Goal: Task Accomplishment & Management: Use online tool/utility

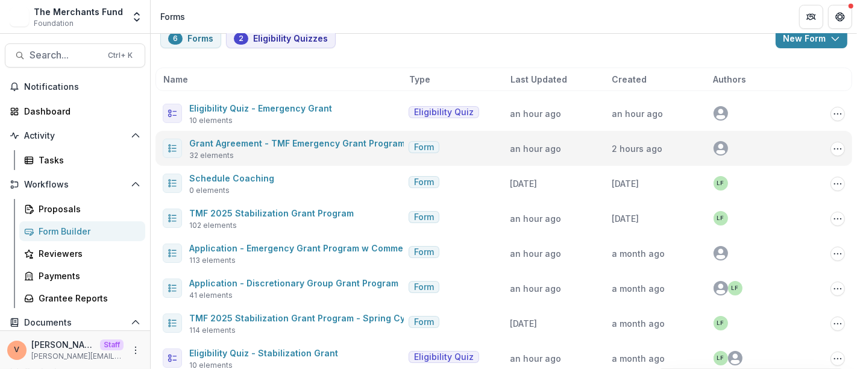
scroll to position [44, 0]
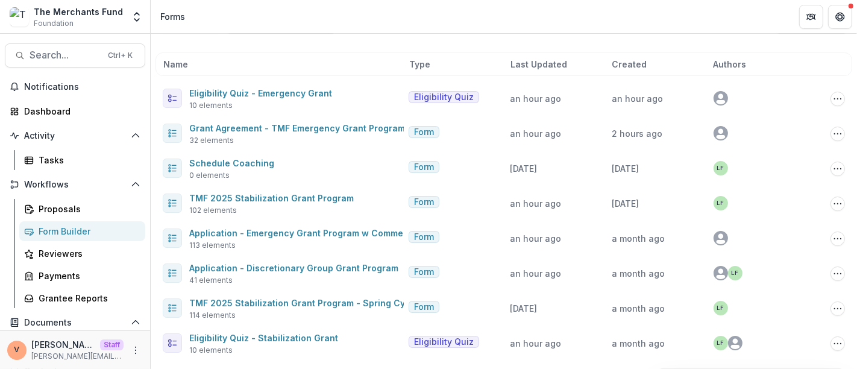
click at [529, 61] on span "Last Updated" at bounding box center [539, 64] width 57 height 13
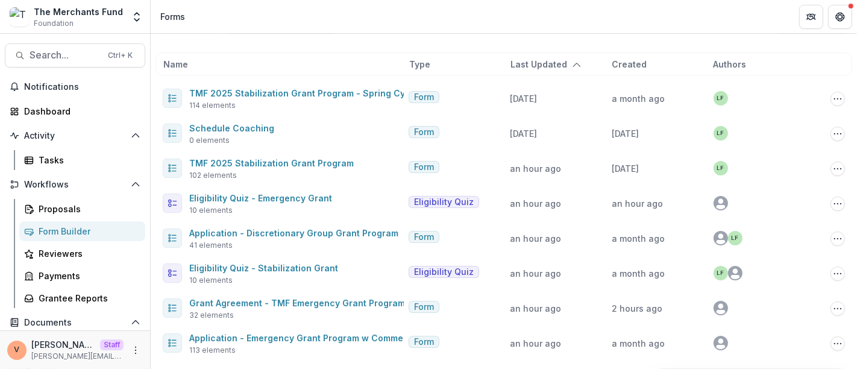
click at [529, 61] on span "Last Updated" at bounding box center [539, 64] width 57 height 13
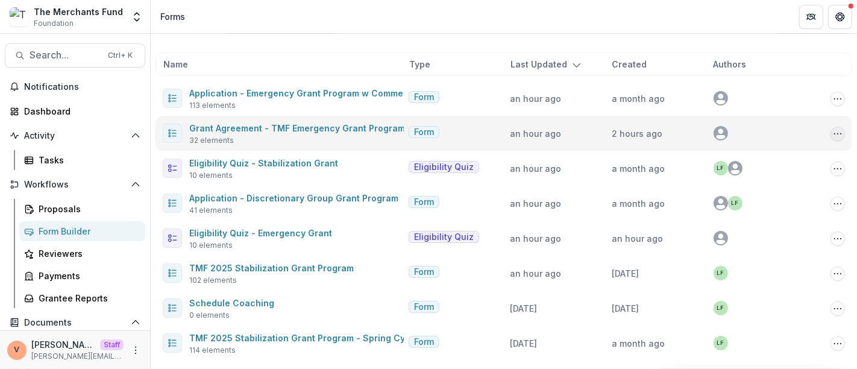
click at [841, 133] on circle "Options" at bounding box center [841, 133] width 1 height 1
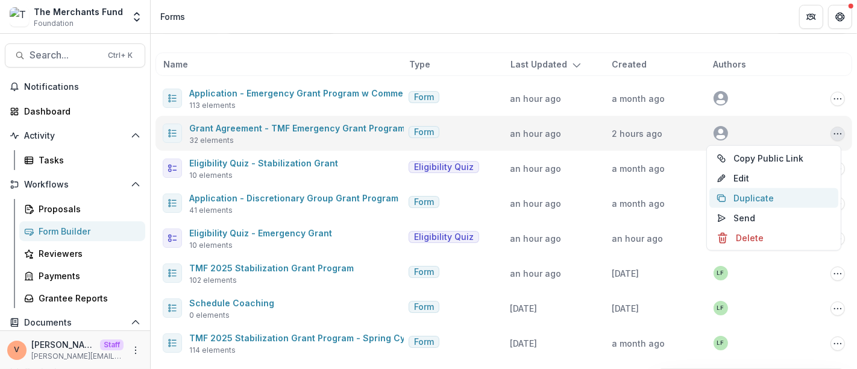
click at [760, 201] on button "Duplicate" at bounding box center [774, 198] width 129 height 20
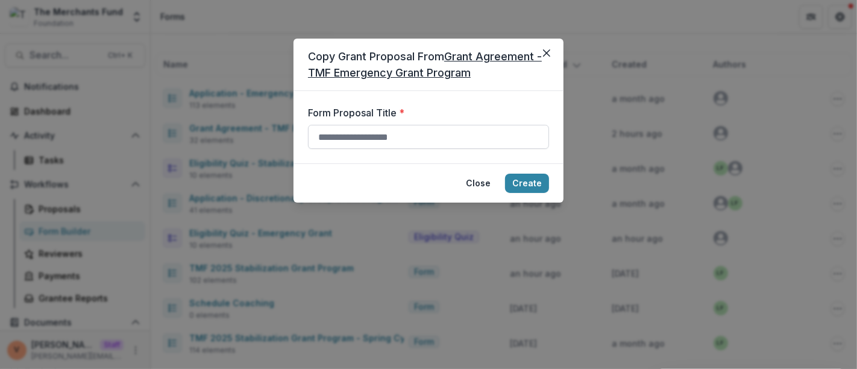
click at [390, 133] on input "Form Proposal Title *" at bounding box center [428, 137] width 241 height 24
paste input "**********"
type input "**********"
click at [525, 182] on button "Create" at bounding box center [527, 183] width 44 height 19
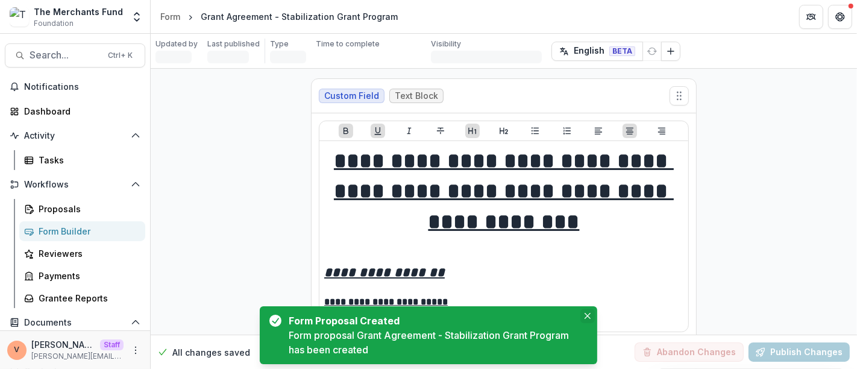
click at [585, 318] on icon "Close" at bounding box center [588, 316] width 6 height 6
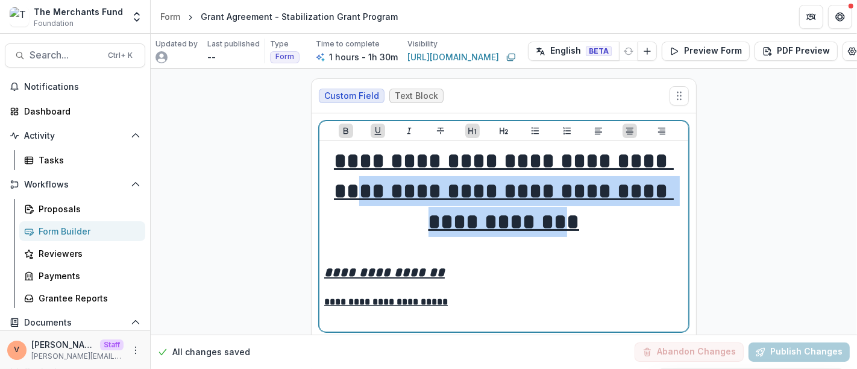
drag, startPoint x: 621, startPoint y: 218, endPoint x: 414, endPoint y: 177, distance: 211.3
click at [414, 177] on u "**********" at bounding box center [504, 191] width 340 height 83
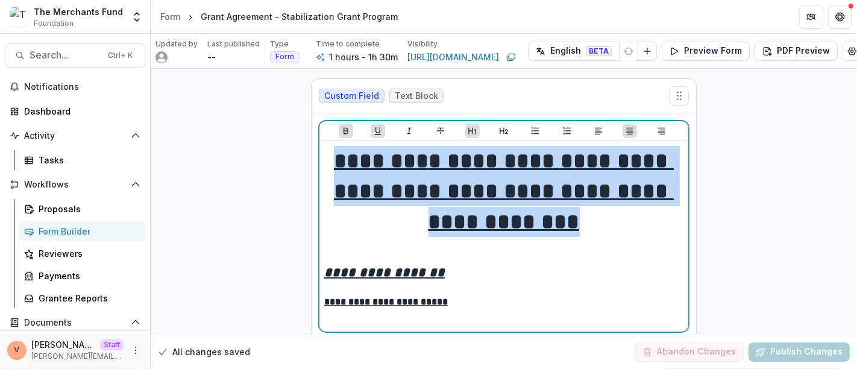
drag, startPoint x: 644, startPoint y: 221, endPoint x: 344, endPoint y: 157, distance: 306.2
click at [344, 157] on h1 "**********" at bounding box center [503, 191] width 359 height 91
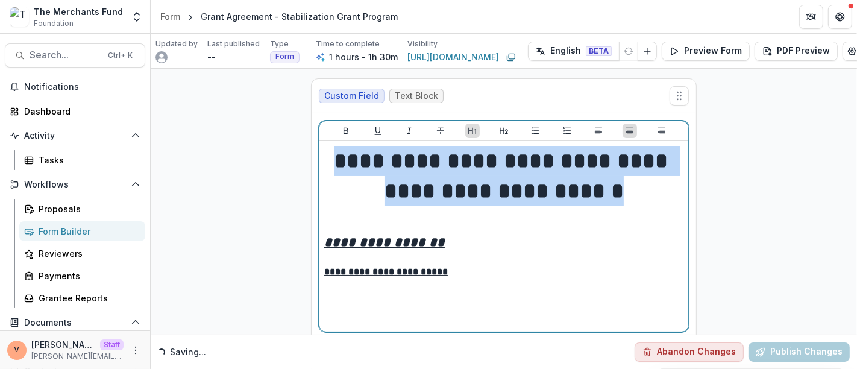
drag, startPoint x: 619, startPoint y: 191, endPoint x: 346, endPoint y: 152, distance: 275.3
click at [346, 152] on h1 "**********" at bounding box center [504, 176] width 360 height 61
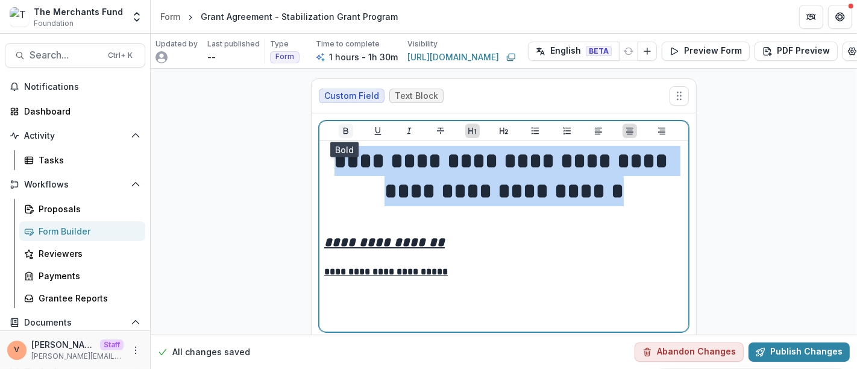
click at [344, 128] on icon "Bold" at bounding box center [346, 131] width 10 height 10
click at [375, 130] on icon "Underline" at bounding box center [378, 131] width 10 height 10
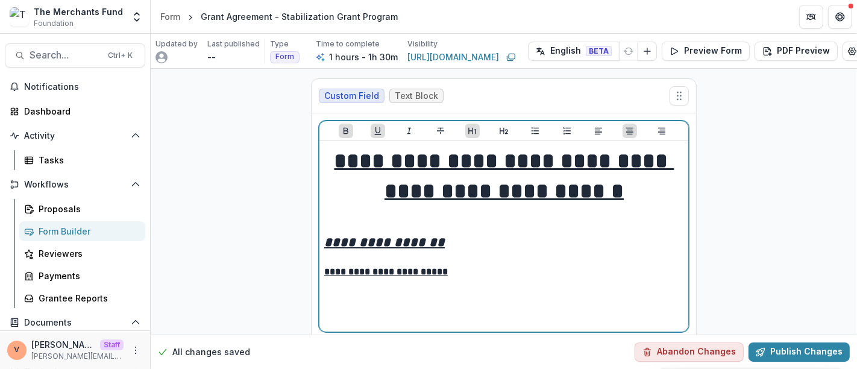
click at [637, 191] on h1 "**********" at bounding box center [504, 176] width 360 height 61
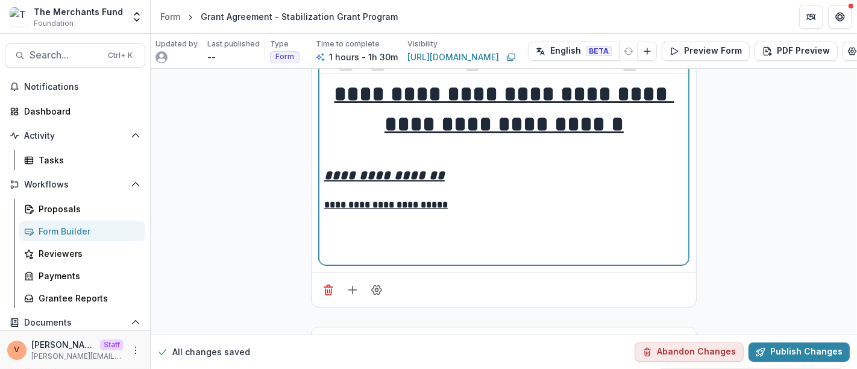
click at [340, 172] on u "**********" at bounding box center [384, 175] width 121 height 13
drag, startPoint x: 356, startPoint y: 173, endPoint x: 301, endPoint y: 175, distance: 54.9
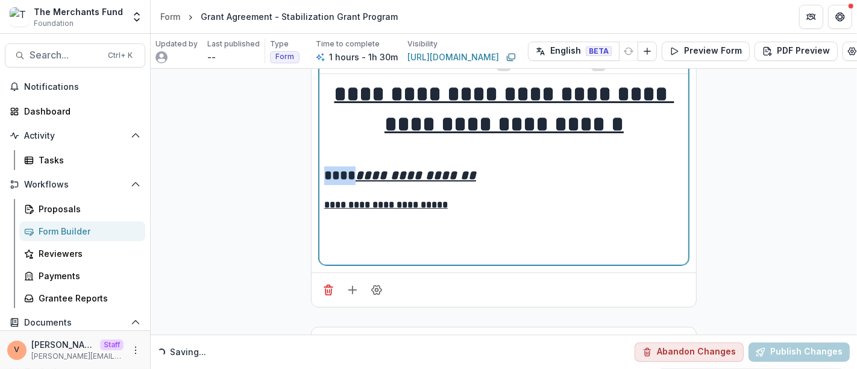
scroll to position [0, 0]
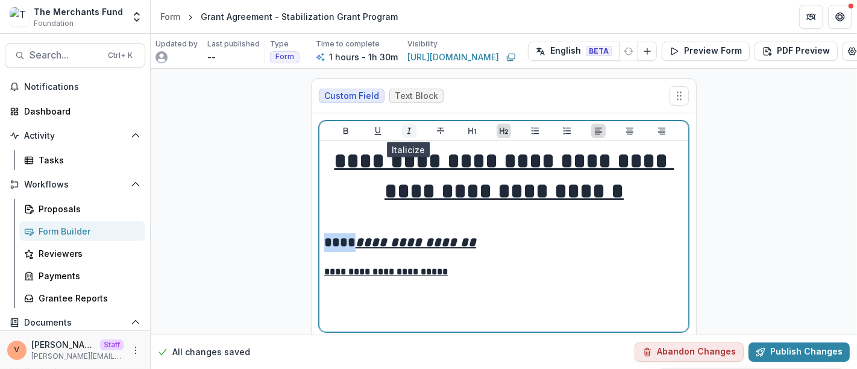
click at [408, 128] on icon "Italicize" at bounding box center [410, 131] width 4 height 7
click at [379, 247] on u "**********" at bounding box center [416, 242] width 121 height 13
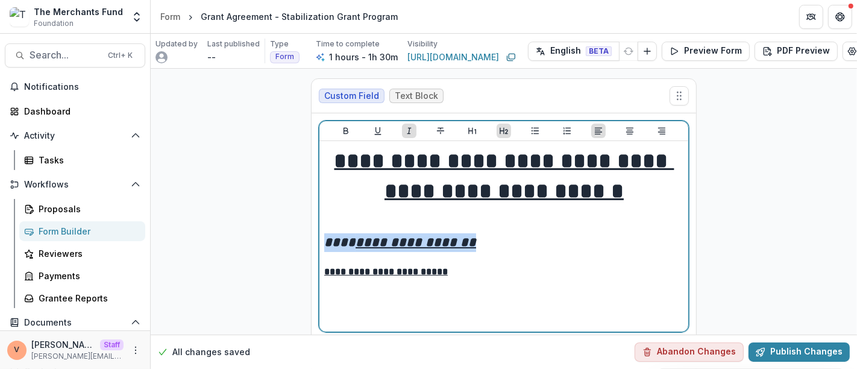
drag, startPoint x: 474, startPoint y: 241, endPoint x: 322, endPoint y: 238, distance: 151.9
click at [324, 238] on h2 "**********" at bounding box center [504, 242] width 360 height 19
click at [376, 127] on icon "Underline" at bounding box center [378, 131] width 10 height 10
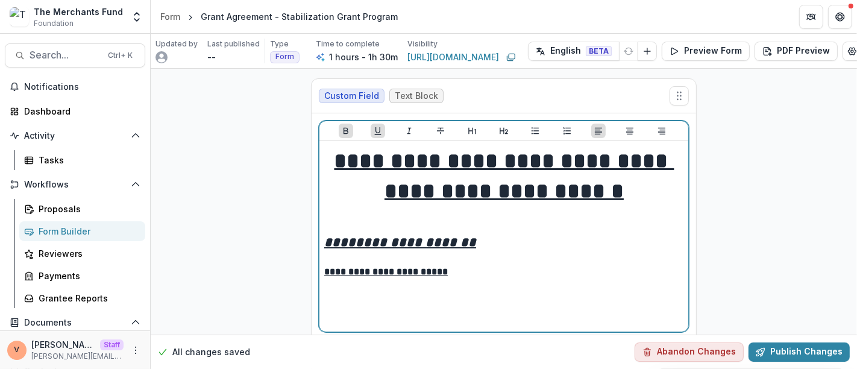
click at [360, 270] on u "**********" at bounding box center [386, 271] width 124 height 9
click at [357, 244] on u "**********" at bounding box center [416, 242] width 121 height 13
click at [473, 242] on u "**********" at bounding box center [419, 242] width 121 height 13
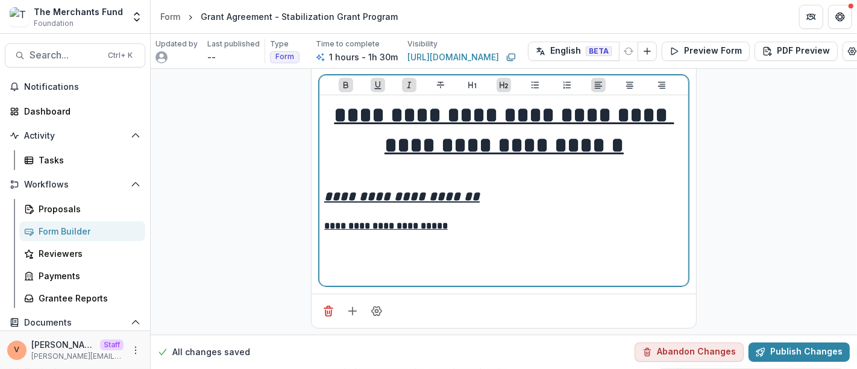
scroll to position [67, 0]
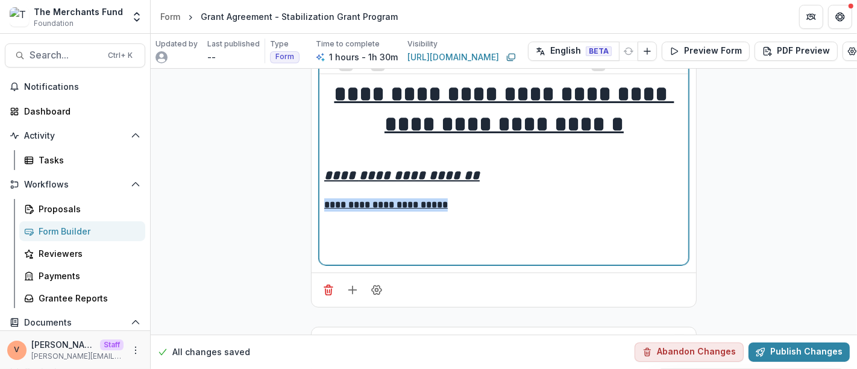
drag, startPoint x: 459, startPoint y: 204, endPoint x: 316, endPoint y: 201, distance: 142.9
click at [319, 201] on div "**********" at bounding box center [504, 160] width 370 height 212
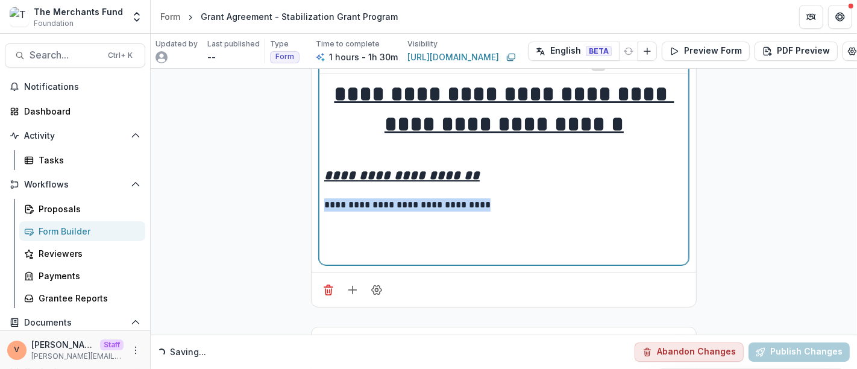
drag, startPoint x: 426, startPoint y: 203, endPoint x: 312, endPoint y: 204, distance: 114.5
click at [312, 204] on div "**********" at bounding box center [504, 159] width 385 height 226
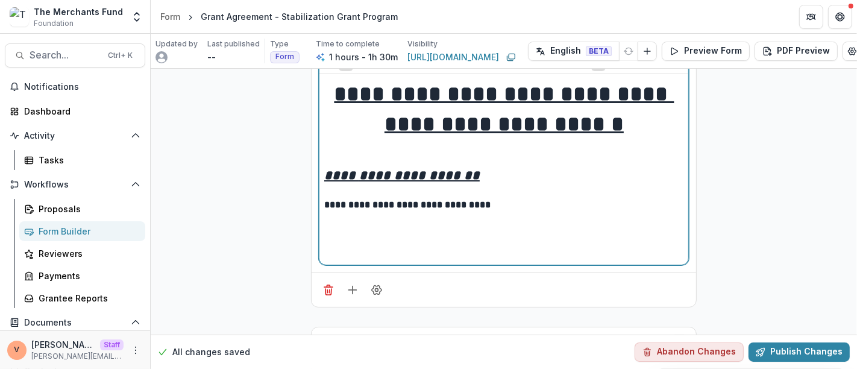
click at [515, 201] on p "**********" at bounding box center [504, 204] width 360 height 13
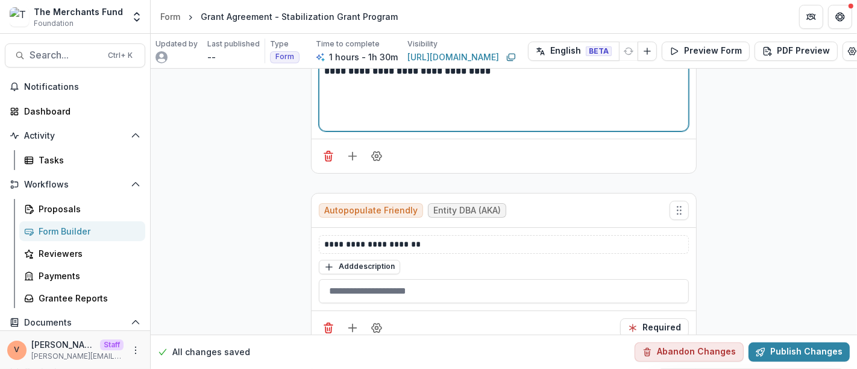
scroll to position [268, 0]
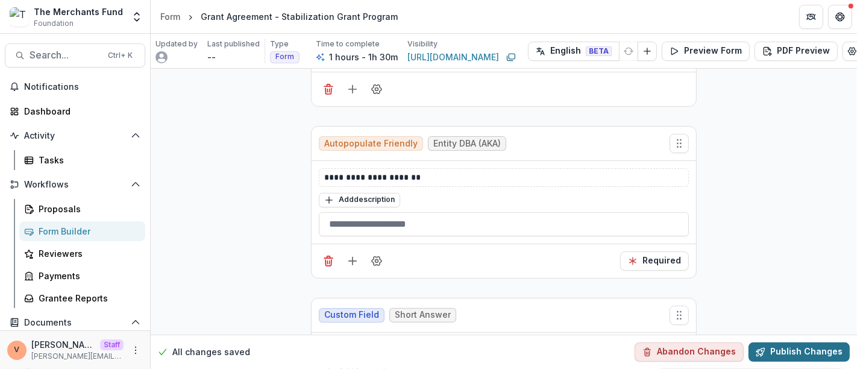
click at [798, 342] on button "Publish Changes" at bounding box center [799, 351] width 101 height 19
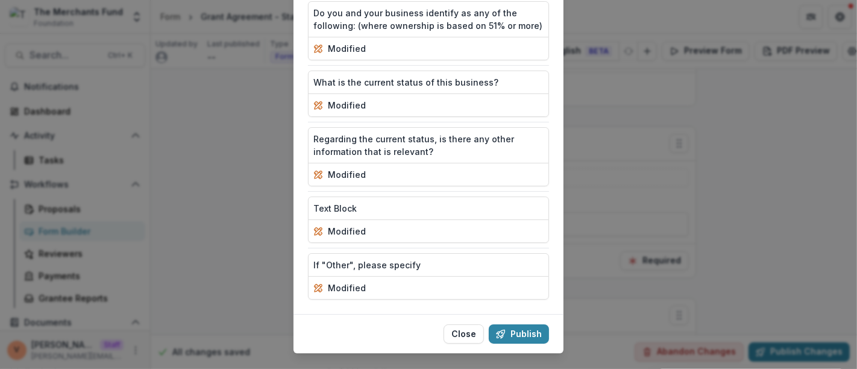
scroll to position [1683, 0]
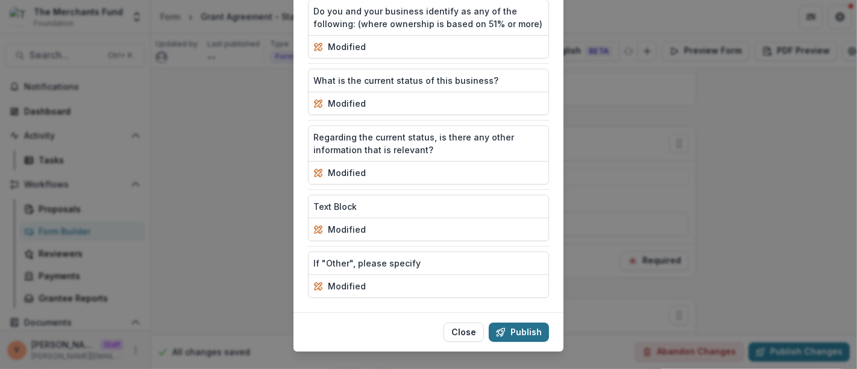
click at [522, 323] on button "Publish" at bounding box center [519, 332] width 60 height 19
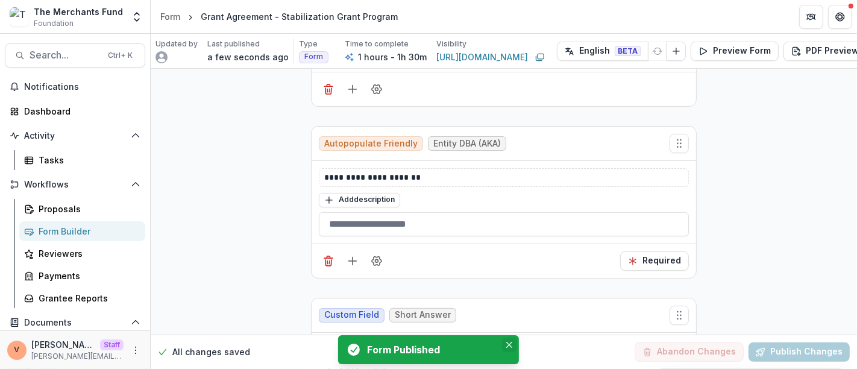
click at [509, 347] on icon "Close" at bounding box center [509, 345] width 6 height 6
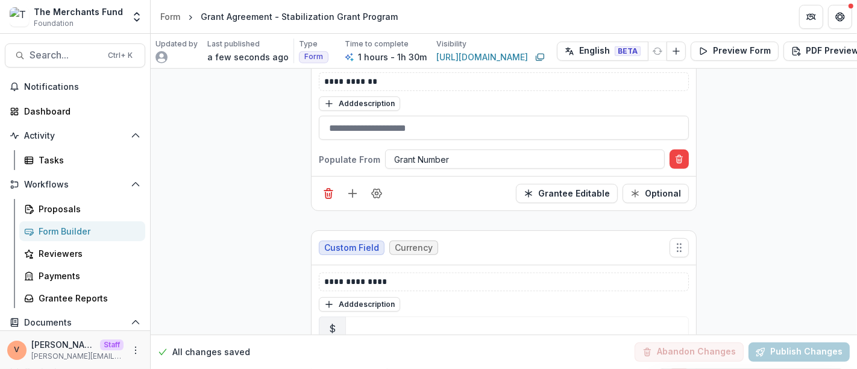
scroll to position [468, 0]
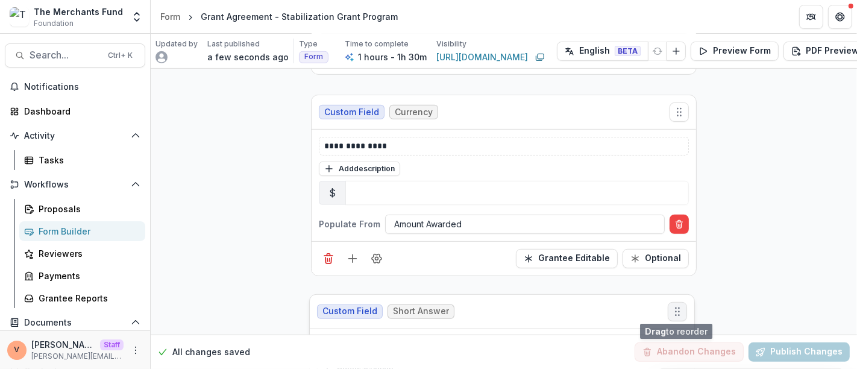
drag, startPoint x: 680, startPoint y: 111, endPoint x: 678, endPoint y: 309, distance: 197.7
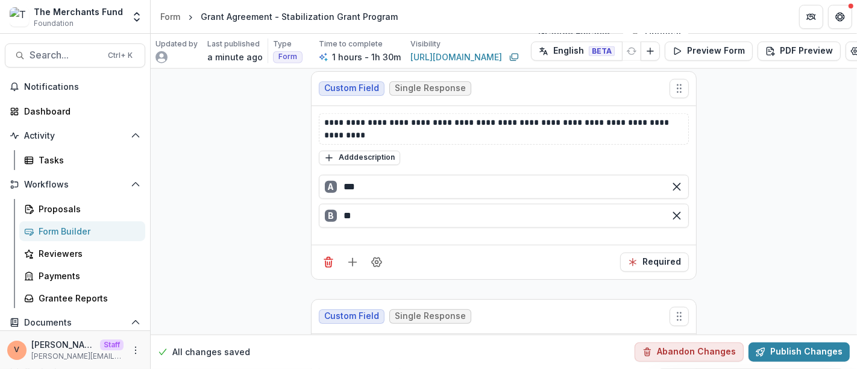
scroll to position [874, 0]
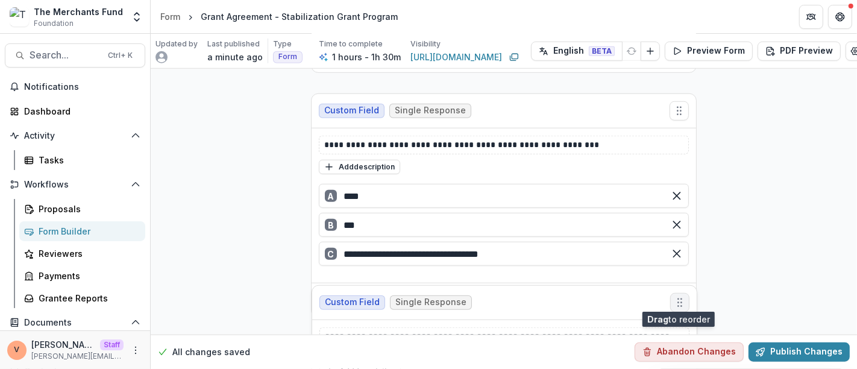
drag, startPoint x: 680, startPoint y: 107, endPoint x: 681, endPoint y: 299, distance: 192.3
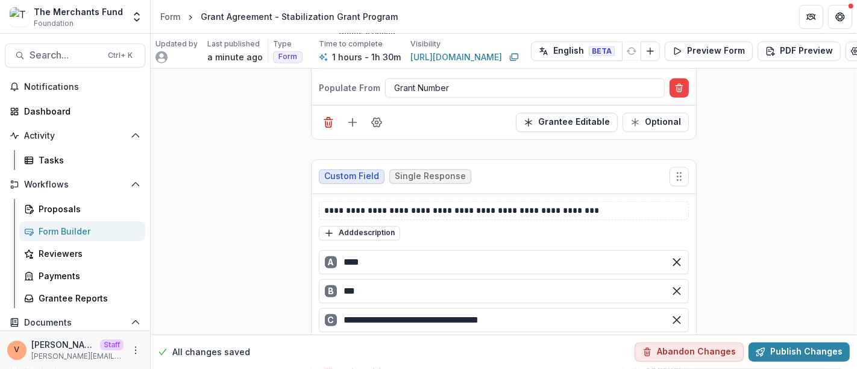
scroll to position [740, 0]
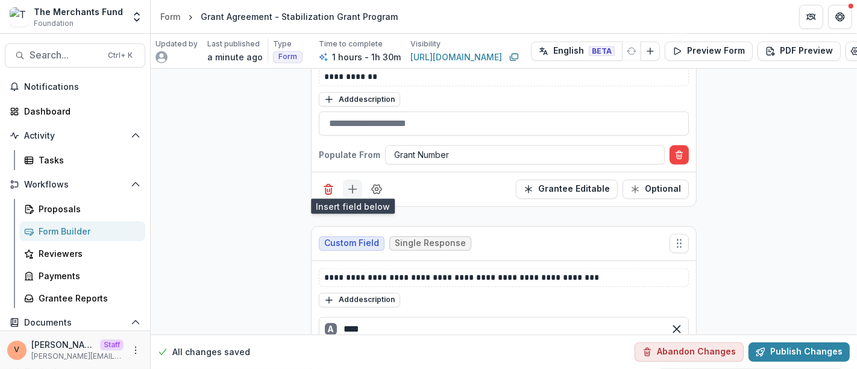
click at [353, 187] on line "Add field" at bounding box center [353, 189] width 0 height 8
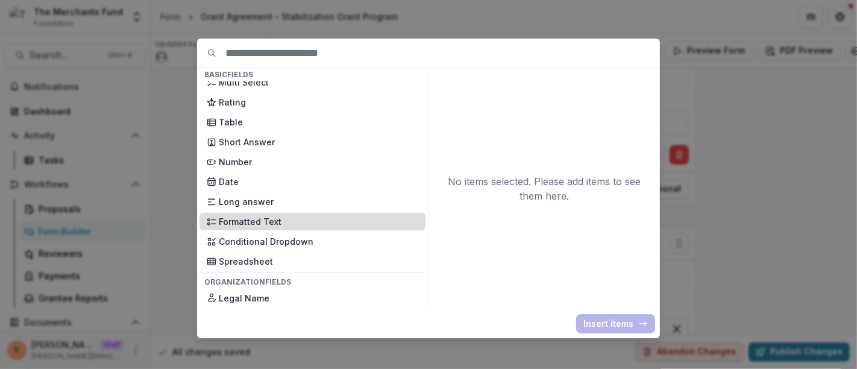
scroll to position [201, 0]
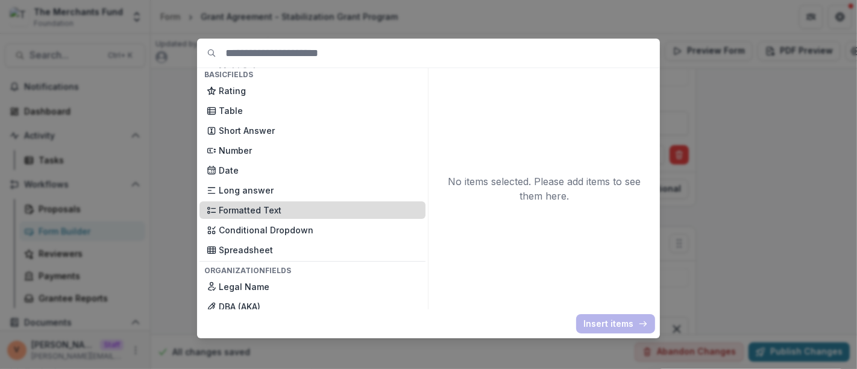
click at [289, 212] on p "Formatted Text" at bounding box center [319, 210] width 200 height 13
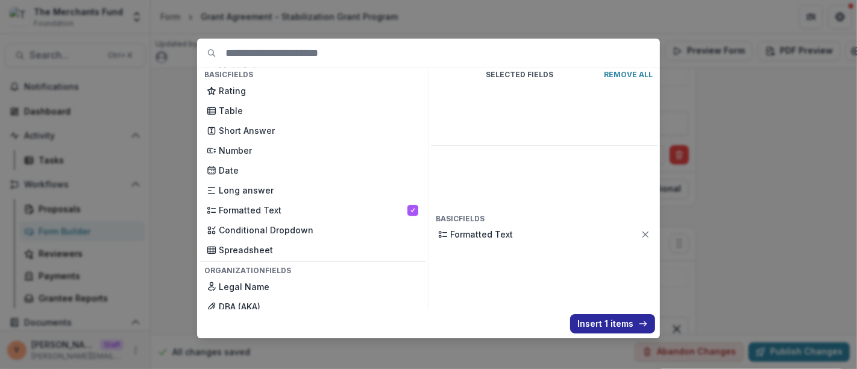
click at [599, 322] on button "Insert 1 items" at bounding box center [612, 323] width 85 height 19
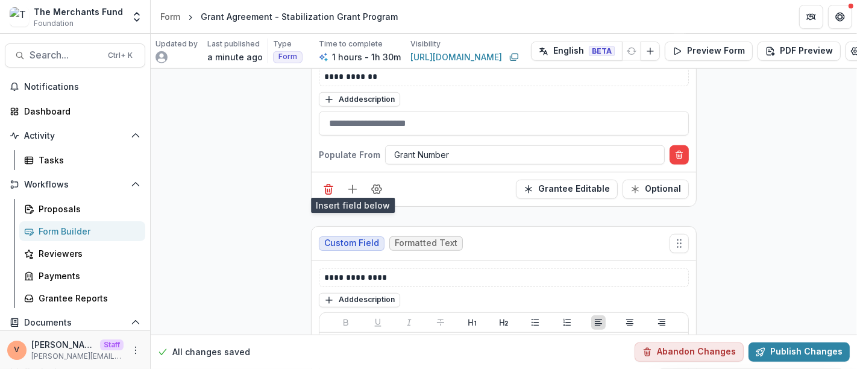
scroll to position [807, 0]
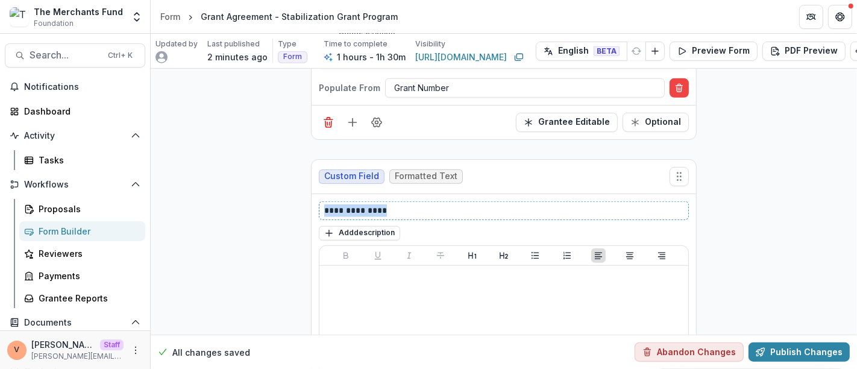
drag, startPoint x: 392, startPoint y: 206, endPoint x: 288, endPoint y: 202, distance: 104.4
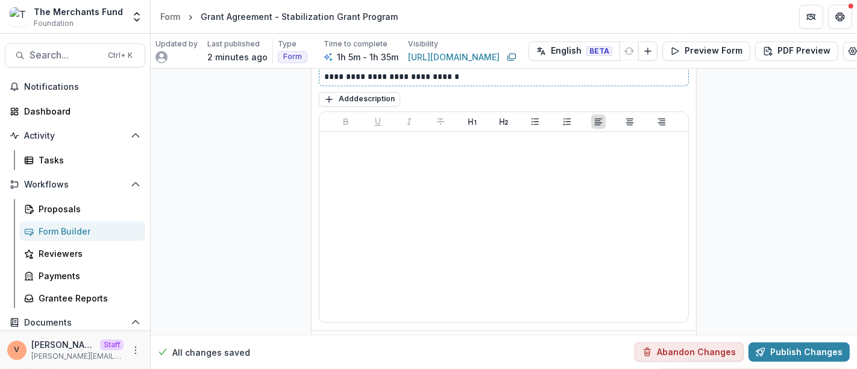
scroll to position [1008, 0]
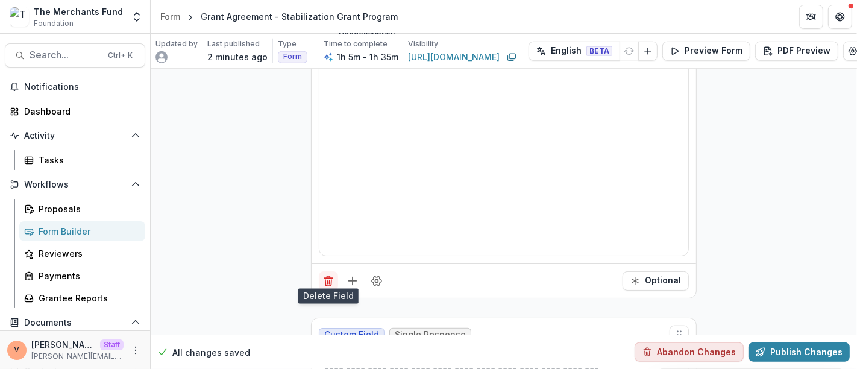
click at [326, 275] on icon "Delete field" at bounding box center [329, 281] width 12 height 12
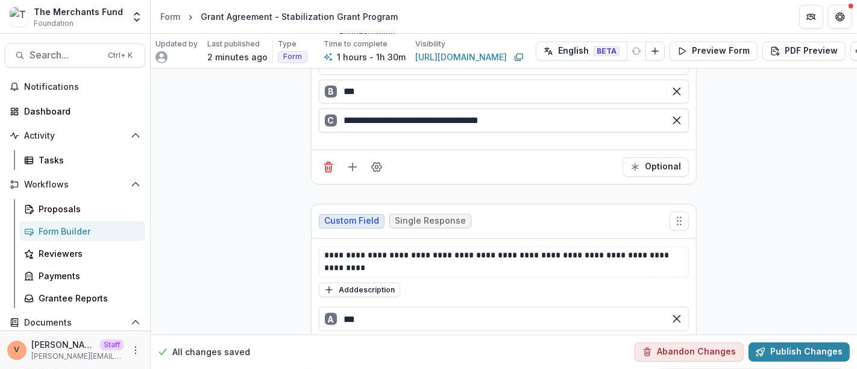
scroll to position [986, 0]
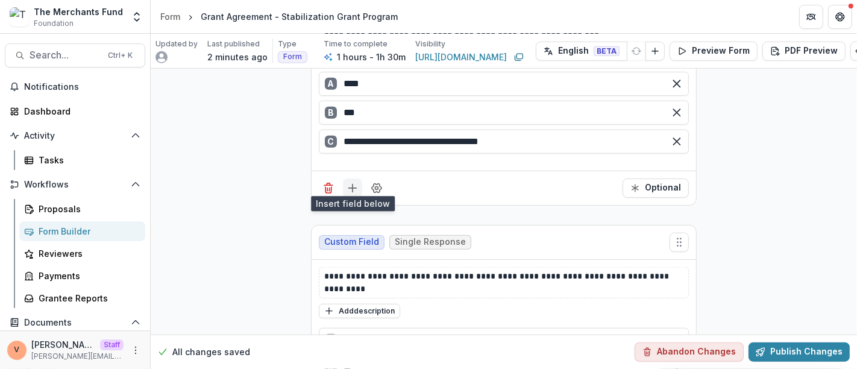
click at [354, 182] on icon "Add field" at bounding box center [353, 188] width 12 height 12
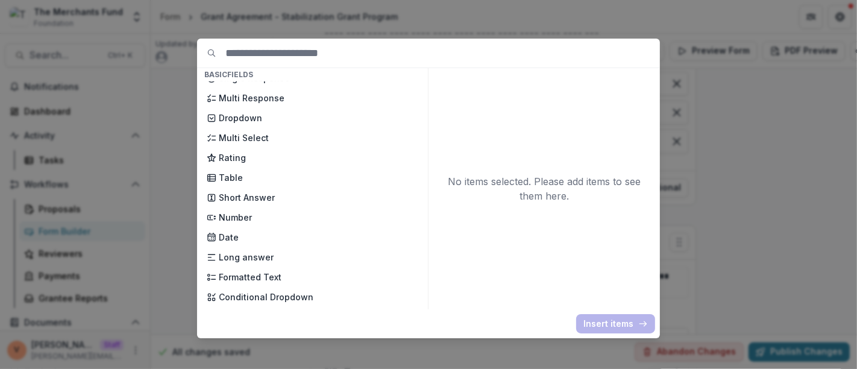
scroll to position [201, 0]
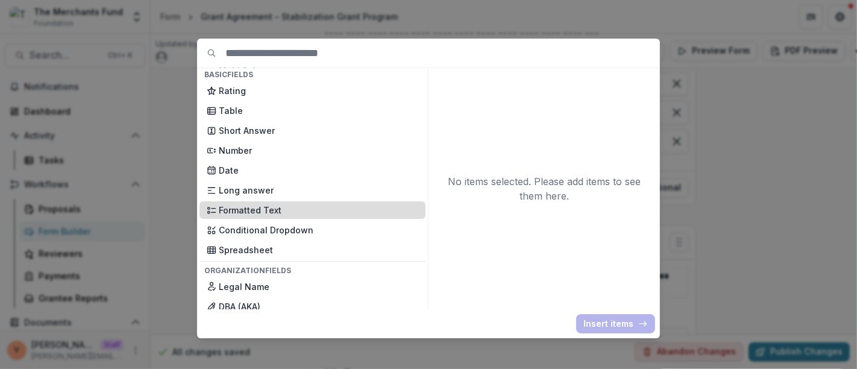
click at [280, 216] on div "Formatted Text" at bounding box center [313, 209] width 226 height 17
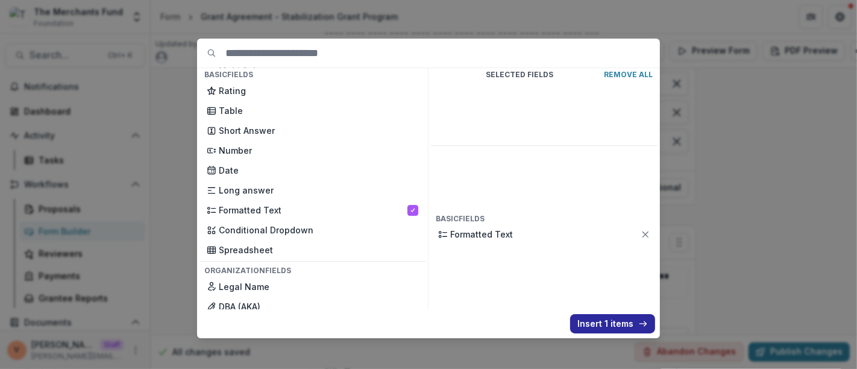
click at [603, 324] on button "Insert 1 items" at bounding box center [612, 323] width 85 height 19
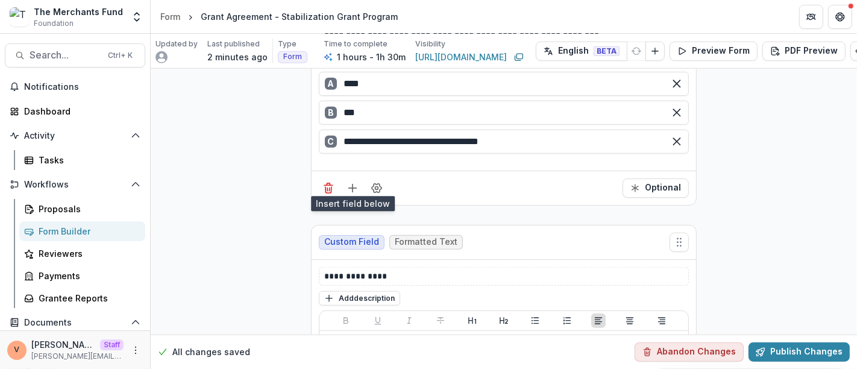
scroll to position [1053, 0]
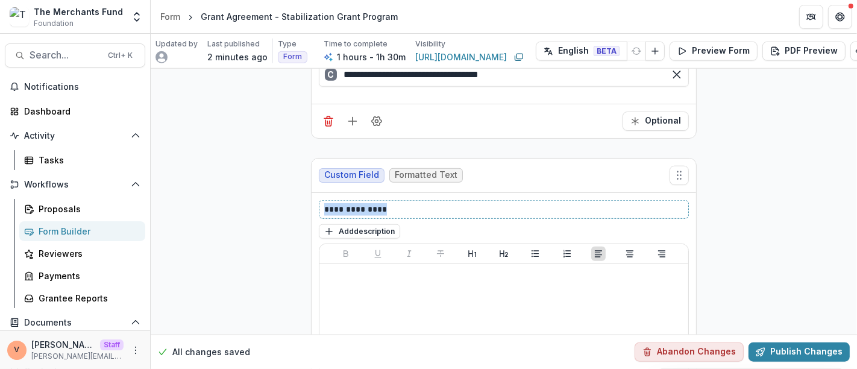
drag, startPoint x: 380, startPoint y: 201, endPoint x: 248, endPoint y: 199, distance: 132.0
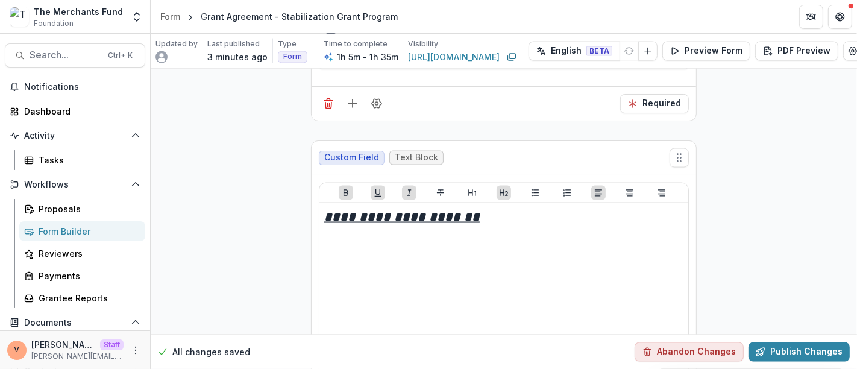
scroll to position [1655, 0]
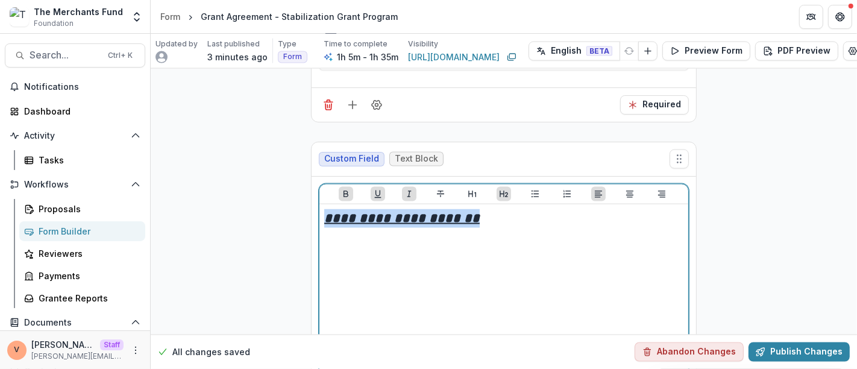
drag, startPoint x: 444, startPoint y: 206, endPoint x: 308, endPoint y: 204, distance: 136.2
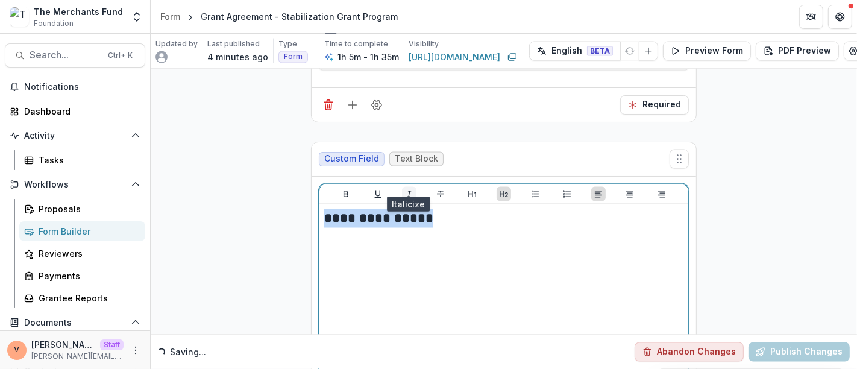
click at [406, 189] on icon "Italicize" at bounding box center [410, 194] width 10 height 10
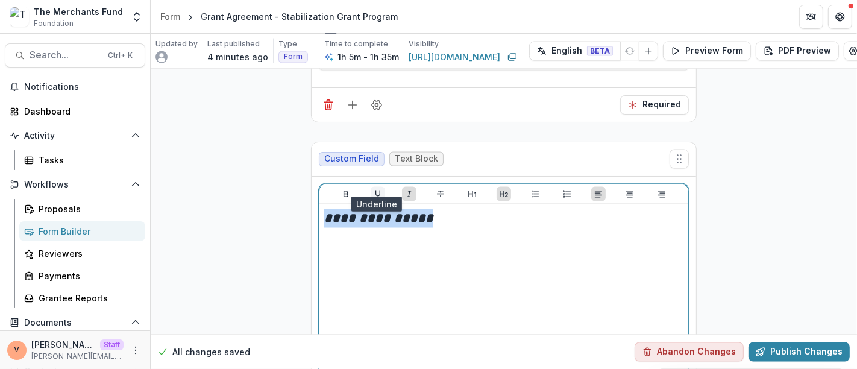
click at [377, 189] on icon "Underline" at bounding box center [378, 194] width 10 height 10
click at [344, 189] on icon "Bold" at bounding box center [346, 194] width 10 height 10
click at [441, 209] on h2 "**********" at bounding box center [504, 218] width 360 height 19
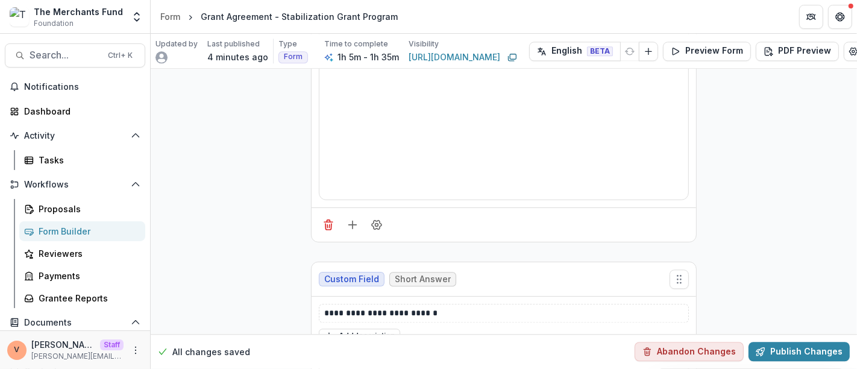
scroll to position [2593, 0]
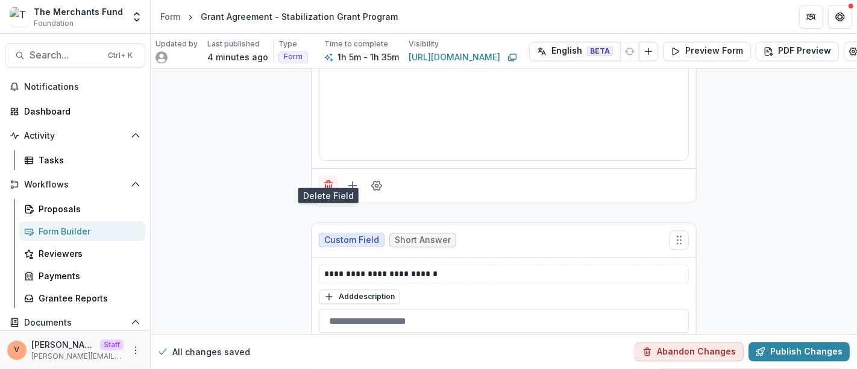
click at [329, 180] on icon "Delete field" at bounding box center [329, 186] width 12 height 12
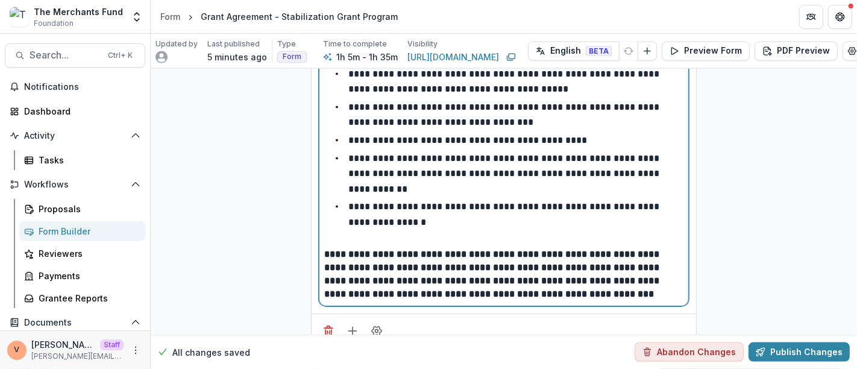
scroll to position [3782, 0]
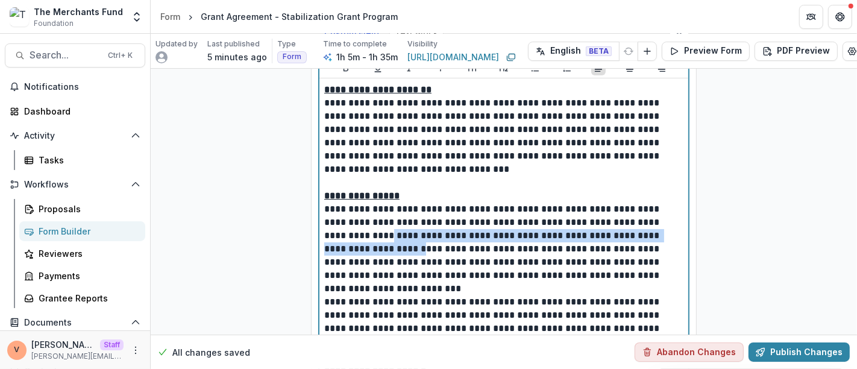
drag, startPoint x: 330, startPoint y: 195, endPoint x: 344, endPoint y: 200, distance: 15.3
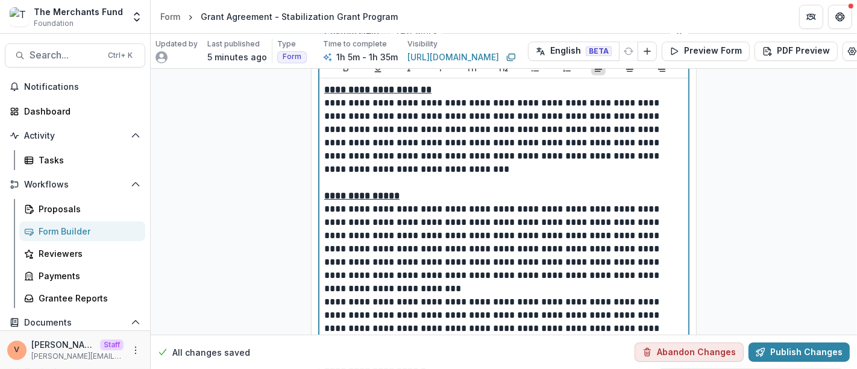
click at [455, 203] on p "**********" at bounding box center [504, 243] width 360 height 80
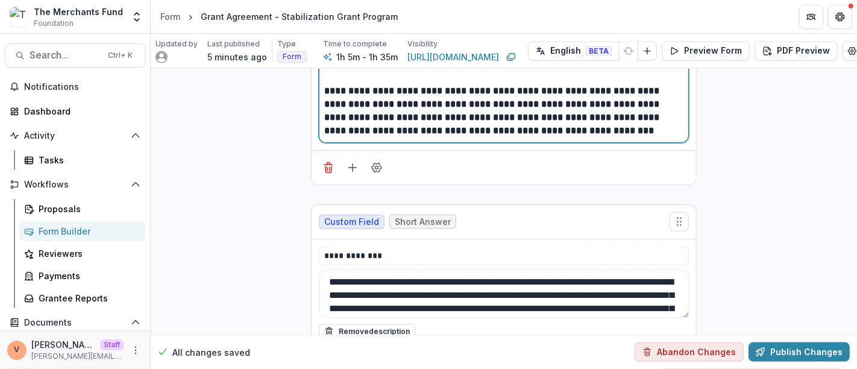
scroll to position [5322, 0]
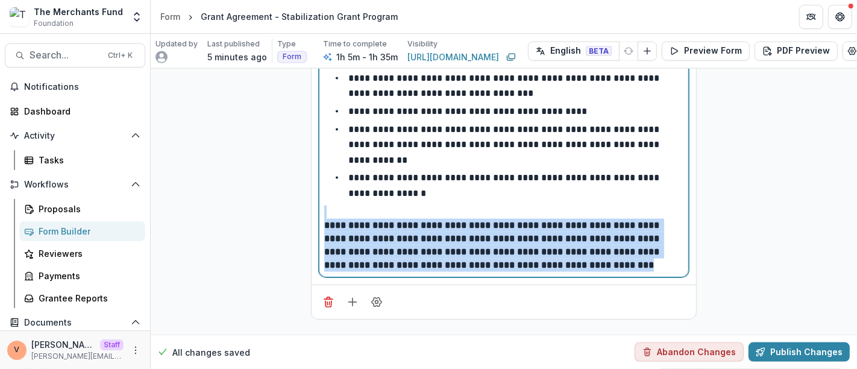
drag, startPoint x: 324, startPoint y: 164, endPoint x: 668, endPoint y: 225, distance: 349.6
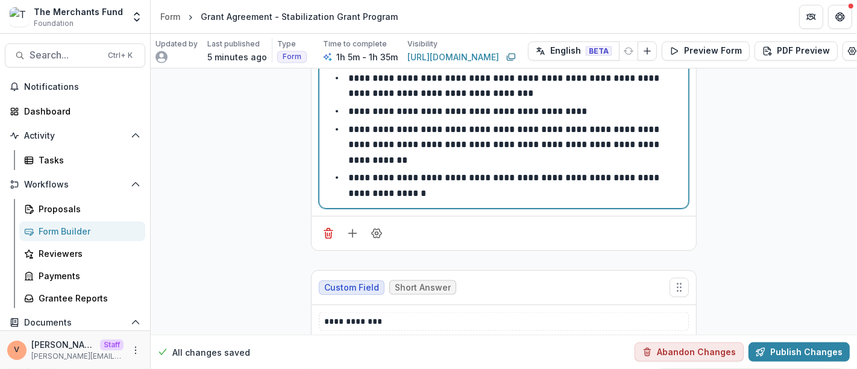
scroll to position [5456, 0]
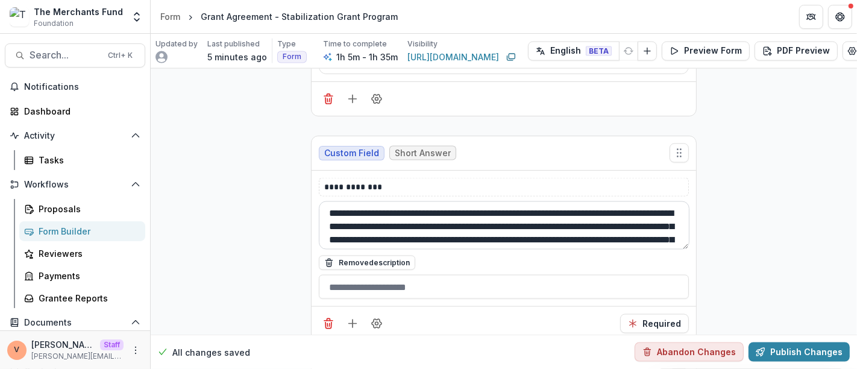
click at [657, 201] on textarea "**********" at bounding box center [504, 225] width 371 height 48
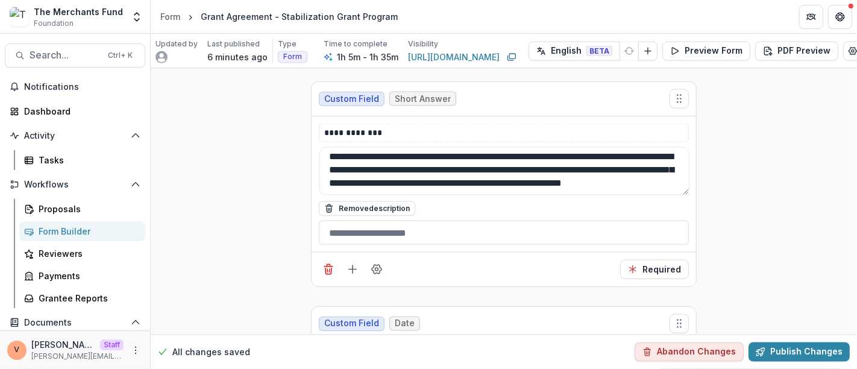
scroll to position [5523, 0]
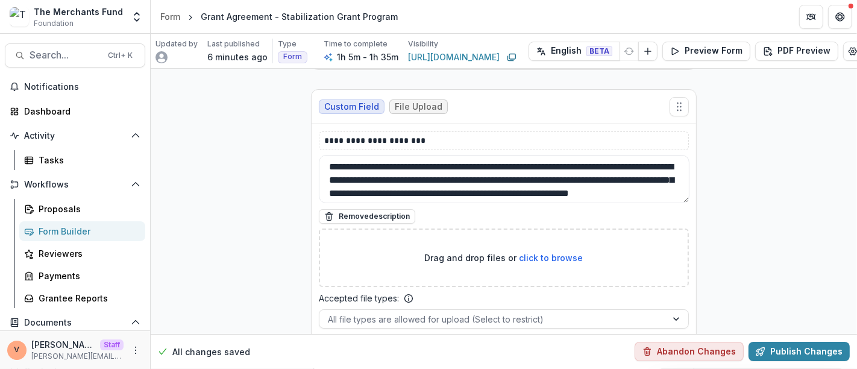
scroll to position [7466, 0]
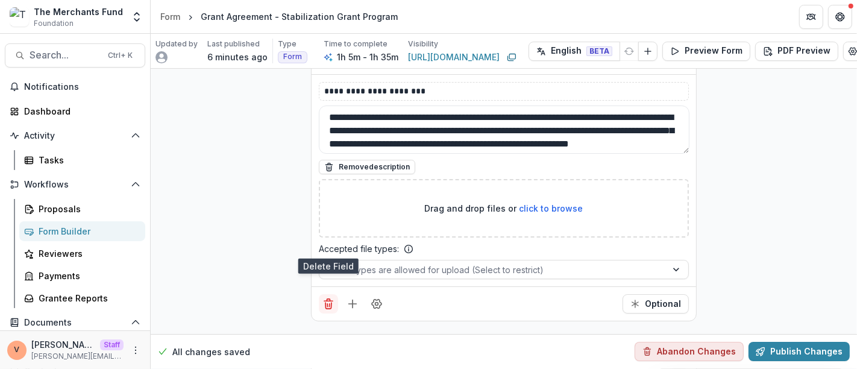
click at [327, 298] on icon "Delete field" at bounding box center [329, 304] width 12 height 12
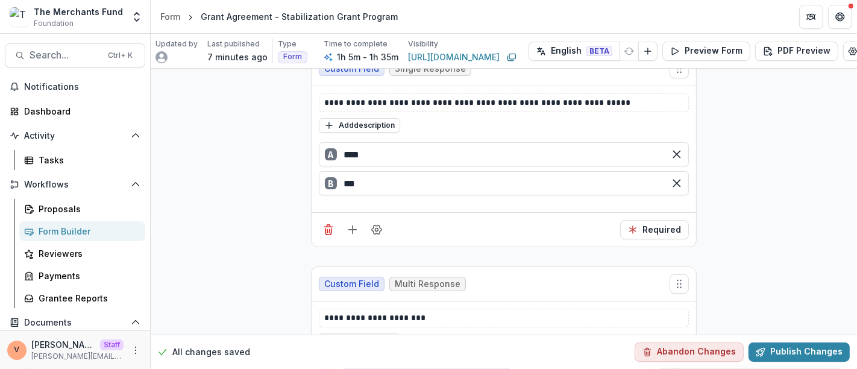
scroll to position [7837, 0]
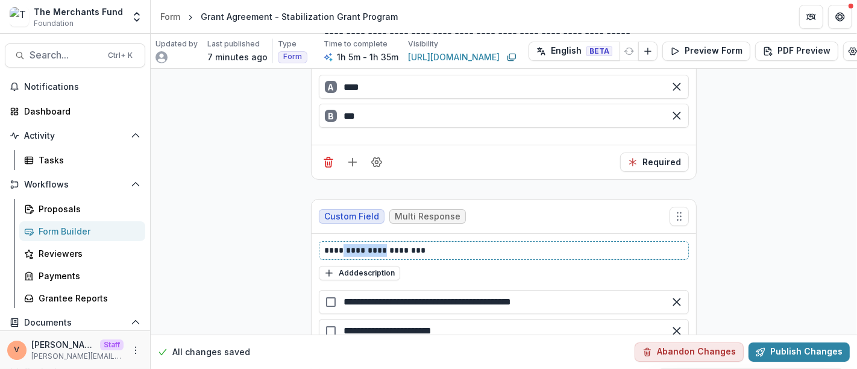
drag, startPoint x: 380, startPoint y: 187, endPoint x: 341, endPoint y: 187, distance: 39.2
click at [341, 244] on p "**********" at bounding box center [504, 250] width 360 height 13
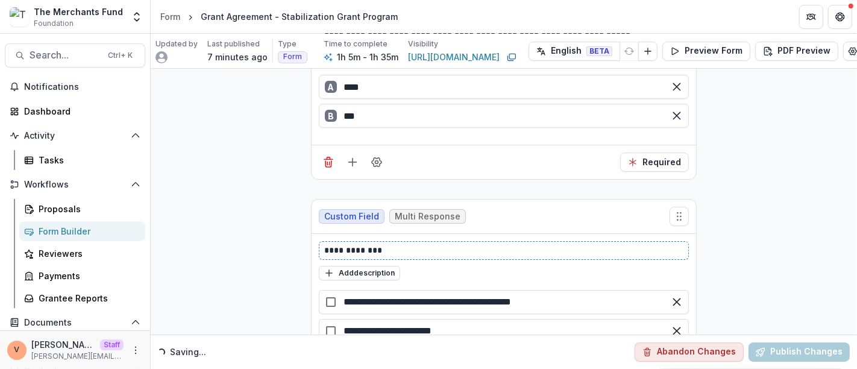
click at [401, 244] on p "**********" at bounding box center [504, 250] width 360 height 13
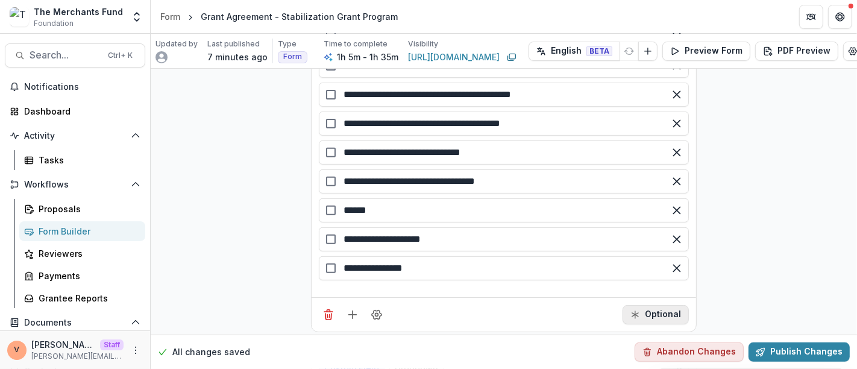
scroll to position [8105, 0]
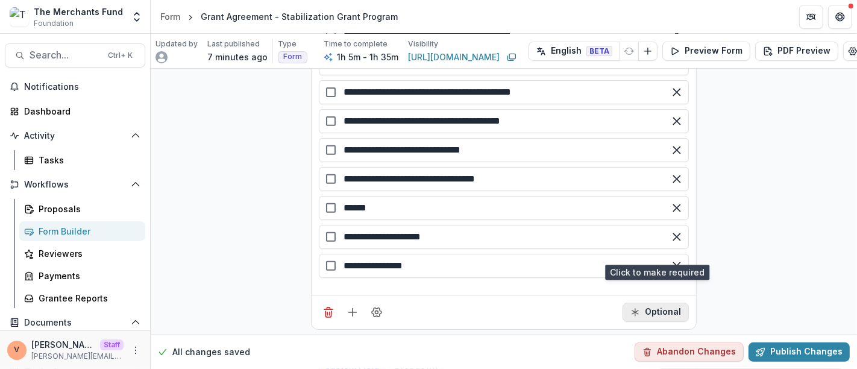
click at [645, 303] on button "Optional" at bounding box center [656, 312] width 66 height 19
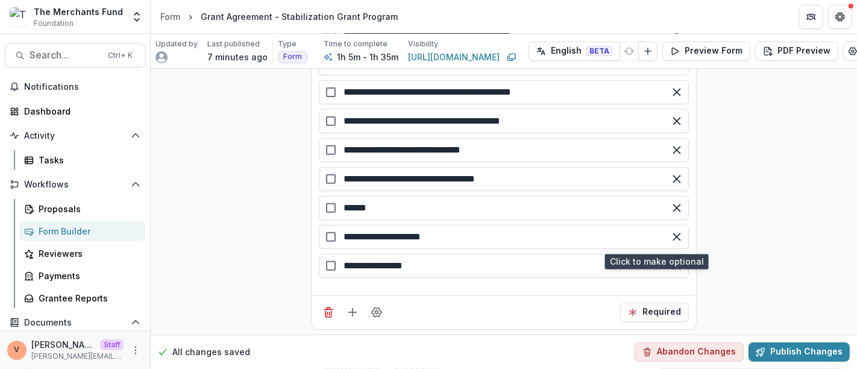
scroll to position [8172, 0]
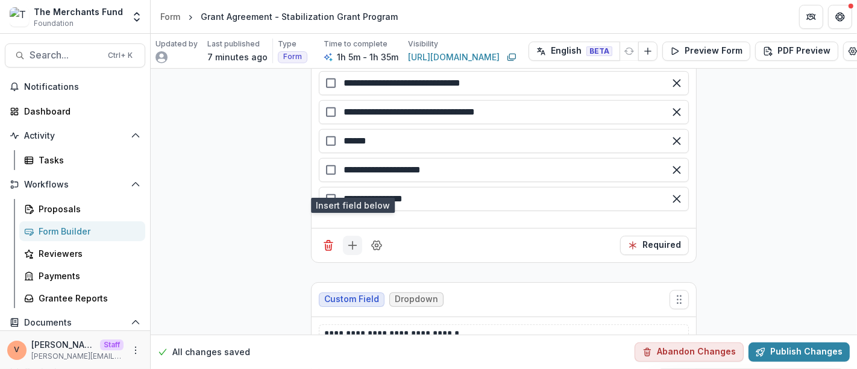
click at [348, 239] on icon "Add field" at bounding box center [353, 245] width 12 height 12
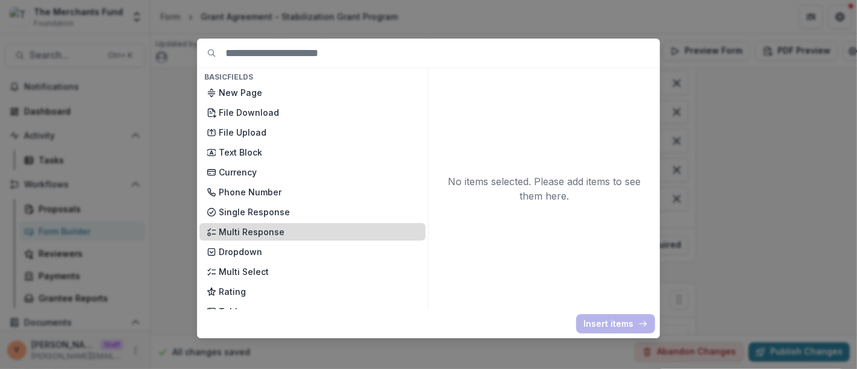
click at [255, 228] on p "Multi Response" at bounding box center [319, 231] width 200 height 13
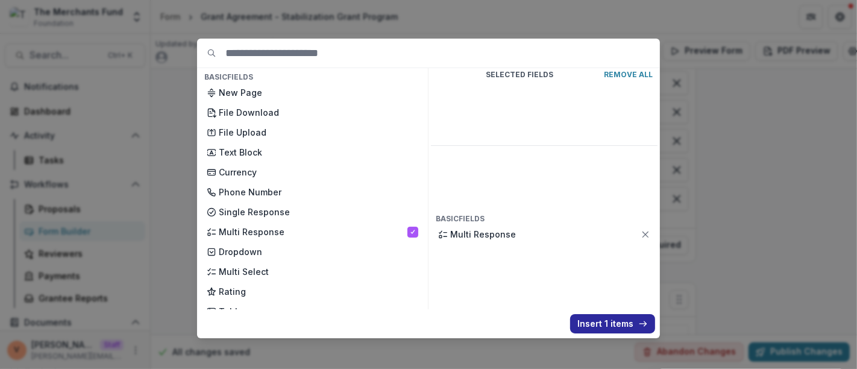
click at [612, 326] on button "Insert 1 items" at bounding box center [612, 323] width 85 height 19
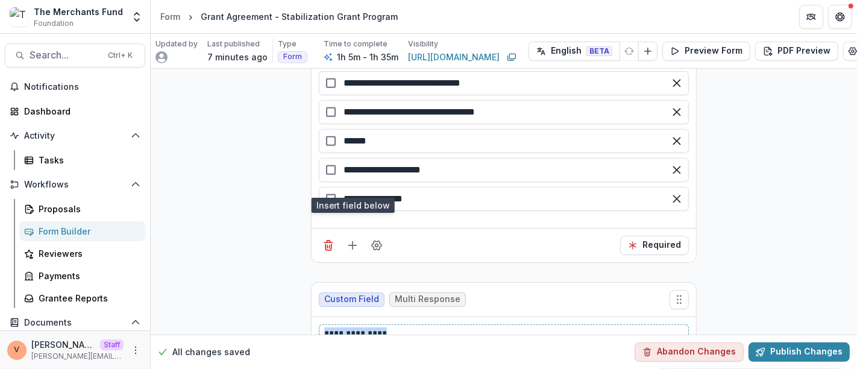
drag, startPoint x: 394, startPoint y: 271, endPoint x: 262, endPoint y: 266, distance: 132.1
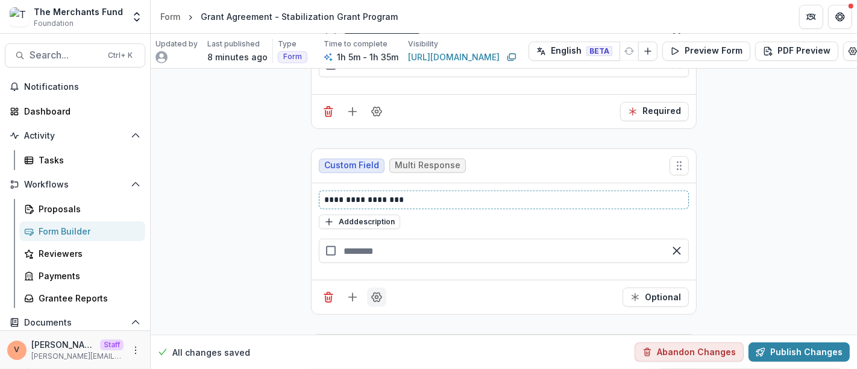
scroll to position [8305, 0]
click at [363, 239] on input "text" at bounding box center [504, 251] width 370 height 24
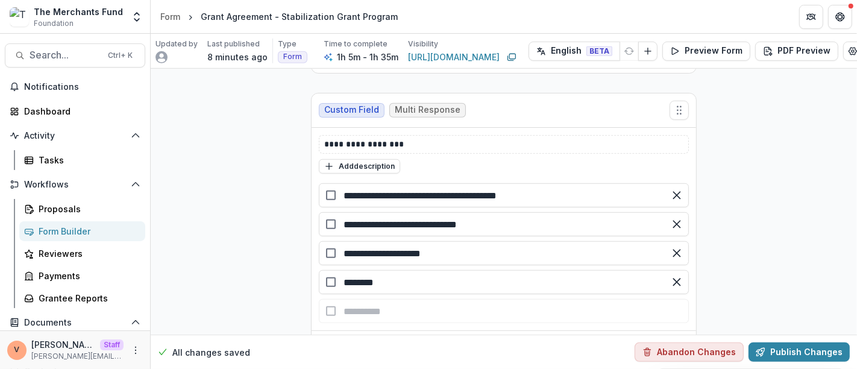
scroll to position [8372, 0]
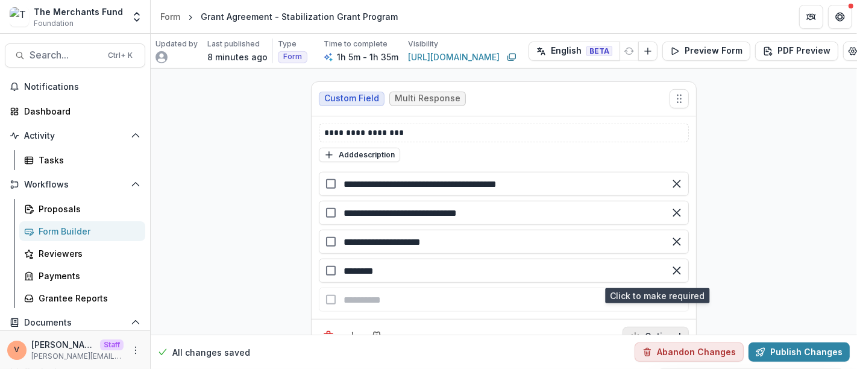
click at [656, 327] on button "Optional" at bounding box center [656, 336] width 66 height 19
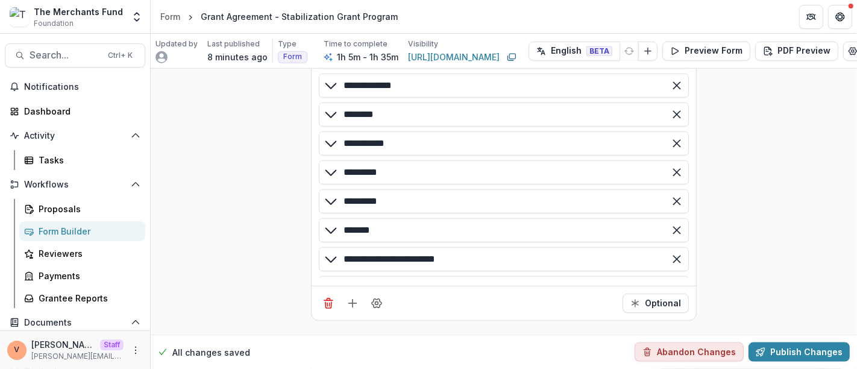
scroll to position [8908, 0]
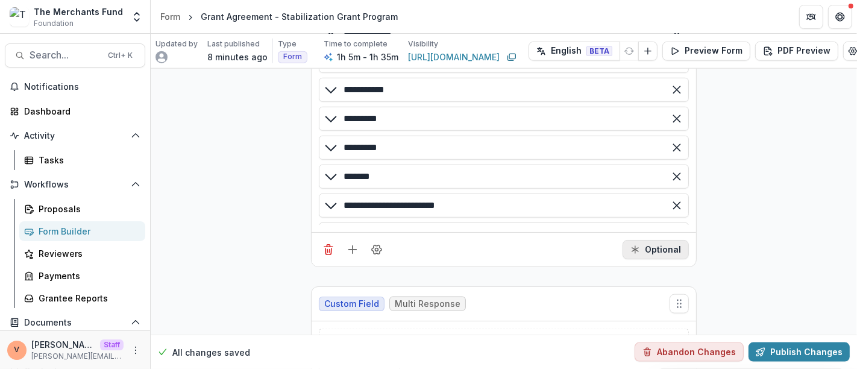
click at [660, 240] on button "Optional" at bounding box center [656, 249] width 66 height 19
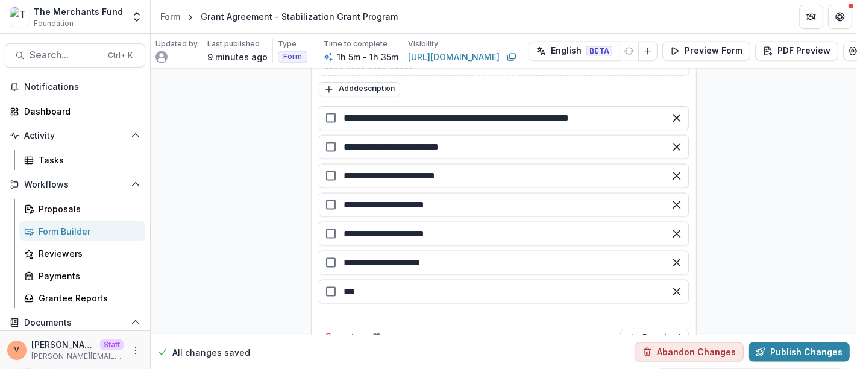
scroll to position [9243, 0]
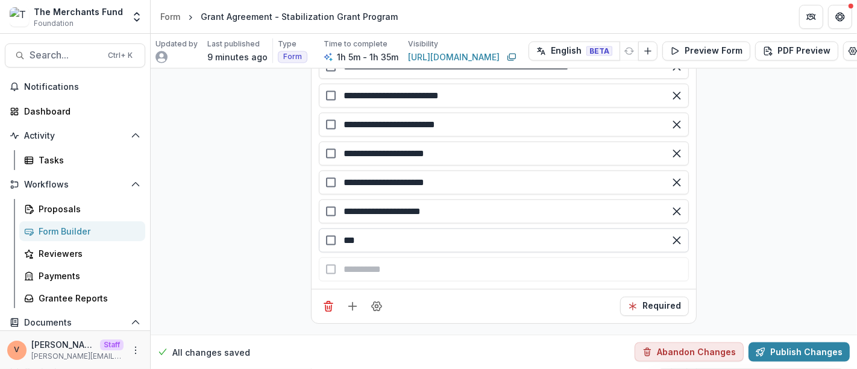
click at [447, 228] on input "**" at bounding box center [504, 240] width 370 height 24
click at [417, 257] on div "button" at bounding box center [504, 269] width 370 height 24
drag, startPoint x: 352, startPoint y: 175, endPoint x: 343, endPoint y: 175, distance: 9.0
click at [343, 228] on input "**" at bounding box center [504, 240] width 370 height 24
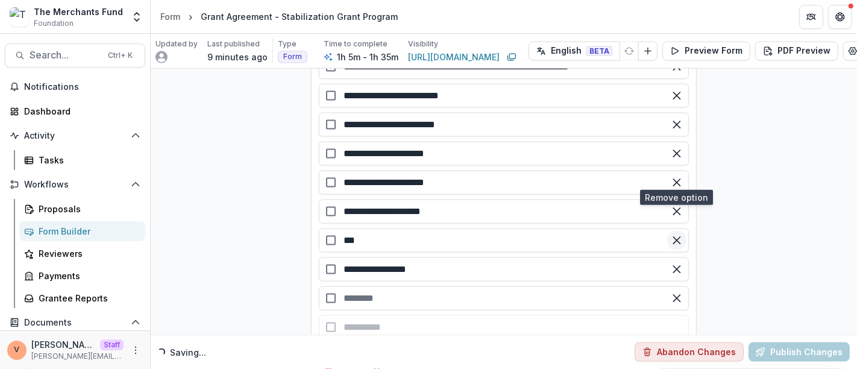
click at [674, 235] on icon "Remove option" at bounding box center [677, 241] width 12 height 12
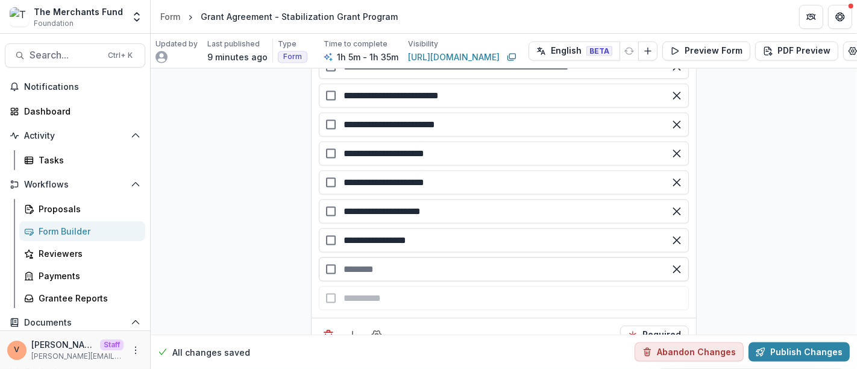
click at [412, 257] on input "text" at bounding box center [504, 269] width 370 height 24
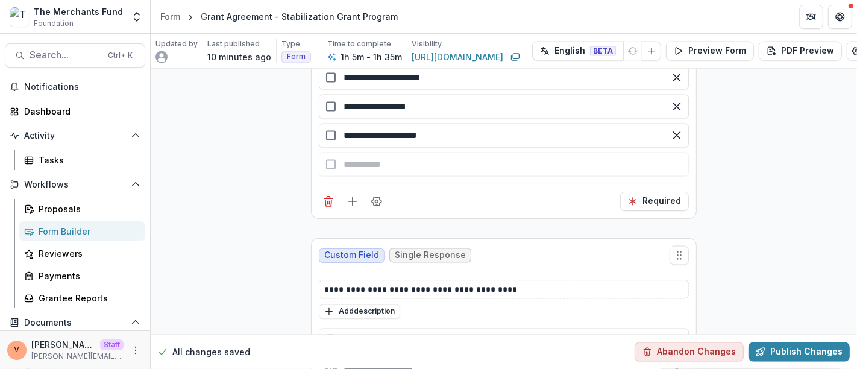
scroll to position [9310, 0]
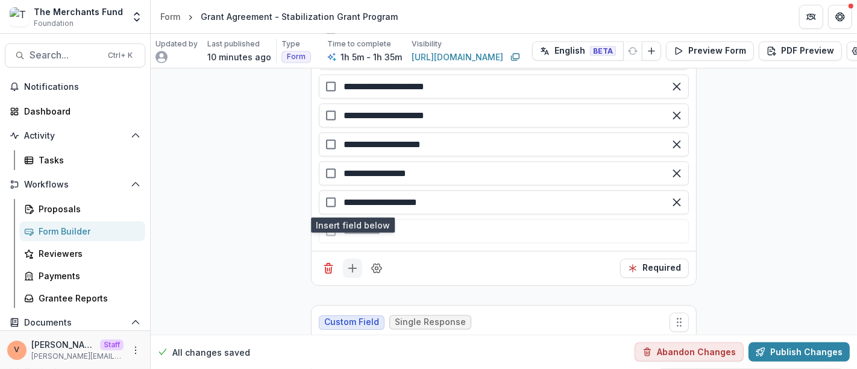
click at [353, 262] on icon "Add field" at bounding box center [353, 268] width 12 height 12
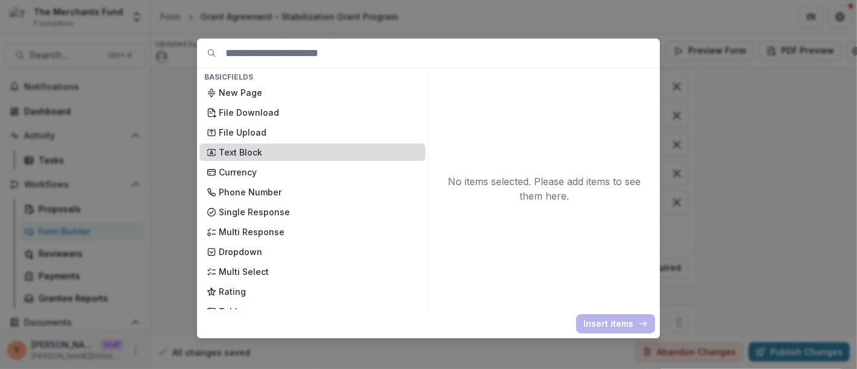
click at [242, 153] on p "Text Block" at bounding box center [319, 152] width 200 height 13
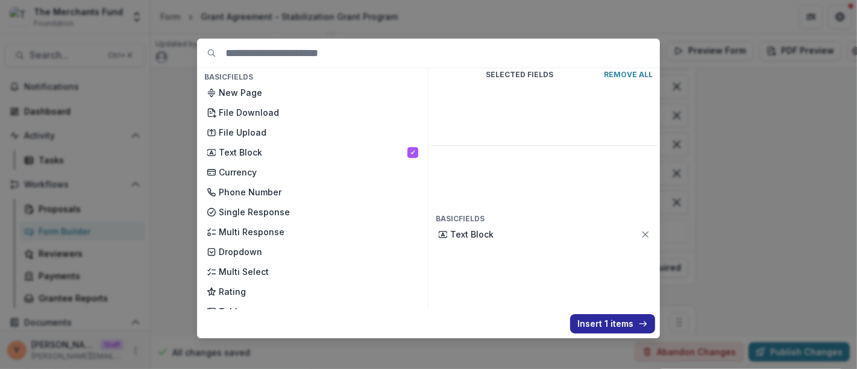
click at [593, 327] on button "Insert 1 items" at bounding box center [612, 323] width 85 height 19
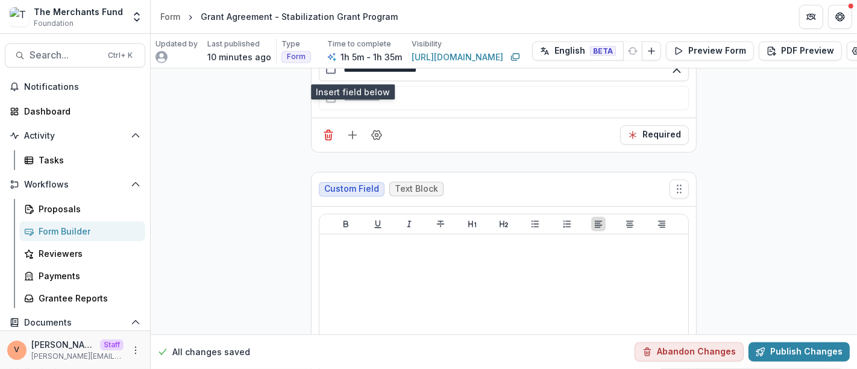
scroll to position [9444, 0]
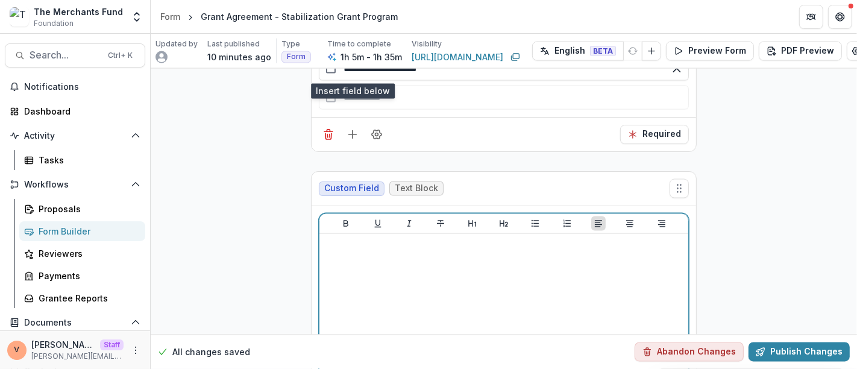
click at [401, 239] on div at bounding box center [503, 329] width 359 height 181
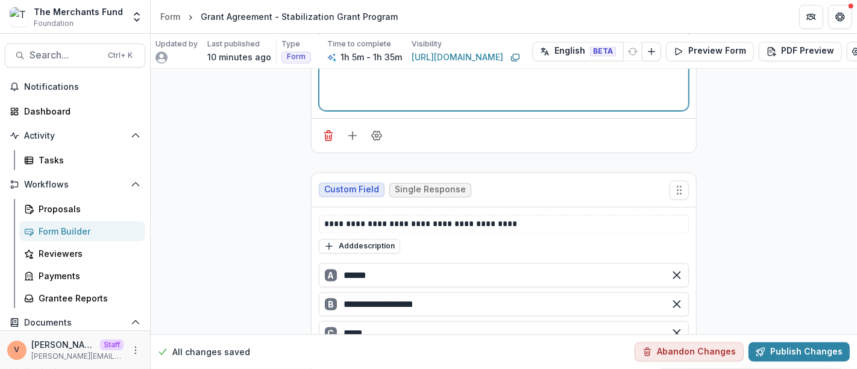
scroll to position [9779, 0]
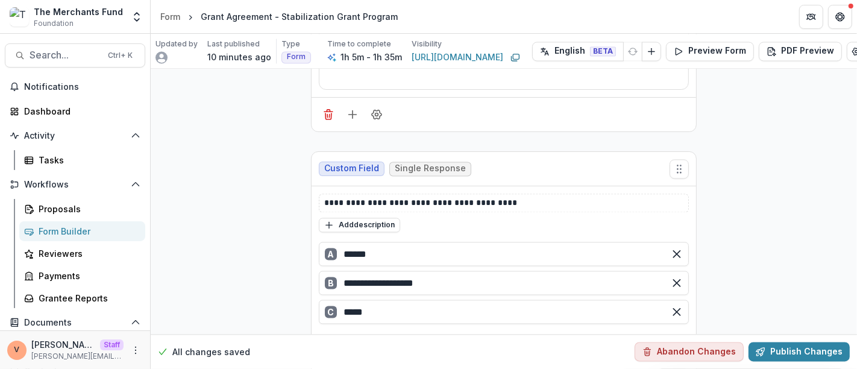
drag, startPoint x: 330, startPoint y: 293, endPoint x: 337, endPoint y: 294, distance: 7.3
click at [330, 352] on icon "Delete field" at bounding box center [329, 358] width 12 height 12
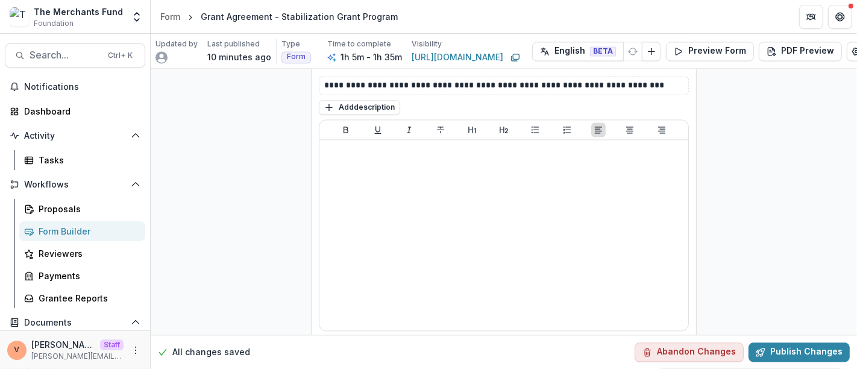
scroll to position [9980, 0]
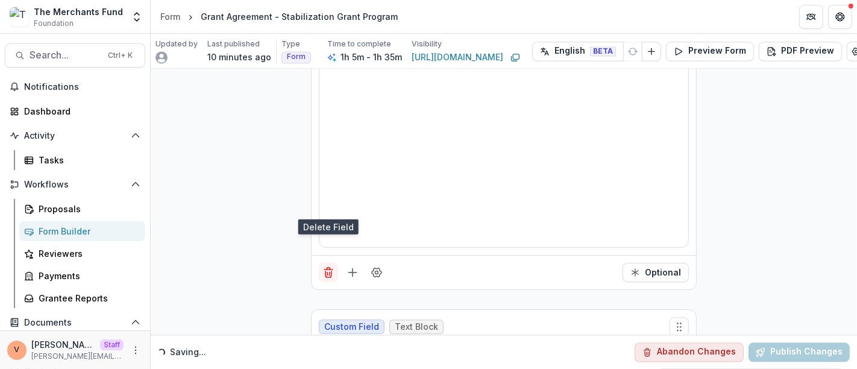
click at [330, 272] on line "Delete field" at bounding box center [330, 273] width 0 height 3
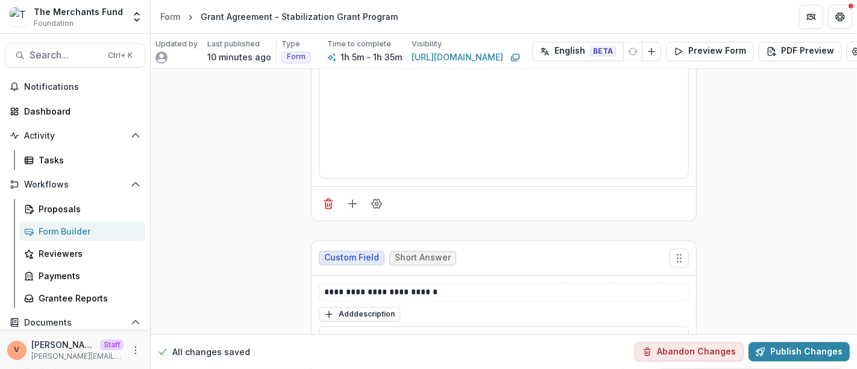
scroll to position [10014, 0]
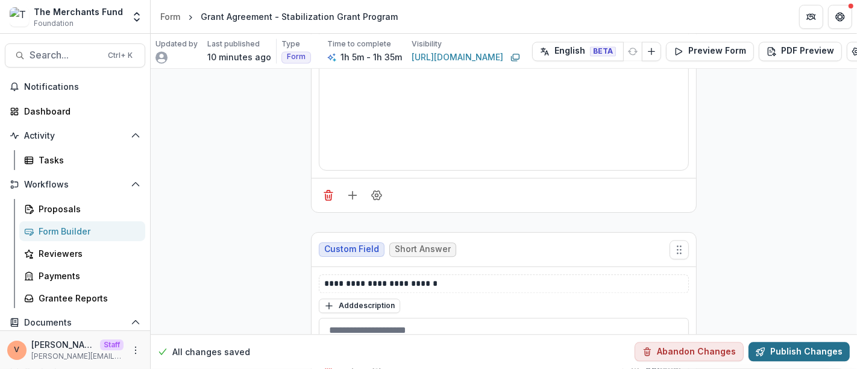
click at [776, 342] on button "Publish Changes" at bounding box center [799, 351] width 101 height 19
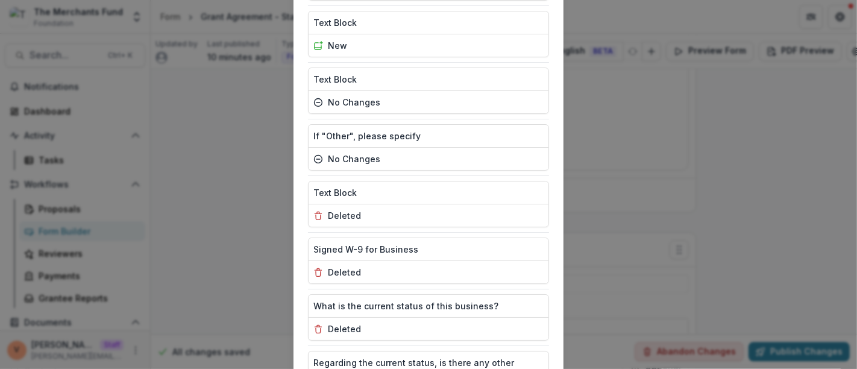
scroll to position [1851, 0]
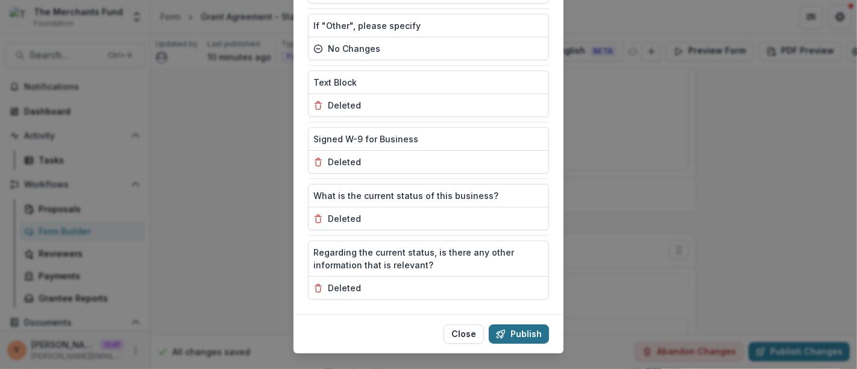
click at [523, 324] on button "Publish" at bounding box center [519, 333] width 60 height 19
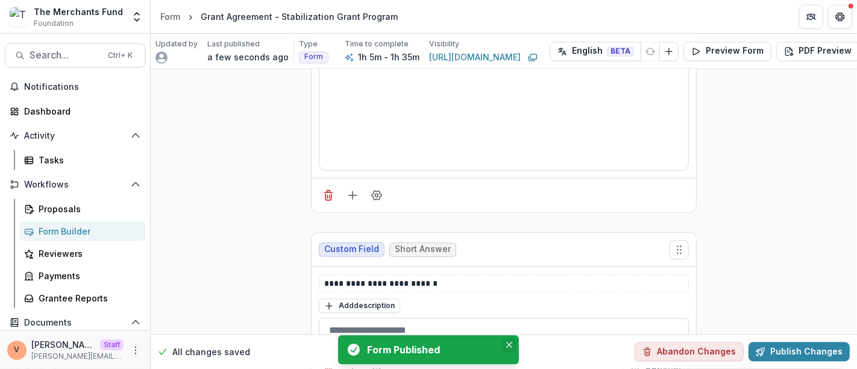
click at [508, 344] on icon "Close" at bounding box center [509, 345] width 6 height 6
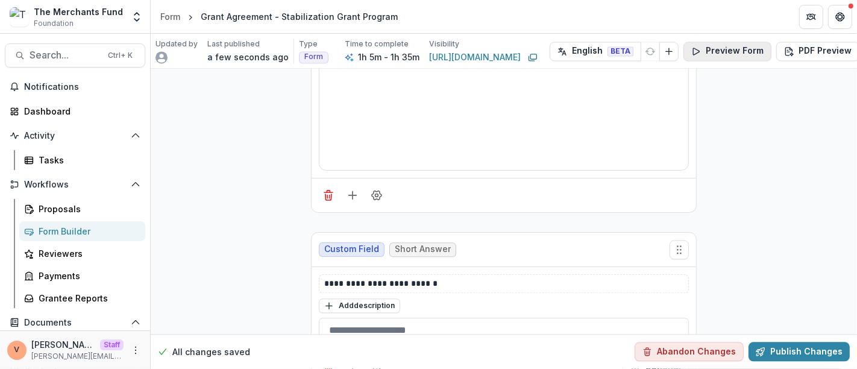
click at [718, 52] on button "Preview Form" at bounding box center [728, 51] width 88 height 19
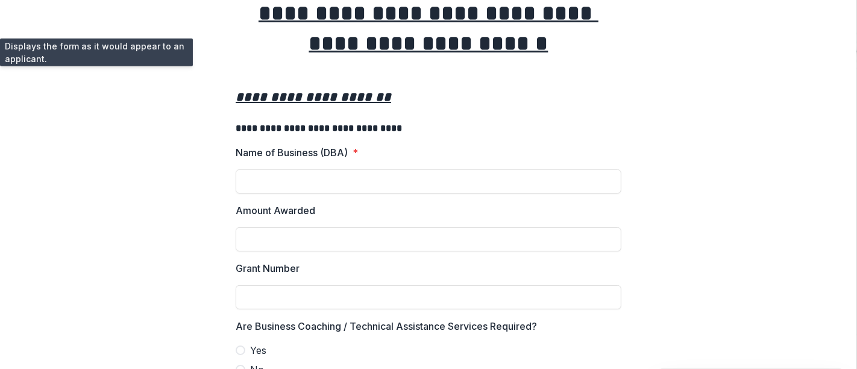
scroll to position [0, 0]
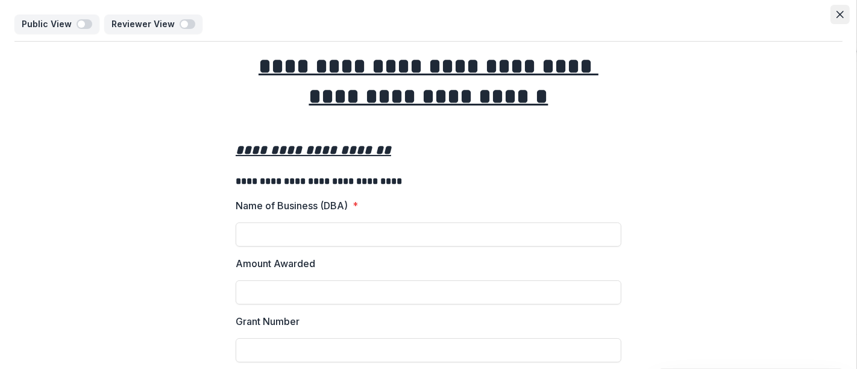
click at [837, 15] on icon "Close" at bounding box center [840, 14] width 7 height 7
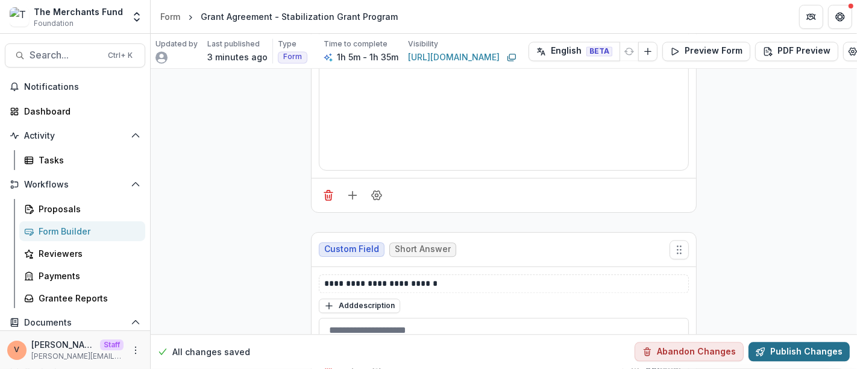
click at [799, 342] on button "Publish Changes" at bounding box center [799, 351] width 101 height 19
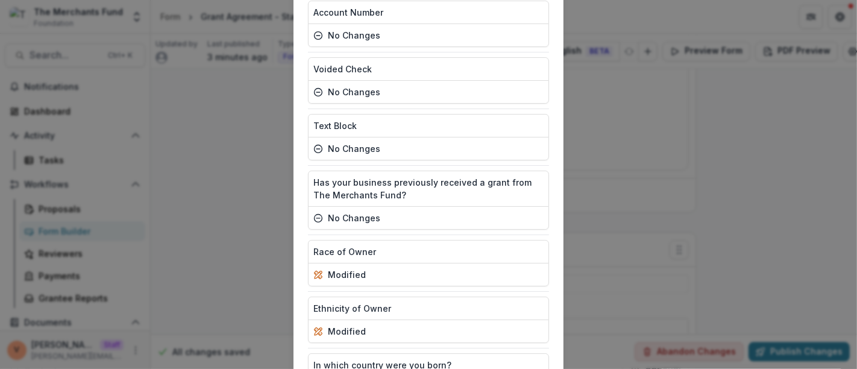
scroll to position [1615, 0]
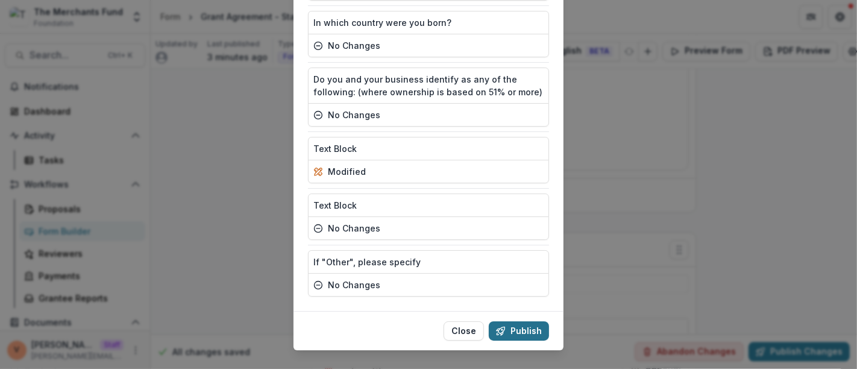
click at [527, 321] on button "Publish" at bounding box center [519, 330] width 60 height 19
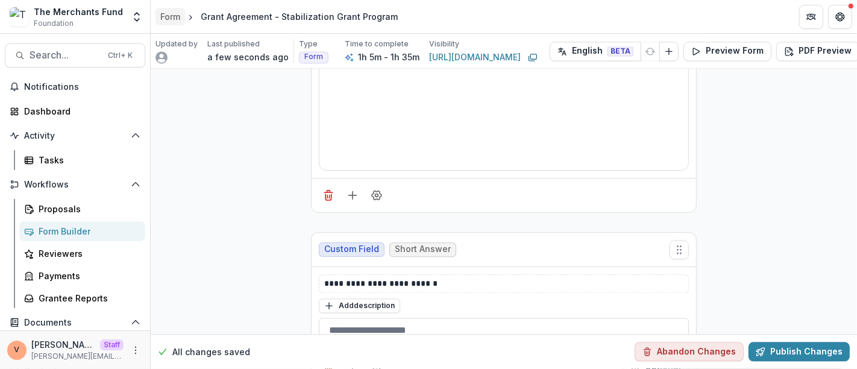
click at [170, 17] on div "Form" at bounding box center [170, 16] width 20 height 13
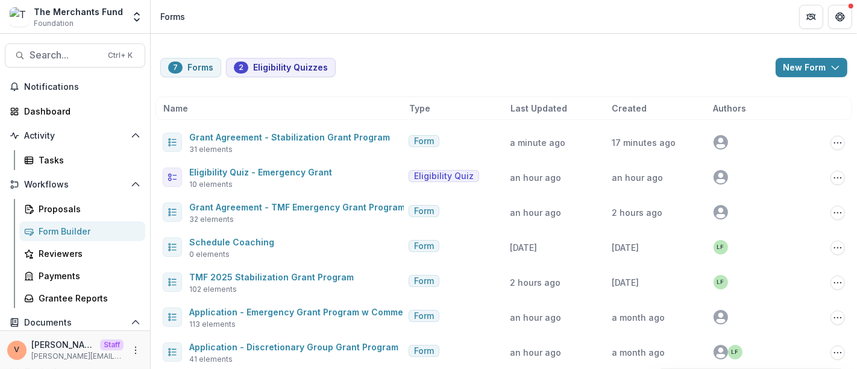
click at [550, 106] on span "Last Updated" at bounding box center [539, 108] width 57 height 13
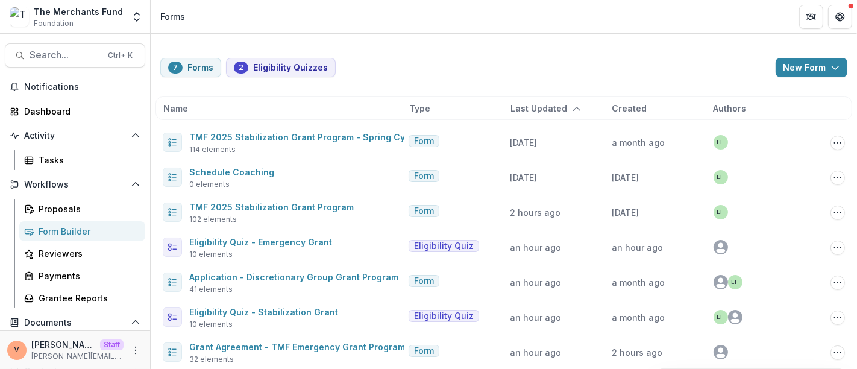
click at [550, 106] on span "Last Updated" at bounding box center [539, 108] width 57 height 13
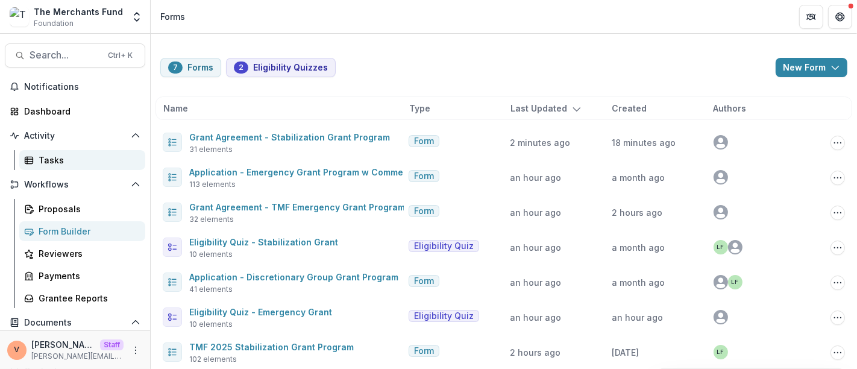
click at [49, 163] on div "Tasks" at bounding box center [87, 160] width 97 height 13
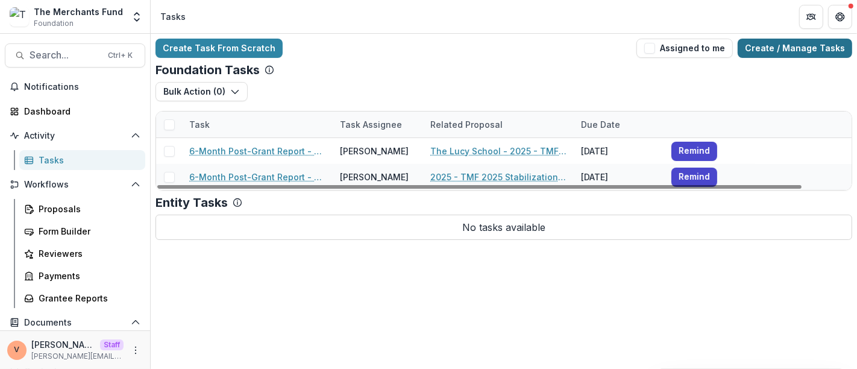
click at [802, 48] on link "Create / Manage Tasks" at bounding box center [795, 48] width 115 height 19
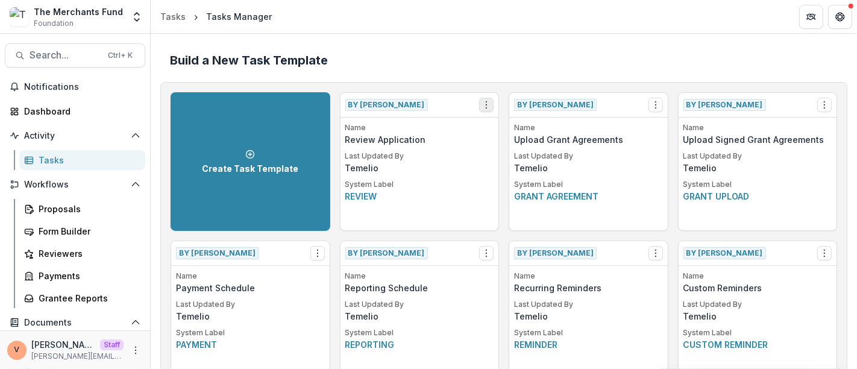
click at [482, 104] on icon "Options" at bounding box center [487, 105] width 10 height 10
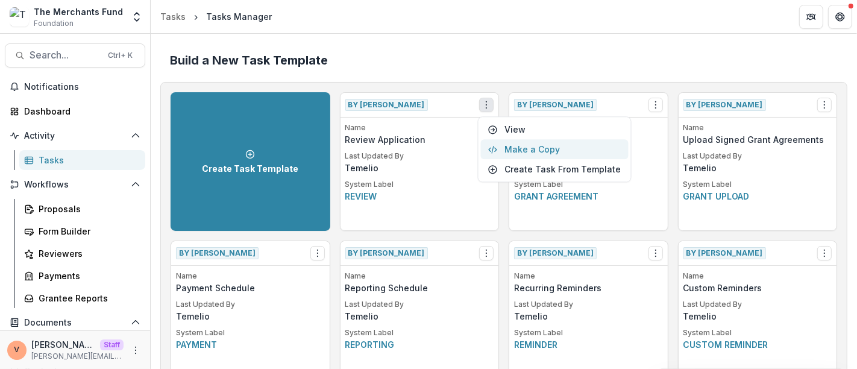
click at [521, 147] on button "Make a Copy" at bounding box center [555, 149] width 148 height 20
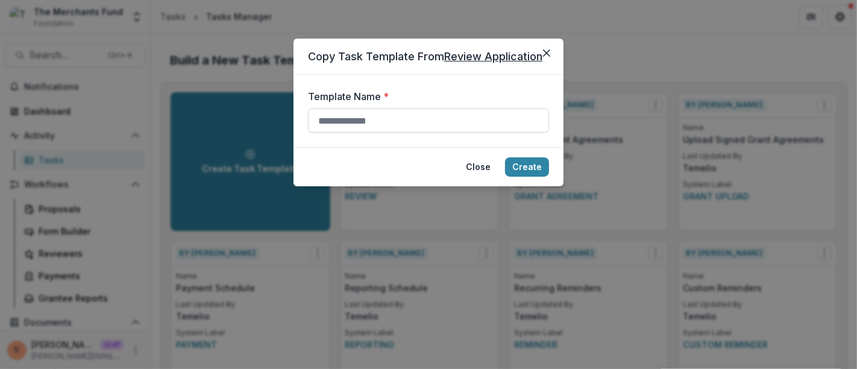
click at [395, 124] on input "Template Name *" at bounding box center [428, 121] width 241 height 24
paste input "**********"
type input "**********"
click at [527, 168] on button "Create" at bounding box center [527, 166] width 44 height 19
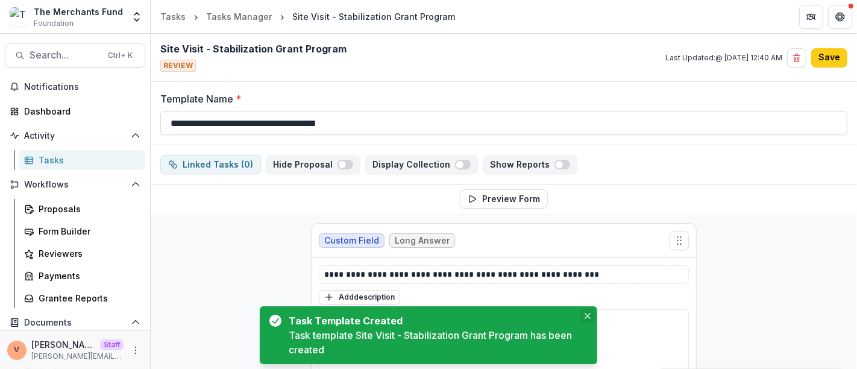
click at [587, 316] on icon "Close" at bounding box center [588, 316] width 6 height 6
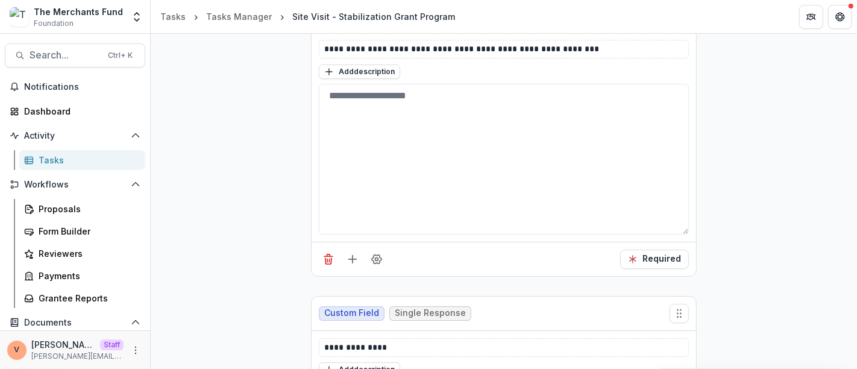
scroll to position [268, 0]
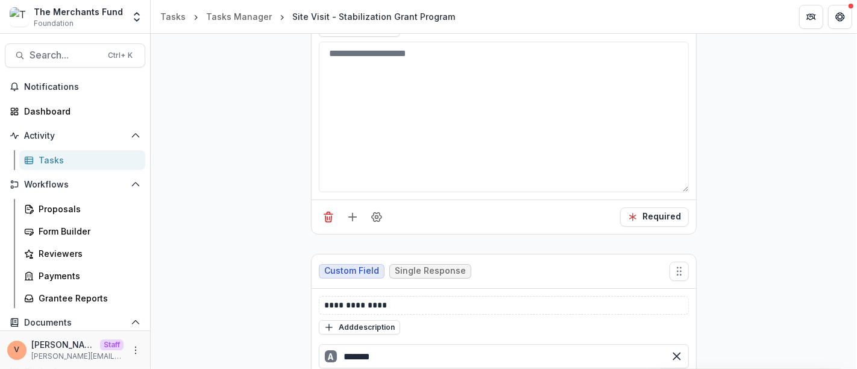
click at [330, 217] on line "Delete field" at bounding box center [330, 218] width 0 height 3
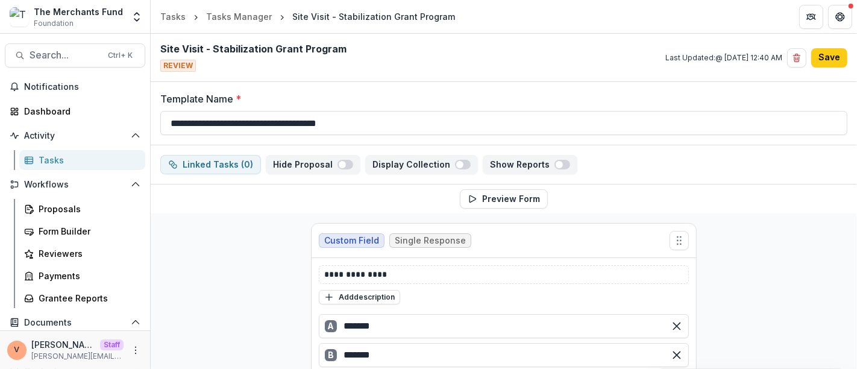
scroll to position [134, 0]
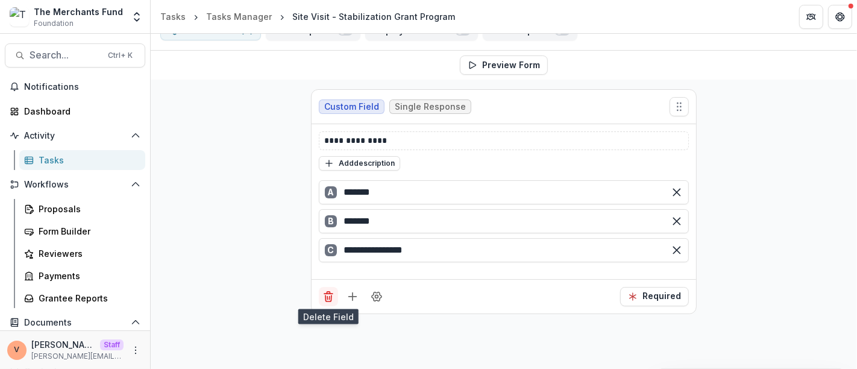
click at [325, 296] on icon "Delete field" at bounding box center [329, 297] width 12 height 12
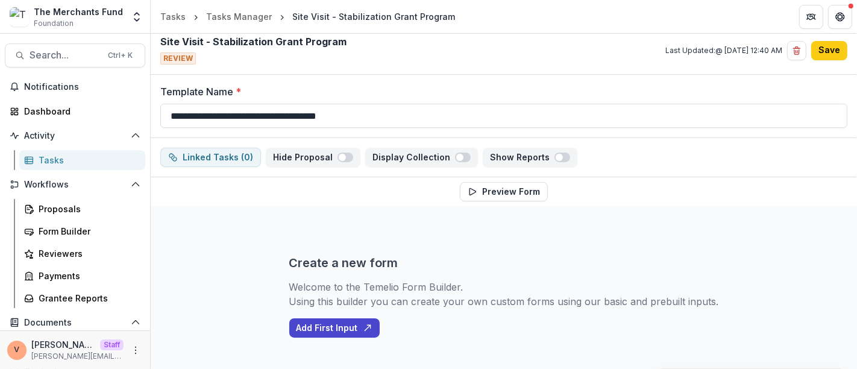
scroll to position [0, 0]
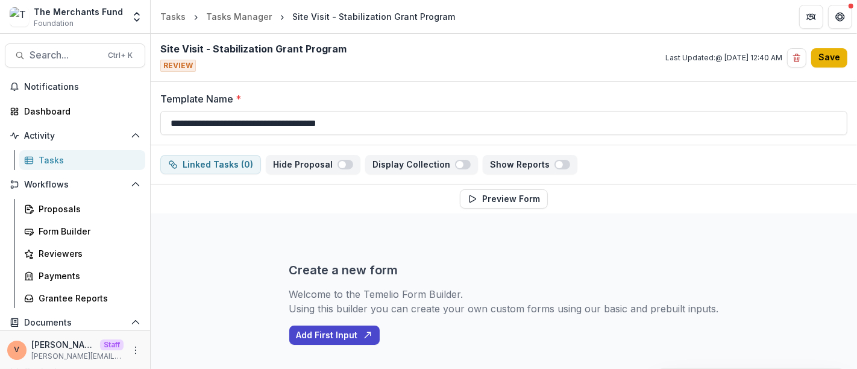
click at [823, 55] on button "Save" at bounding box center [829, 57] width 36 height 19
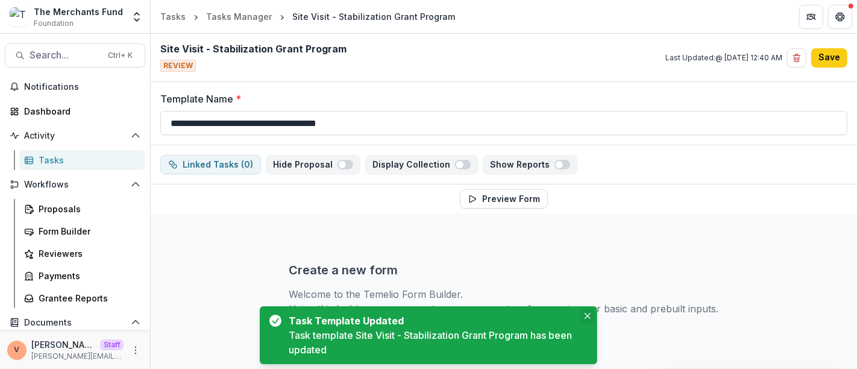
click at [585, 316] on icon "Close" at bounding box center [588, 316] width 6 height 6
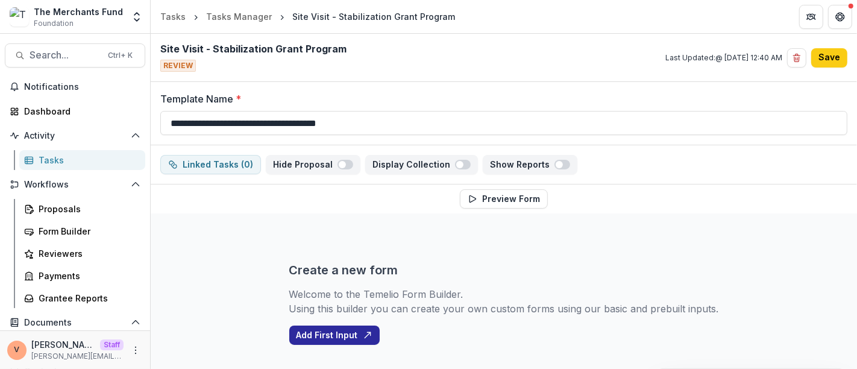
click at [344, 333] on button "Add First Input" at bounding box center [334, 335] width 90 height 19
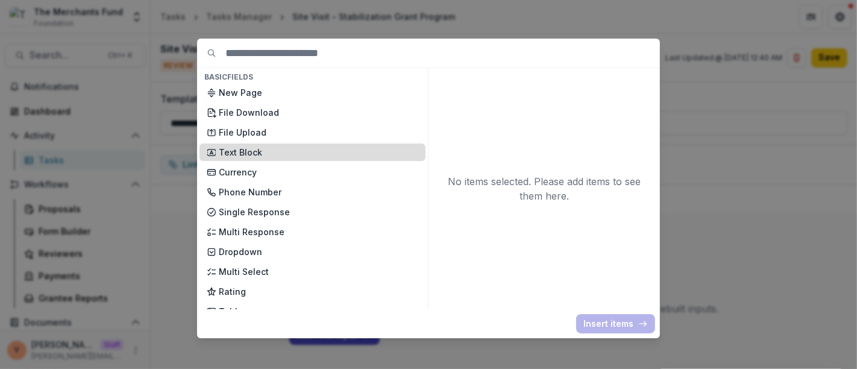
click at [278, 150] on p "Text Block" at bounding box center [319, 152] width 200 height 13
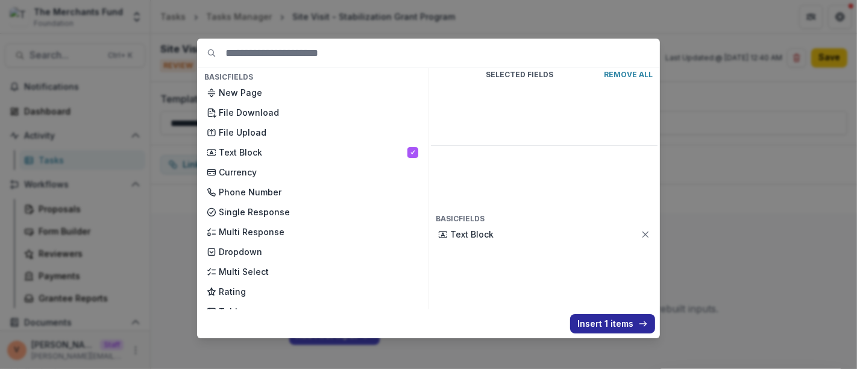
click at [620, 329] on button "Insert 1 items" at bounding box center [612, 323] width 85 height 19
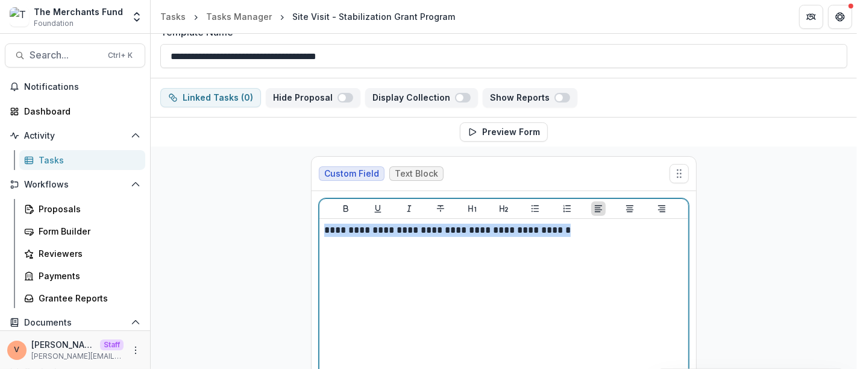
drag, startPoint x: 551, startPoint y: 230, endPoint x: 238, endPoint y: 233, distance: 313.5
click at [238, 233] on div "**********" at bounding box center [504, 303] width 707 height 315
click at [470, 206] on icon "Heading 1" at bounding box center [472, 209] width 8 height 7
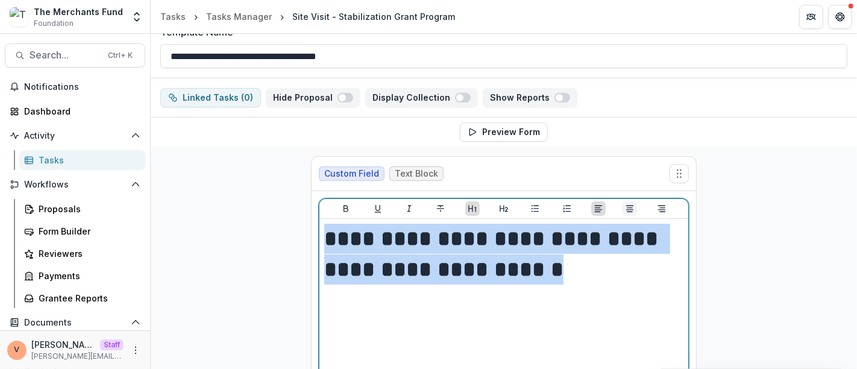
click at [625, 207] on icon "Align Center" at bounding box center [630, 209] width 10 height 10
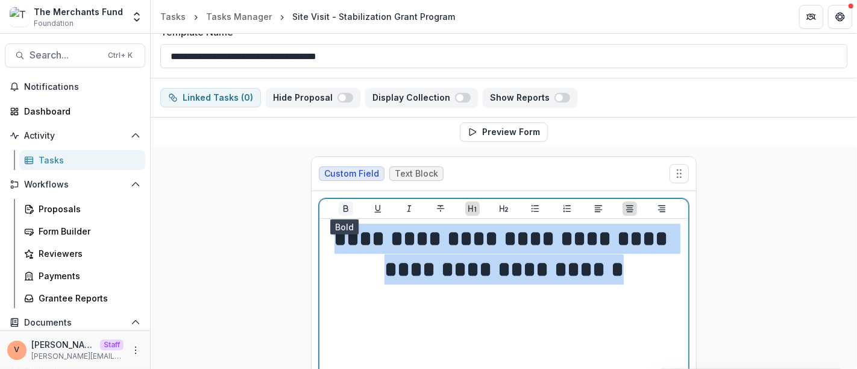
click at [343, 204] on icon "Bold" at bounding box center [346, 209] width 10 height 10
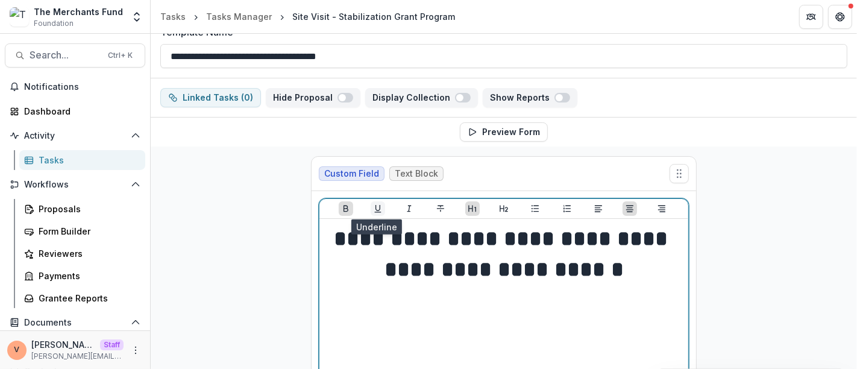
click at [378, 207] on icon "Underline" at bounding box center [377, 209] width 7 height 8
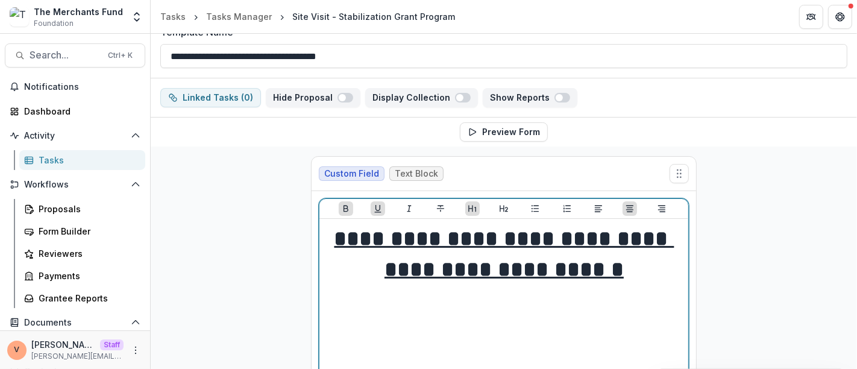
click at [638, 268] on h1 "**********" at bounding box center [504, 254] width 360 height 61
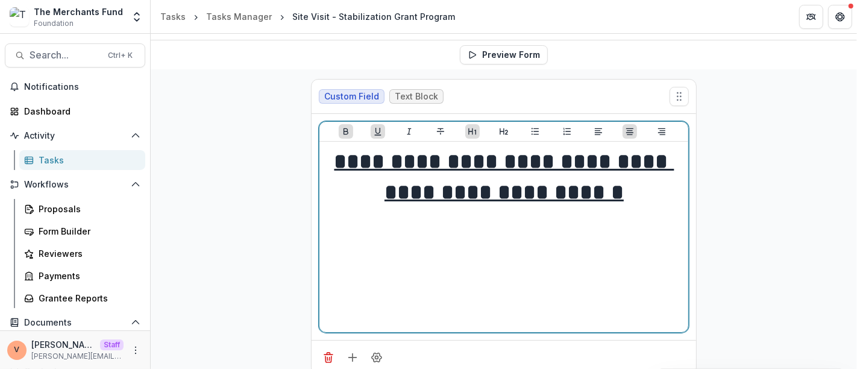
scroll to position [157, 0]
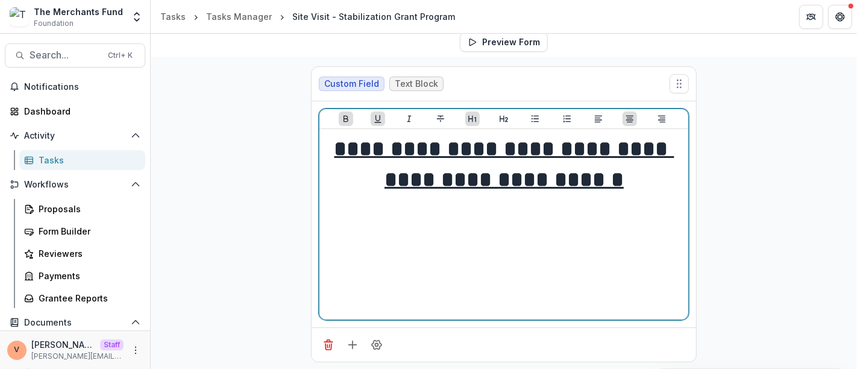
click at [352, 257] on div "**********" at bounding box center [503, 224] width 359 height 181
click at [631, 180] on h1 "**********" at bounding box center [504, 164] width 360 height 61
click at [597, 122] on button "Align Left" at bounding box center [598, 119] width 14 height 14
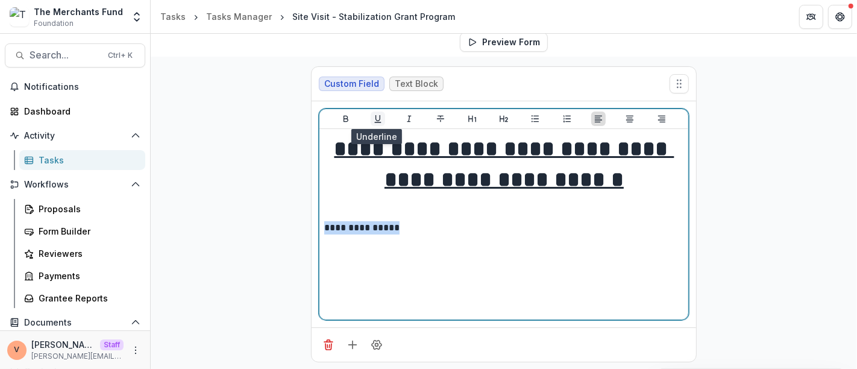
click at [379, 116] on icon "Underline" at bounding box center [378, 119] width 10 height 10
click at [341, 118] on icon "Bold" at bounding box center [346, 119] width 10 height 10
click at [431, 223] on p "**********" at bounding box center [504, 227] width 360 height 13
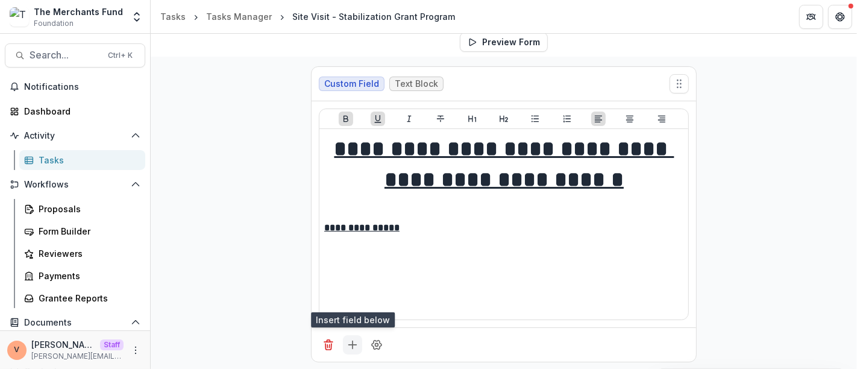
click at [353, 341] on icon "Add field" at bounding box center [353, 345] width 12 height 12
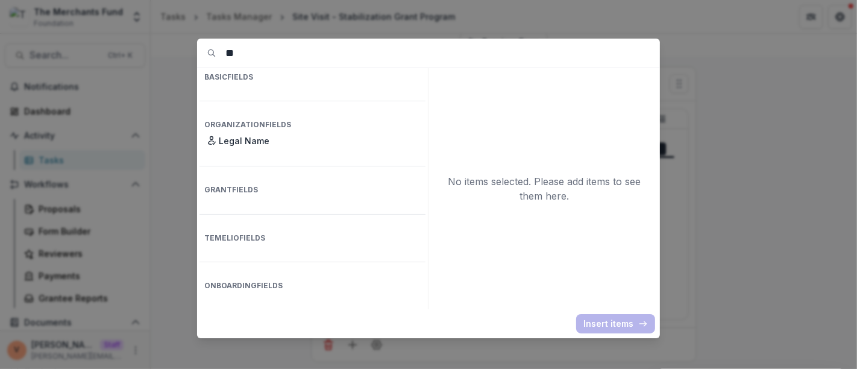
type input "*"
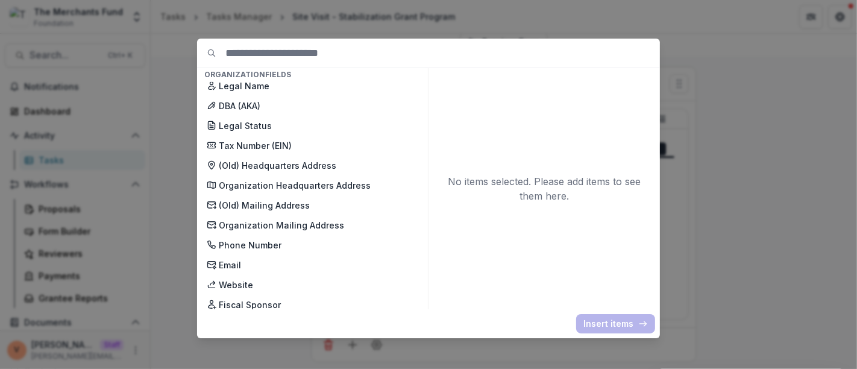
scroll to position [335, 0]
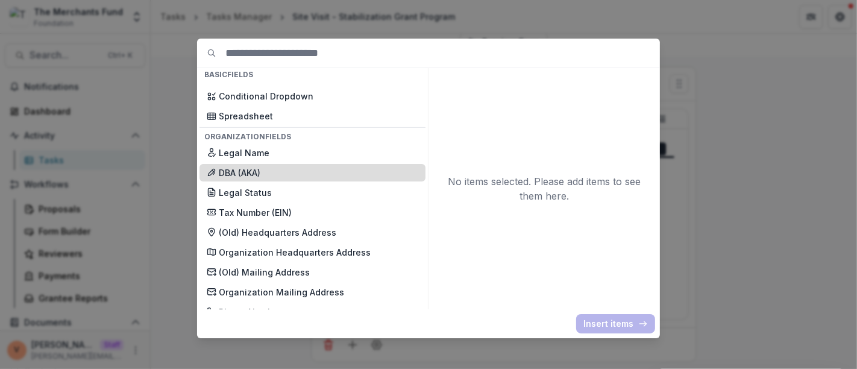
click at [279, 170] on p "DBA (AKA)" at bounding box center [319, 172] width 200 height 13
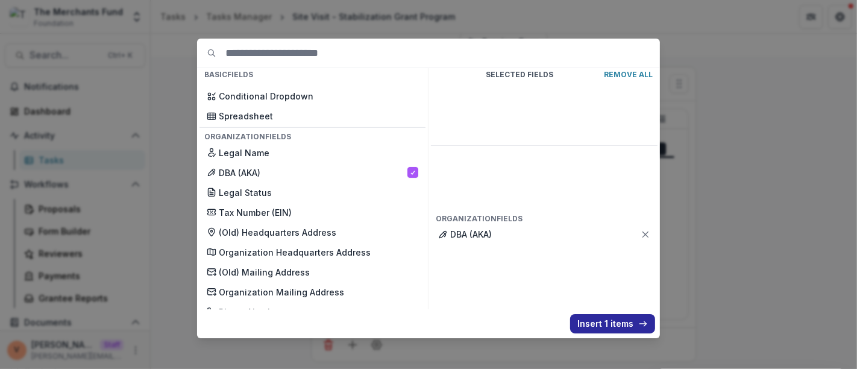
click at [585, 321] on button "Insert 1 items" at bounding box center [612, 323] width 85 height 19
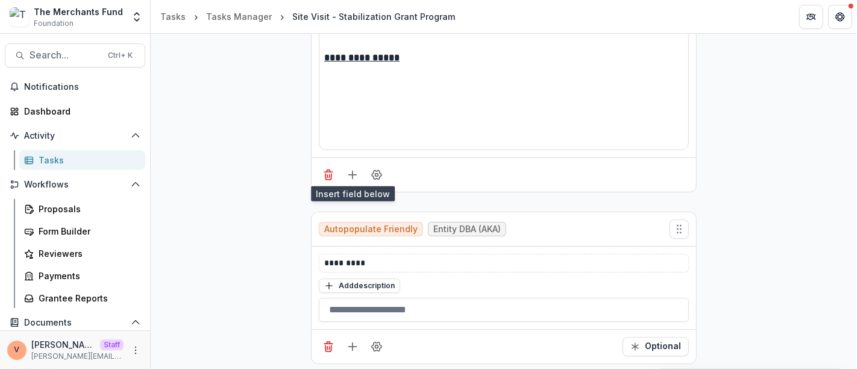
scroll to position [327, 0]
drag, startPoint x: 375, startPoint y: 257, endPoint x: 281, endPoint y: 255, distance: 94.1
click at [281, 255] on div "**********" at bounding box center [504, 129] width 707 height 487
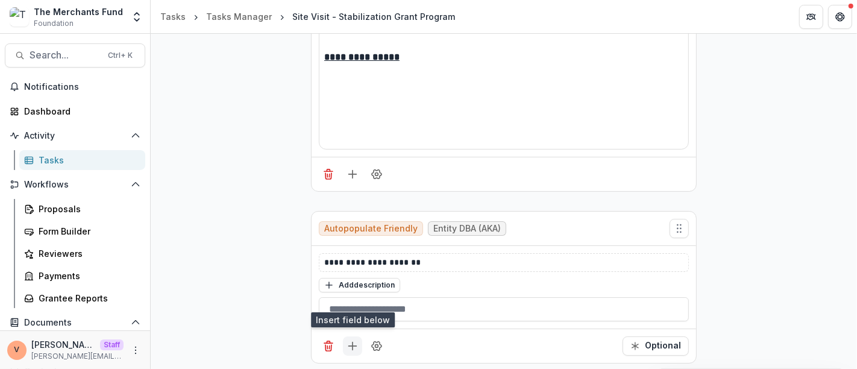
click at [349, 345] on icon "Add field" at bounding box center [353, 346] width 12 height 12
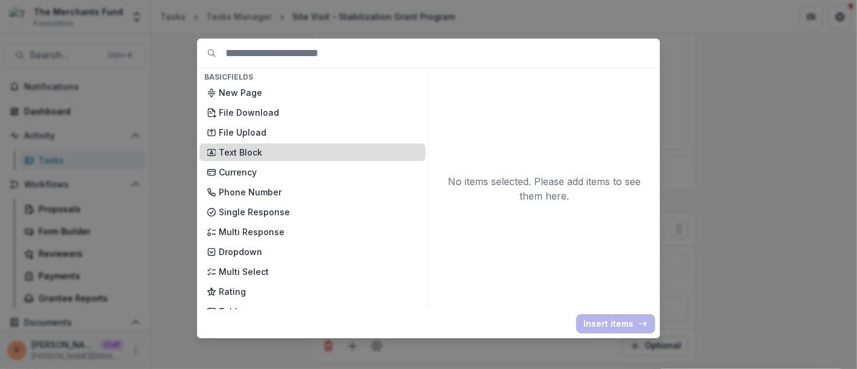
click at [247, 146] on p "Text Block" at bounding box center [319, 152] width 200 height 13
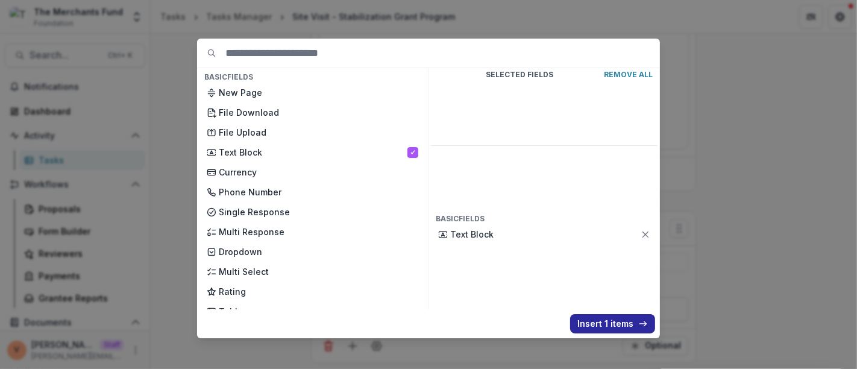
drag, startPoint x: 613, startPoint y: 323, endPoint x: 603, endPoint y: 321, distance: 10.4
click at [612, 322] on button "Insert 1 items" at bounding box center [612, 323] width 85 height 19
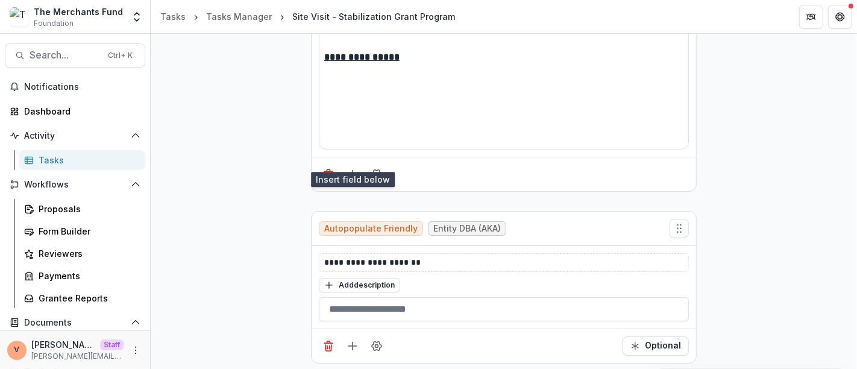
scroll to position [596, 0]
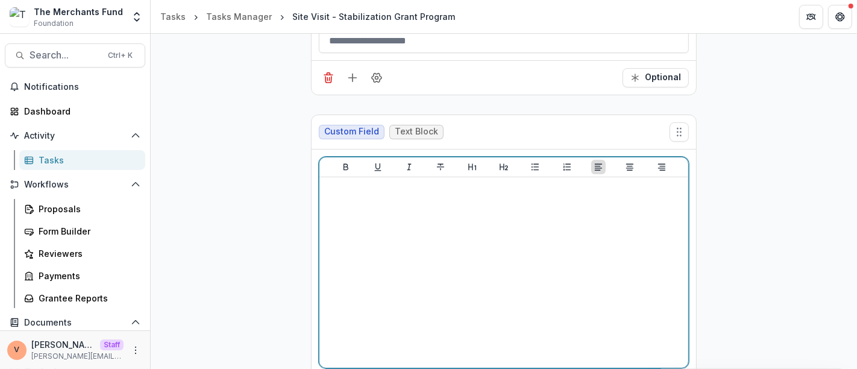
click at [387, 216] on div at bounding box center [503, 272] width 359 height 181
drag, startPoint x: 426, startPoint y: 188, endPoint x: 283, endPoint y: 192, distance: 142.3
click at [277, 192] on div "**********" at bounding box center [504, 19] width 707 height 802
drag, startPoint x: 340, startPoint y: 163, endPoint x: 349, endPoint y: 163, distance: 9.1
click at [341, 162] on icon "Bold" at bounding box center [346, 167] width 10 height 10
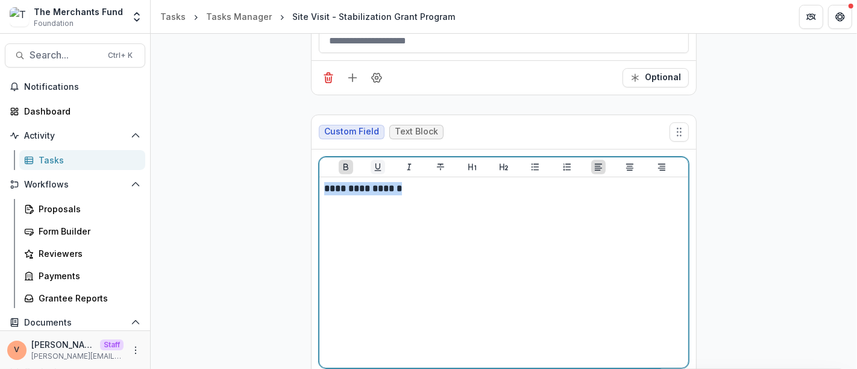
click at [379, 165] on icon "Underline" at bounding box center [378, 167] width 10 height 10
click at [408, 163] on icon "Italicize" at bounding box center [410, 167] width 10 height 10
click at [433, 187] on p "**********" at bounding box center [504, 188] width 360 height 13
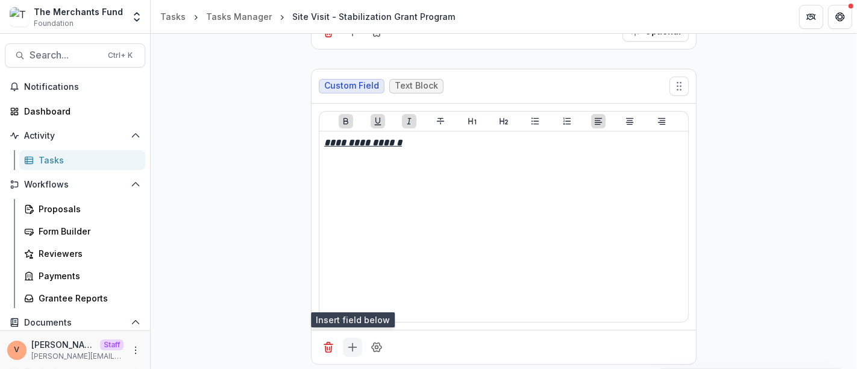
click at [354, 347] on icon "Add field" at bounding box center [353, 347] width 12 height 12
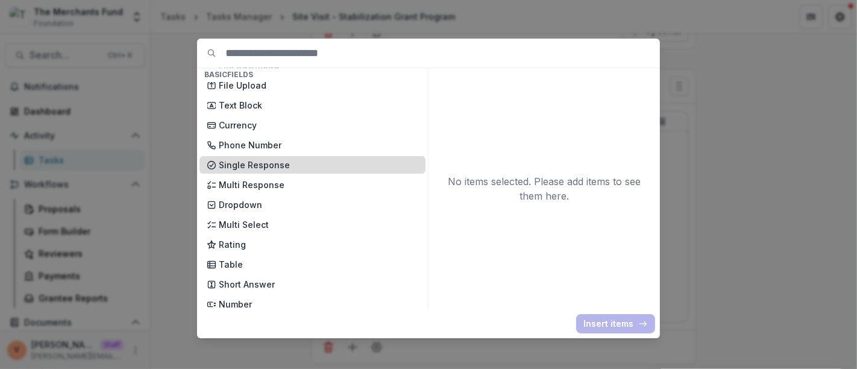
scroll to position [67, 0]
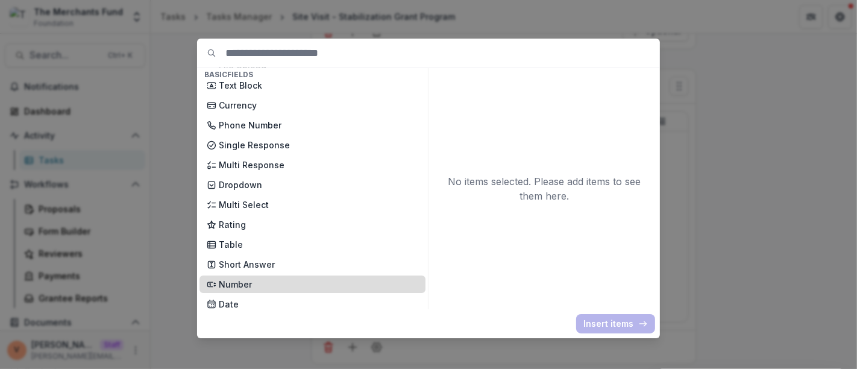
click at [263, 280] on p "Number" at bounding box center [319, 284] width 200 height 13
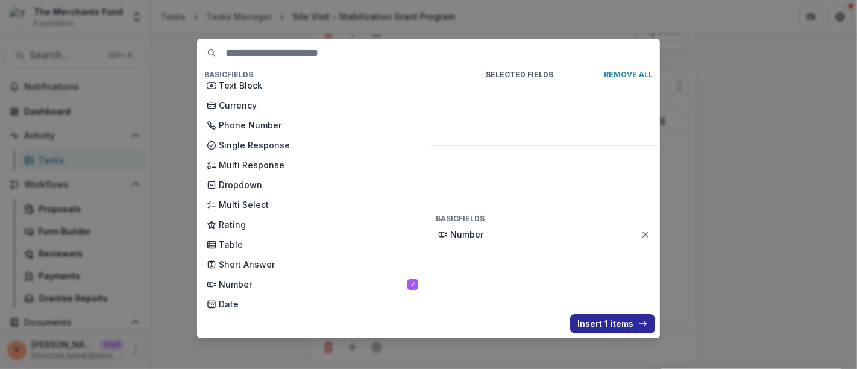
click at [609, 327] on button "Insert 1 items" at bounding box center [612, 323] width 85 height 19
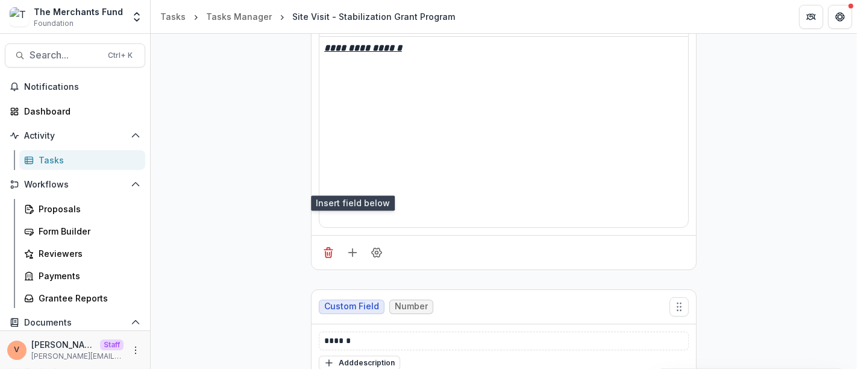
scroll to position [812, 0]
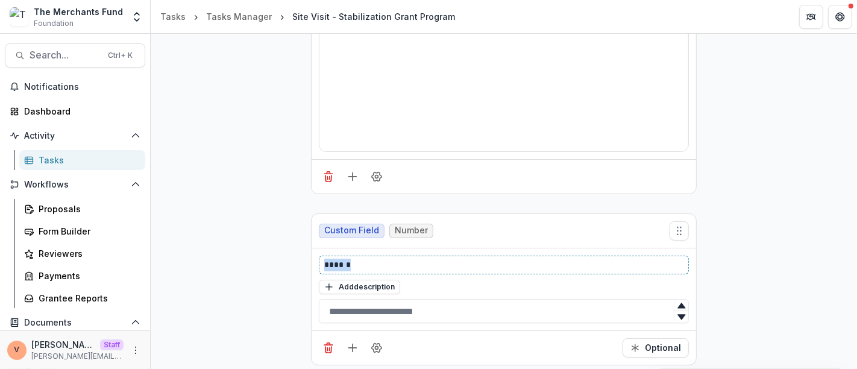
drag, startPoint x: 362, startPoint y: 260, endPoint x: 310, endPoint y: 260, distance: 51.8
click at [312, 260] on div "****** Add description" at bounding box center [504, 289] width 385 height 83
click at [330, 342] on icon "Delete field" at bounding box center [329, 348] width 12 height 12
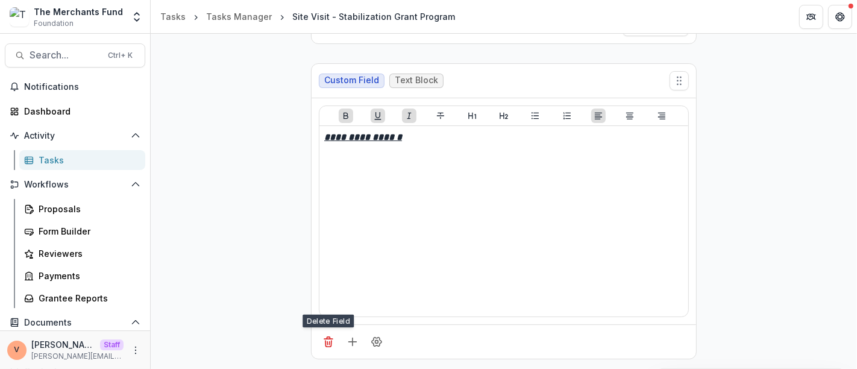
scroll to position [641, 0]
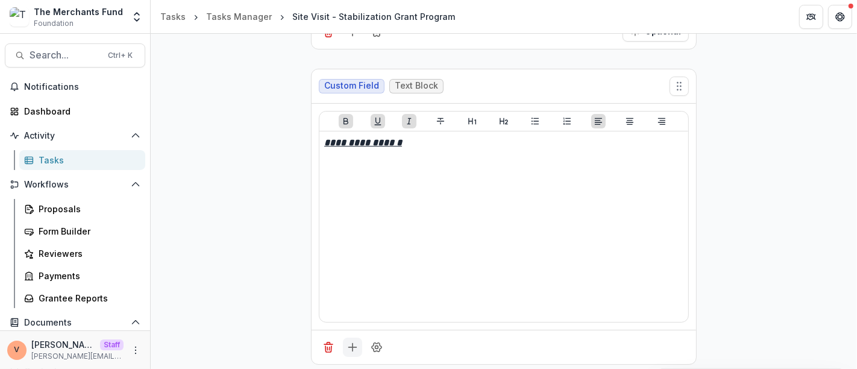
click at [350, 347] on line "Add field" at bounding box center [353, 347] width 8 height 0
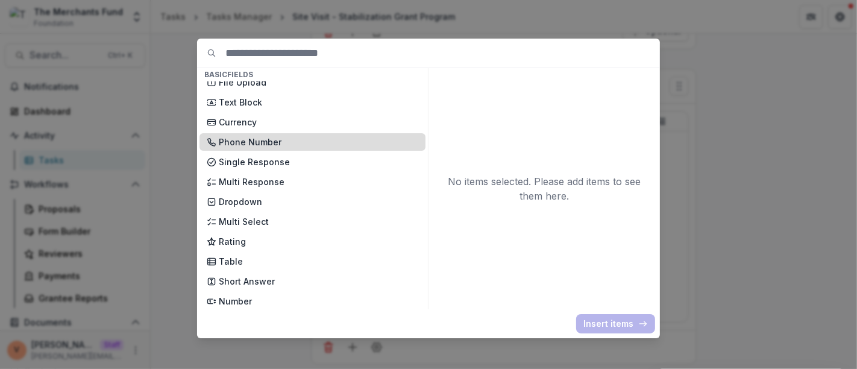
scroll to position [67, 0]
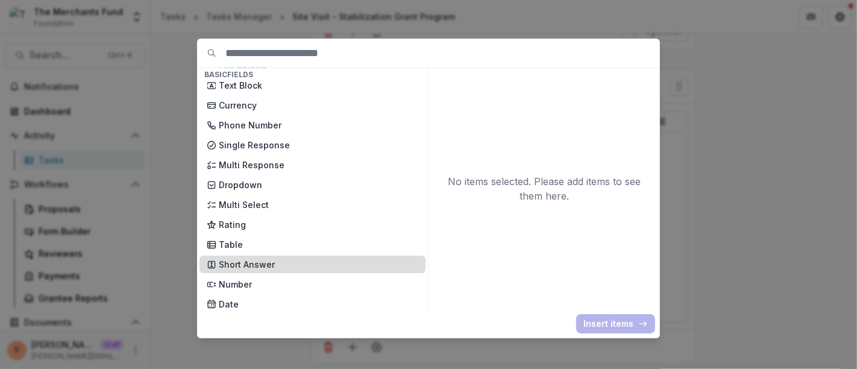
click at [258, 262] on p "Short Answer" at bounding box center [319, 264] width 200 height 13
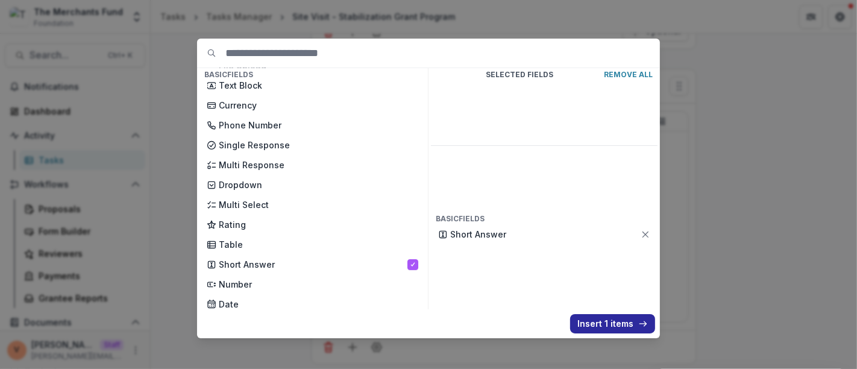
click at [605, 324] on button "Insert 1 items" at bounding box center [612, 323] width 85 height 19
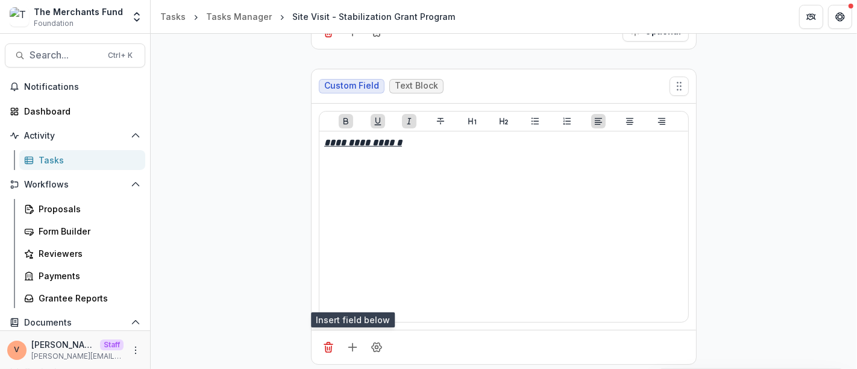
scroll to position [812, 0]
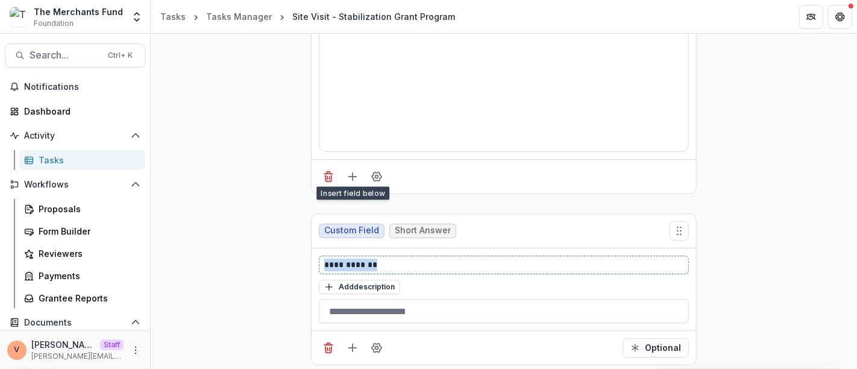
drag, startPoint x: 387, startPoint y: 260, endPoint x: 280, endPoint y: 260, distance: 106.7
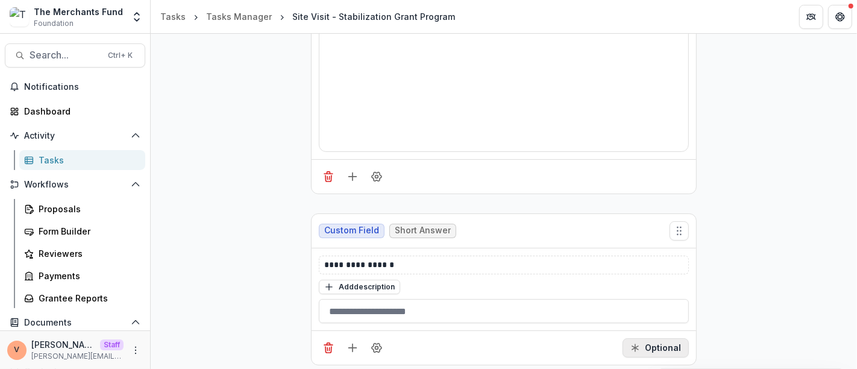
click at [660, 347] on button "Optional" at bounding box center [656, 347] width 66 height 19
click at [432, 270] on div "**********" at bounding box center [504, 290] width 370 height 68
click at [426, 259] on p "**********" at bounding box center [504, 265] width 360 height 13
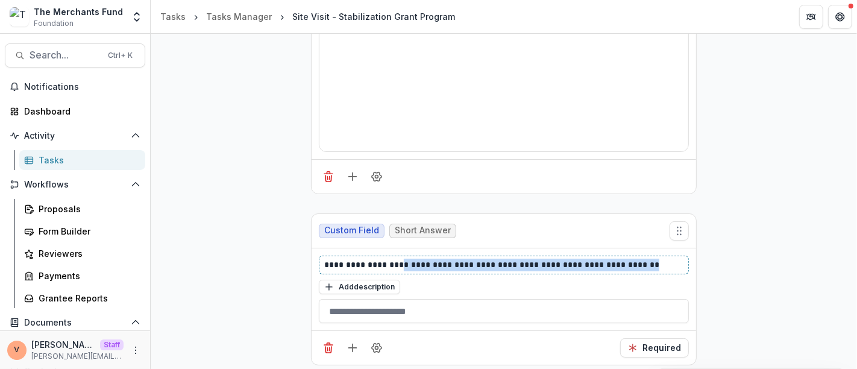
drag, startPoint x: 661, startPoint y: 259, endPoint x: 406, endPoint y: 259, distance: 255.6
click at [406, 259] on p "**********" at bounding box center [504, 265] width 360 height 13
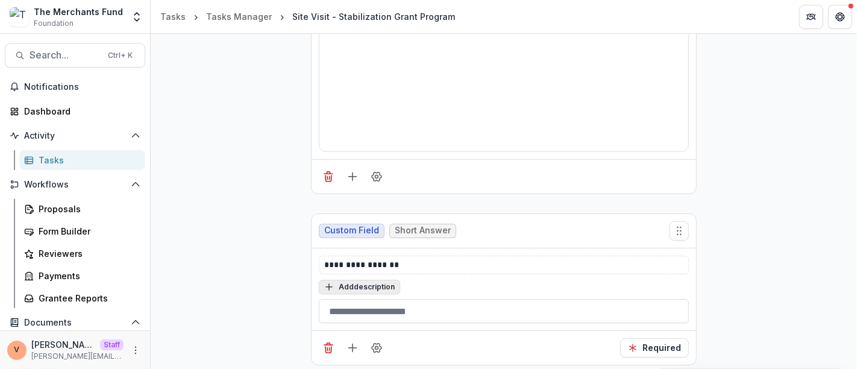
click at [360, 283] on button "Add description" at bounding box center [359, 287] width 81 height 14
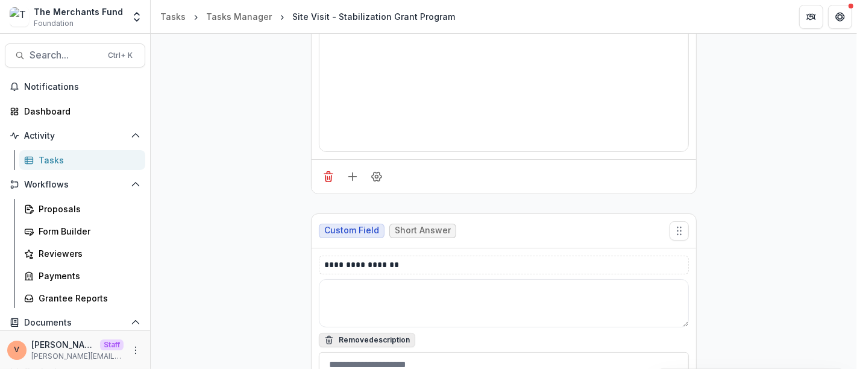
click at [360, 283] on textarea at bounding box center [504, 303] width 370 height 48
paste textarea "**********"
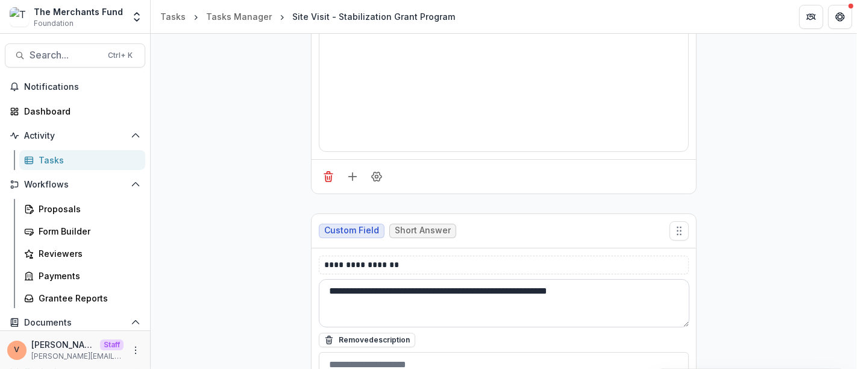
paste textarea "**********"
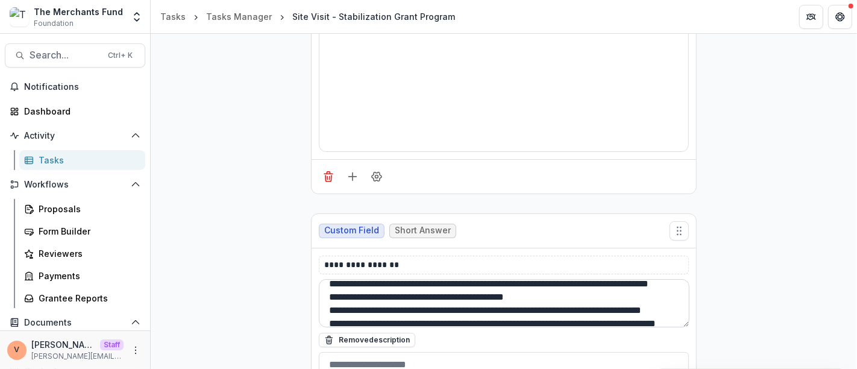
scroll to position [0, 0]
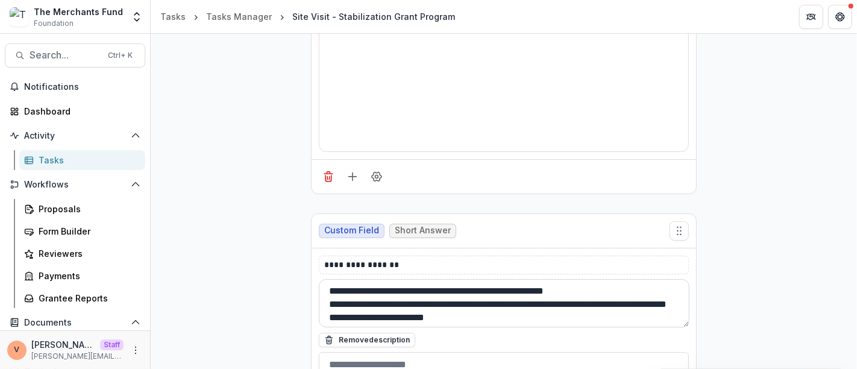
click at [482, 310] on textarea "**********" at bounding box center [504, 303] width 371 height 48
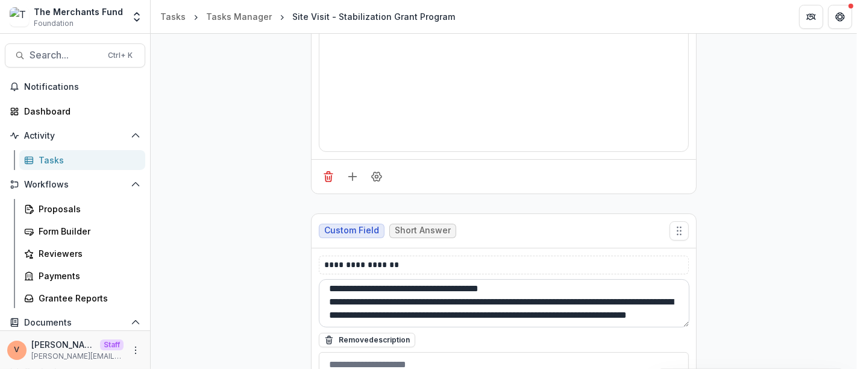
scroll to position [102, 0]
paste textarea "**********"
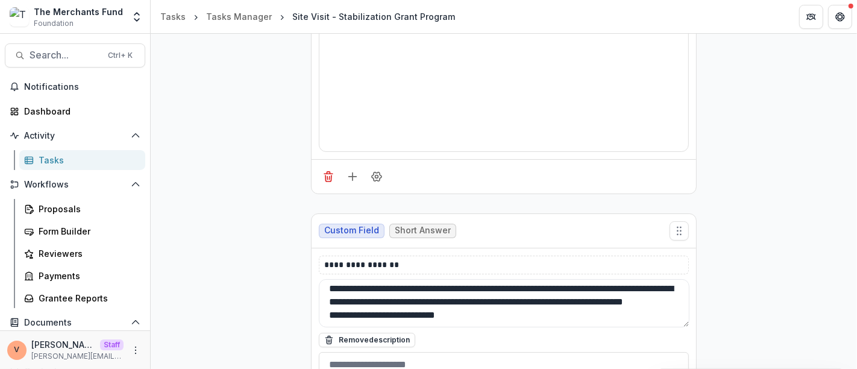
type textarea "**********"
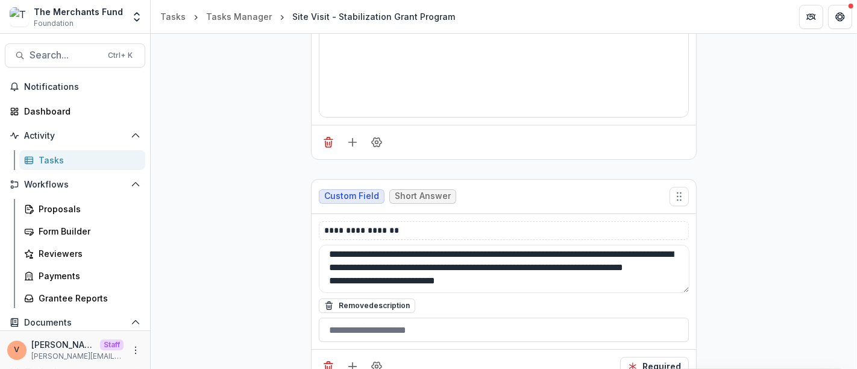
scroll to position [865, 0]
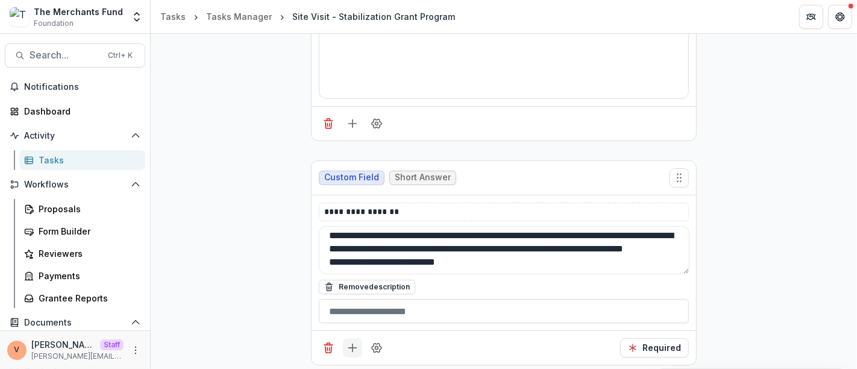
click at [351, 345] on icon "Add field" at bounding box center [353, 348] width 12 height 12
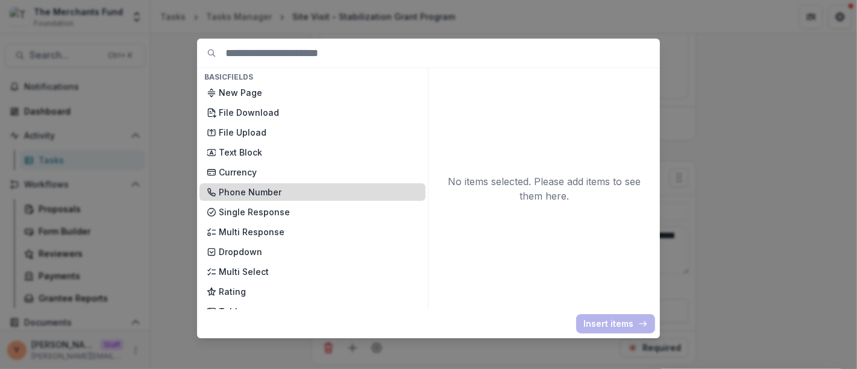
scroll to position [134, 0]
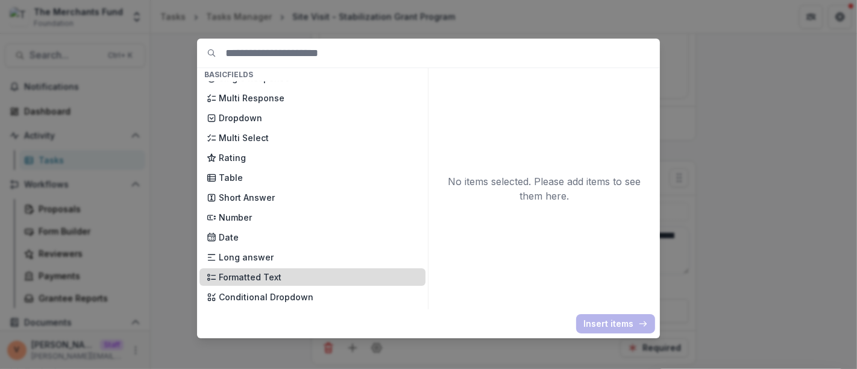
click at [265, 274] on p "Formatted Text" at bounding box center [319, 277] width 200 height 13
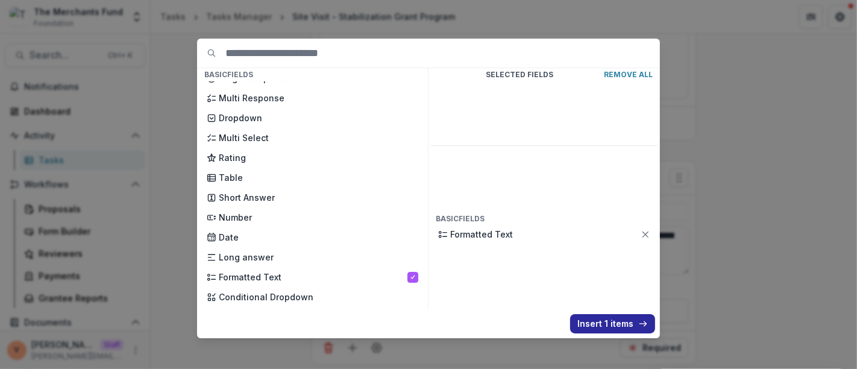
click at [610, 327] on button "Insert 1 items" at bounding box center [612, 323] width 85 height 19
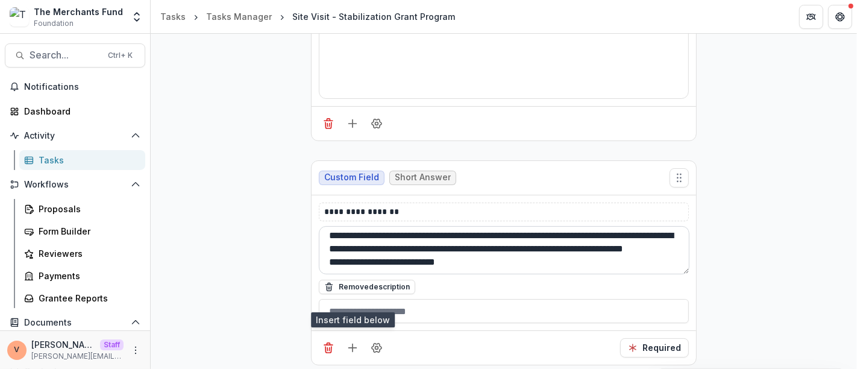
scroll to position [1066, 0]
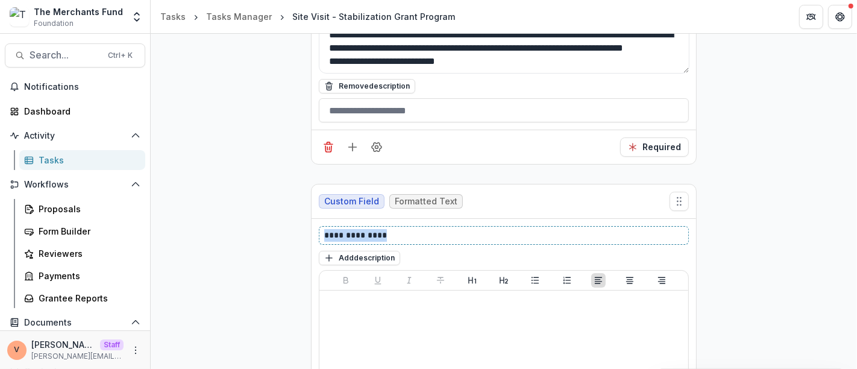
drag, startPoint x: 392, startPoint y: 228, endPoint x: 247, endPoint y: 228, distance: 145.3
click at [354, 251] on button "Add description" at bounding box center [359, 258] width 81 height 14
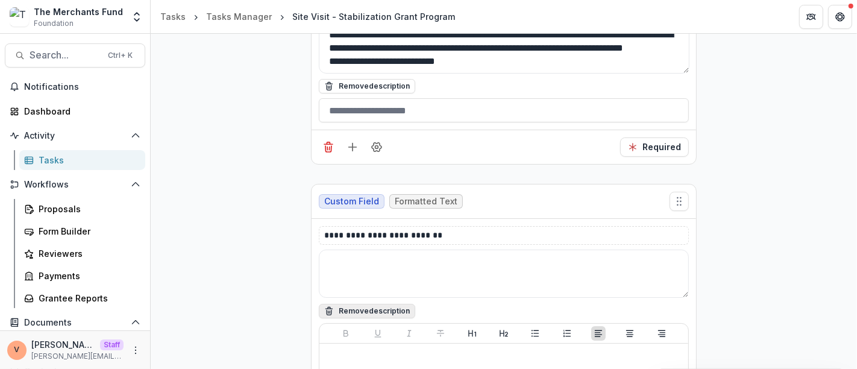
click at [354, 251] on textarea at bounding box center [504, 274] width 370 height 48
paste textarea "**********"
click at [394, 256] on textarea "**********" at bounding box center [504, 274] width 371 height 48
click at [403, 280] on textarea "**********" at bounding box center [504, 274] width 371 height 48
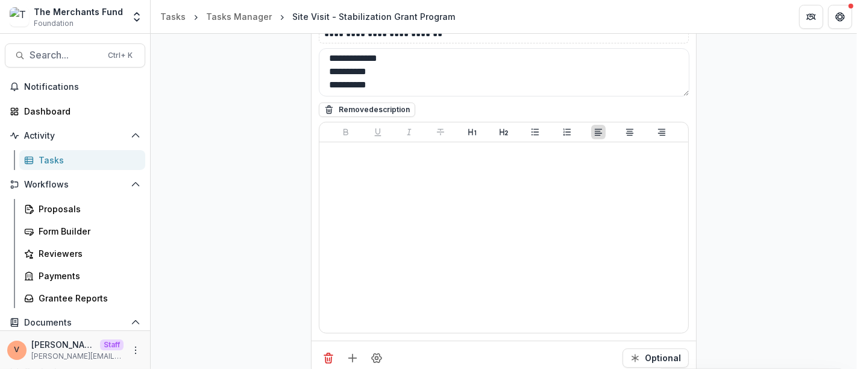
type textarea "**********"
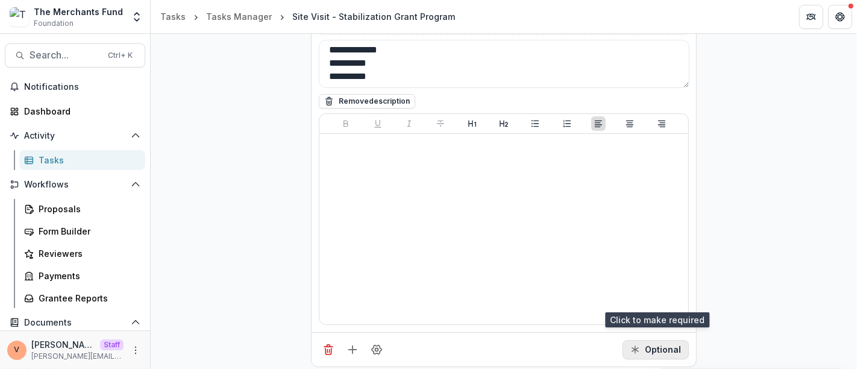
click at [660, 340] on button "Optional" at bounding box center [656, 349] width 66 height 19
click at [352, 344] on icon "Add field" at bounding box center [353, 350] width 12 height 12
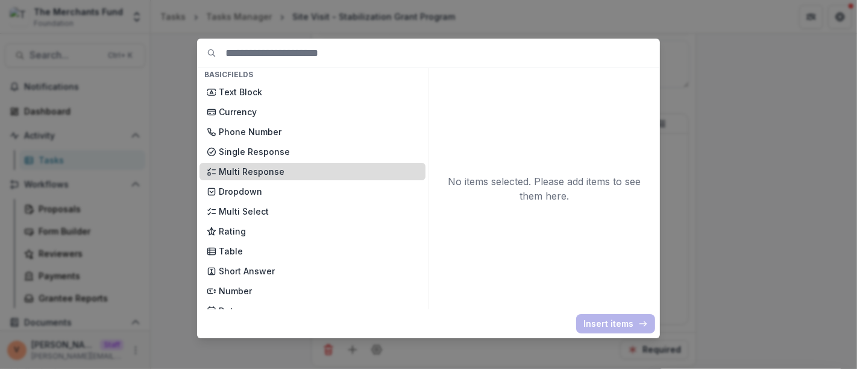
scroll to position [134, 0]
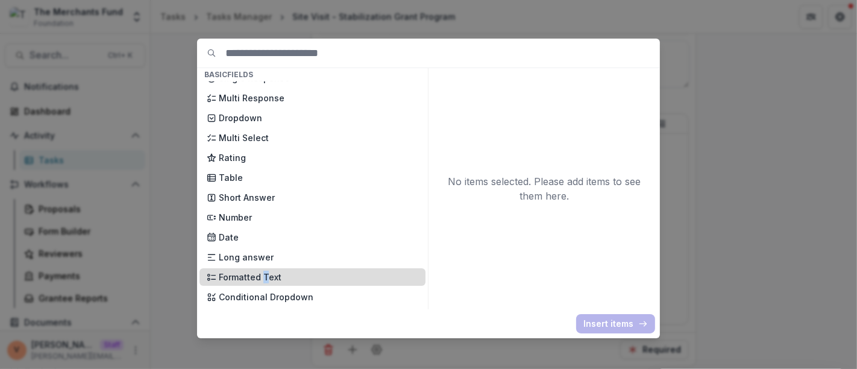
click at [263, 271] on p "Formatted Text" at bounding box center [319, 277] width 200 height 13
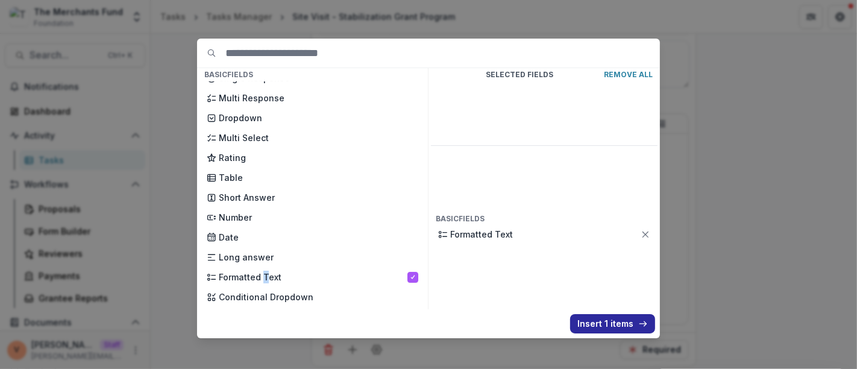
click at [603, 320] on button "Insert 1 items" at bounding box center [612, 323] width 85 height 19
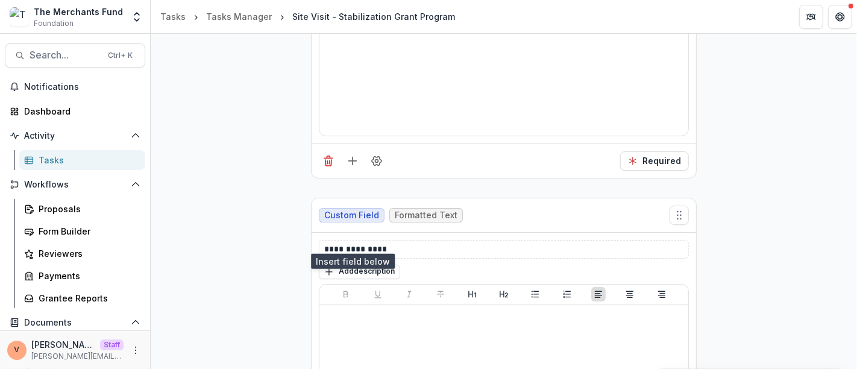
scroll to position [1476, 0]
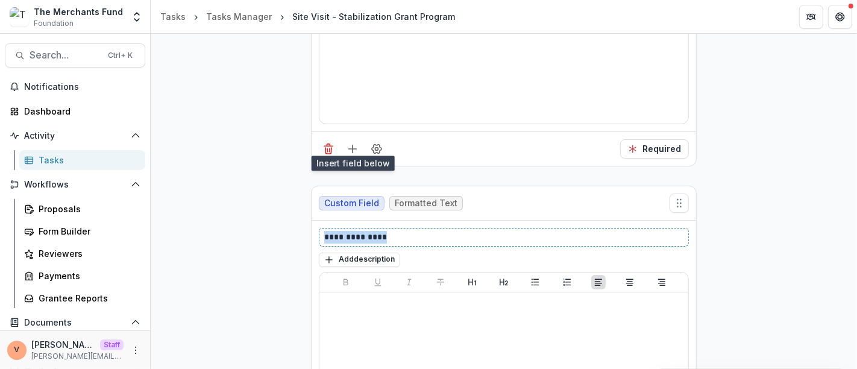
drag, startPoint x: 394, startPoint y: 229, endPoint x: 269, endPoint y: 228, distance: 125.4
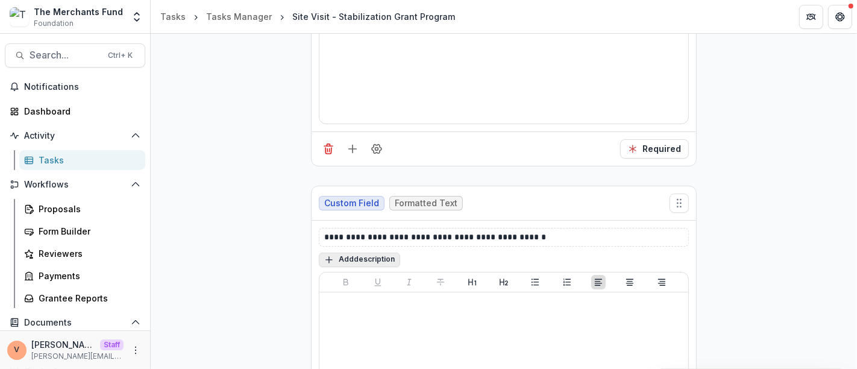
click at [371, 253] on button "Add description" at bounding box center [359, 260] width 81 height 14
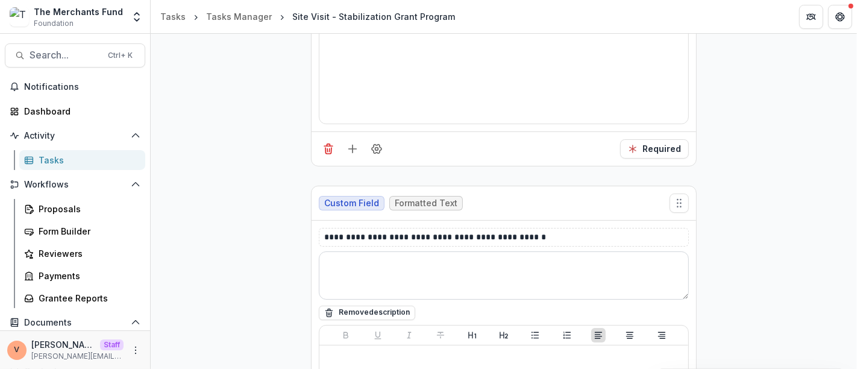
click at [368, 254] on textarea at bounding box center [504, 275] width 370 height 48
paste textarea "**********"
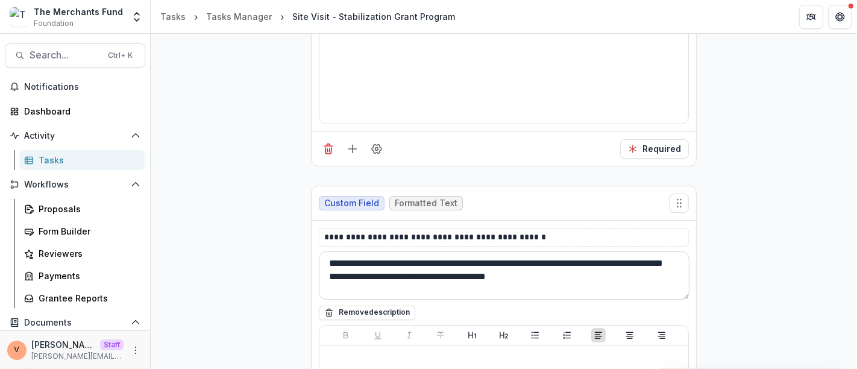
click at [382, 282] on textarea "**********" at bounding box center [504, 275] width 371 height 48
paste textarea "**********"
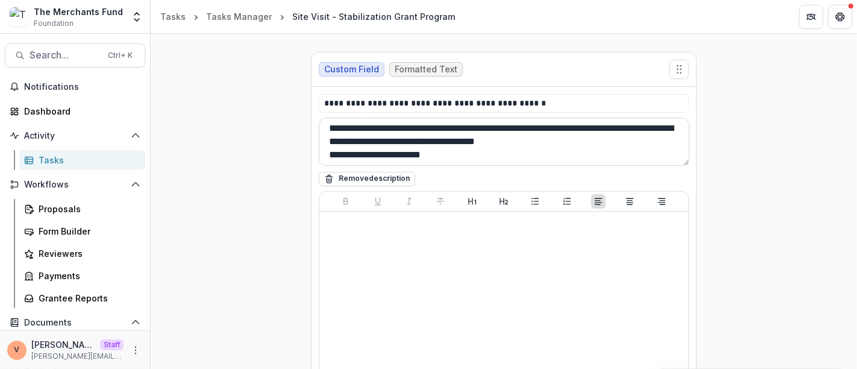
scroll to position [1686, 0]
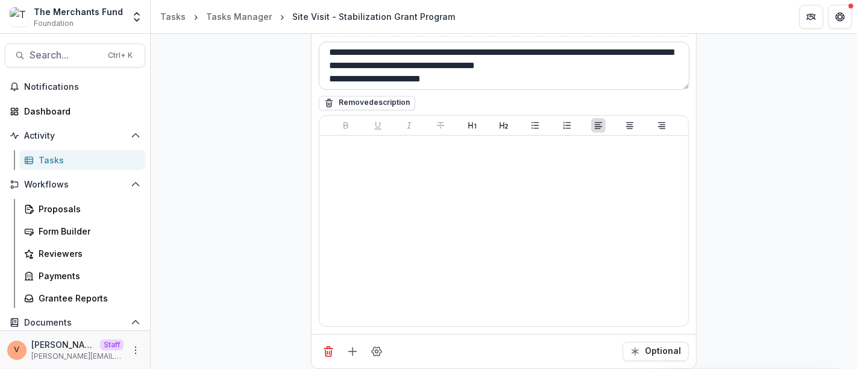
type textarea "**********"
click at [646, 342] on button "Optional" at bounding box center [656, 351] width 66 height 19
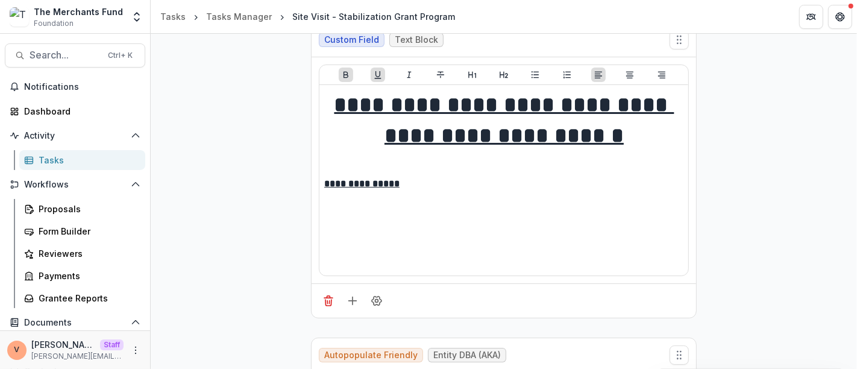
scroll to position [0, 0]
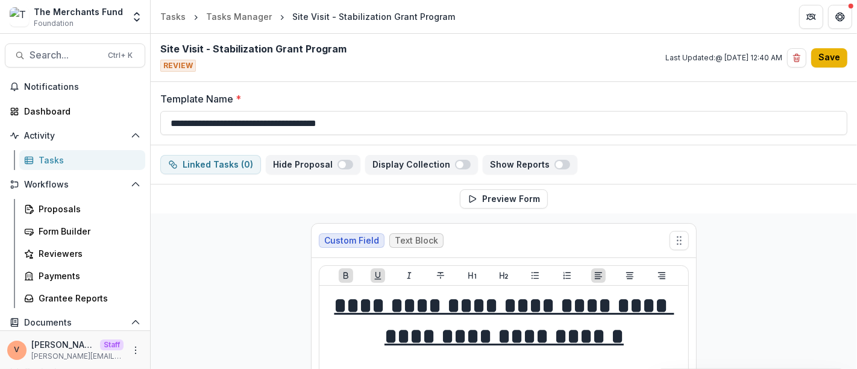
click at [835, 63] on button "Save" at bounding box center [829, 57] width 36 height 19
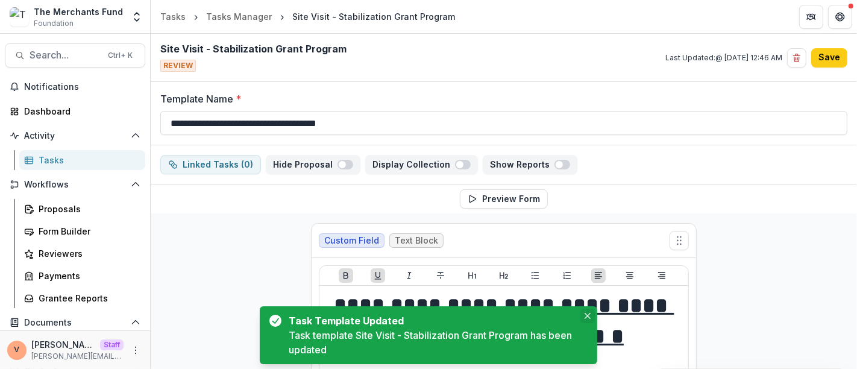
click at [591, 312] on button "Close" at bounding box center [588, 316] width 14 height 14
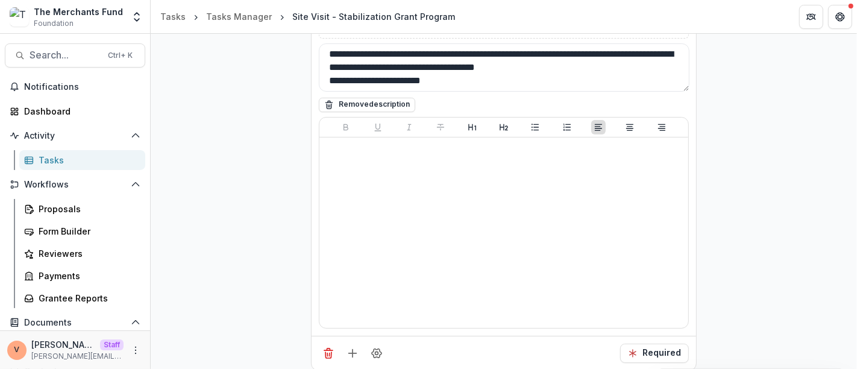
scroll to position [1686, 0]
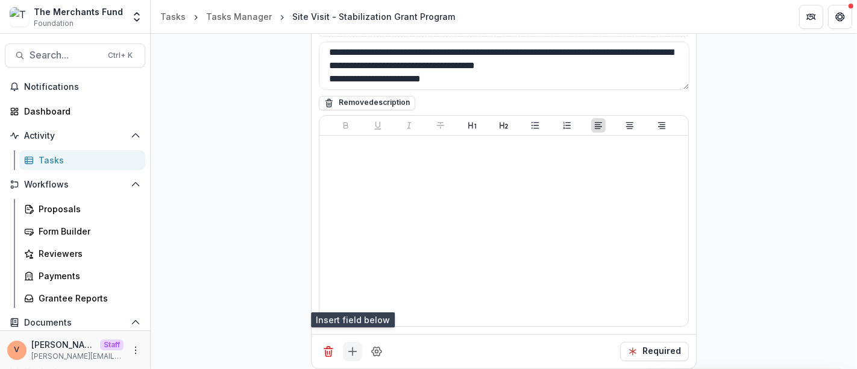
click at [349, 346] on icon "Add field" at bounding box center [353, 351] width 12 height 12
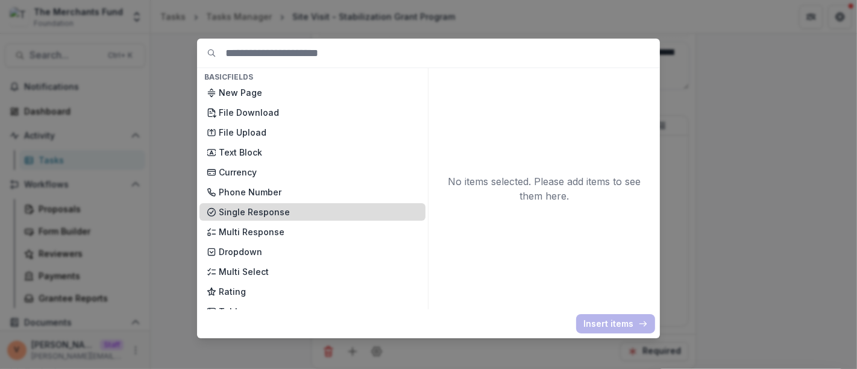
click at [258, 209] on p "Single Response" at bounding box center [319, 212] width 200 height 13
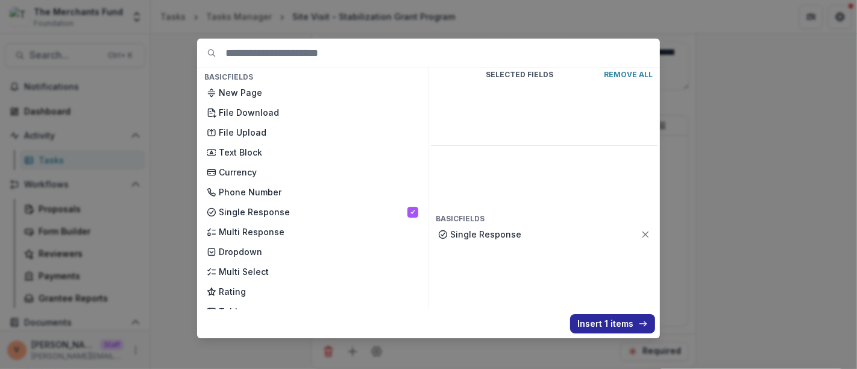
click at [602, 326] on button "Insert 1 items" at bounding box center [612, 323] width 85 height 19
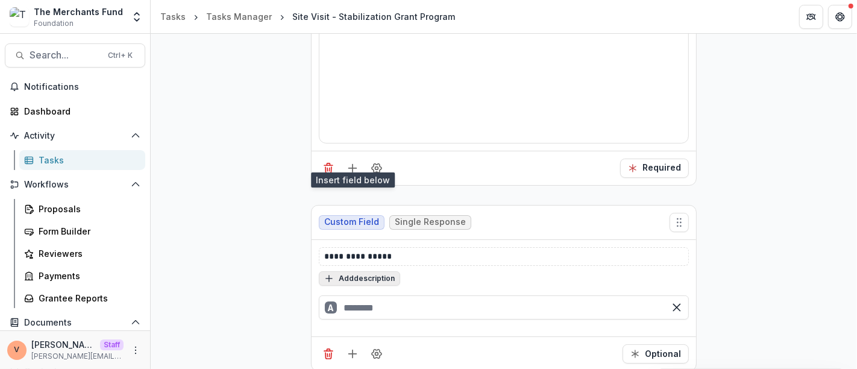
scroll to position [1871, 0]
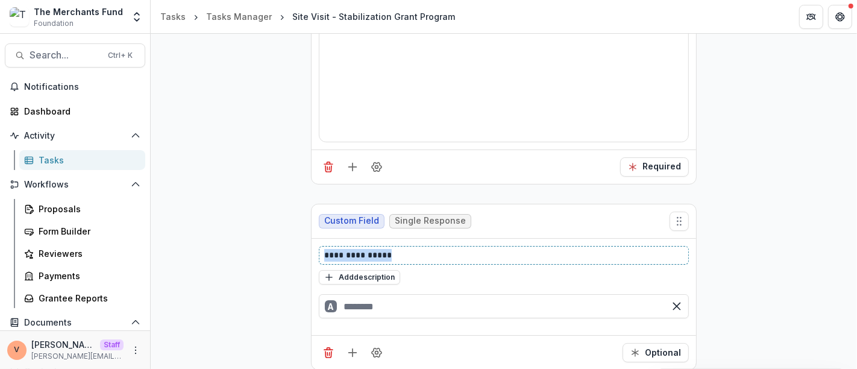
drag, startPoint x: 403, startPoint y: 243, endPoint x: 256, endPoint y: 241, distance: 147.1
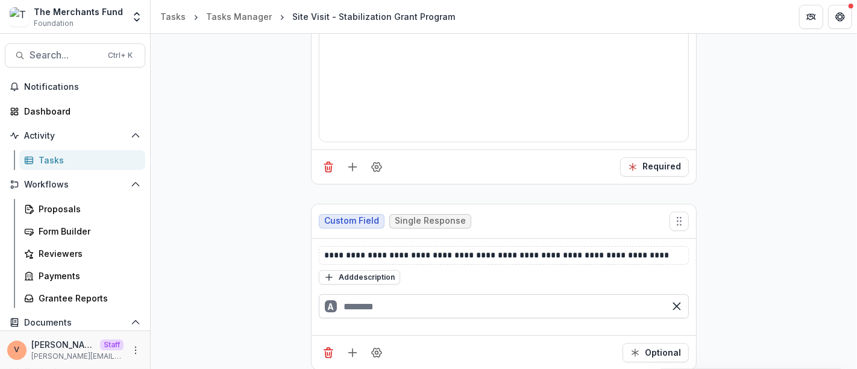
click at [373, 294] on input "text" at bounding box center [504, 306] width 370 height 24
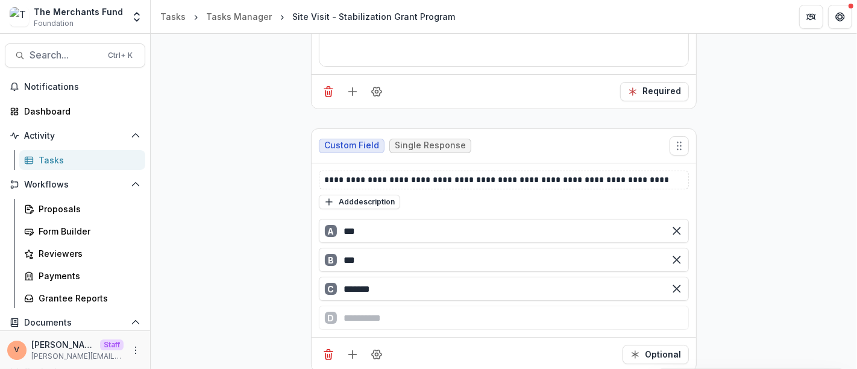
scroll to position [1948, 0]
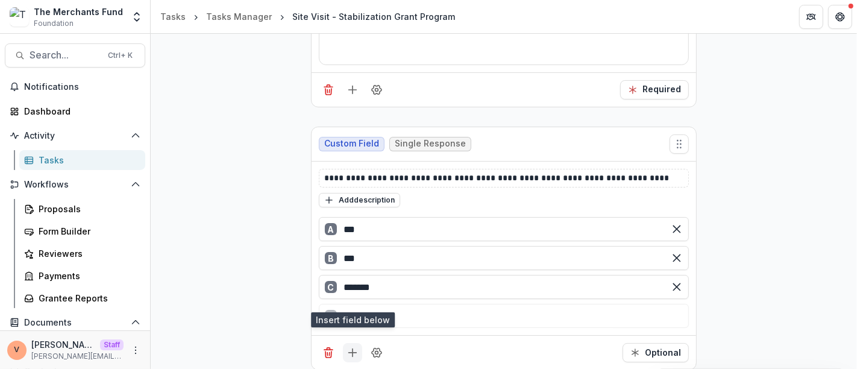
click at [356, 347] on icon "Add field" at bounding box center [353, 353] width 12 height 12
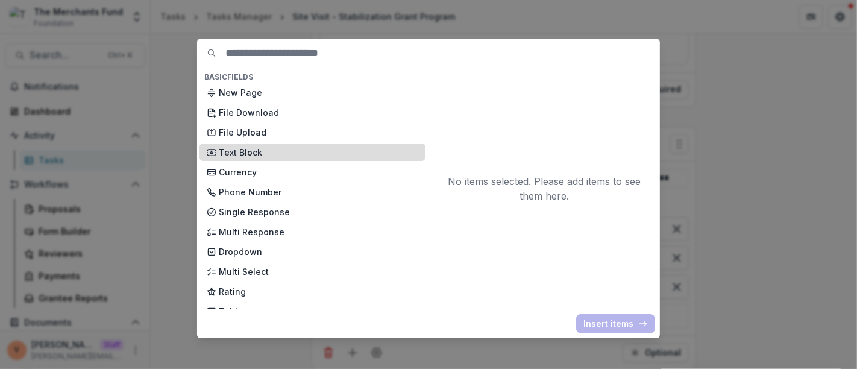
click at [254, 152] on p "Text Block" at bounding box center [319, 152] width 200 height 13
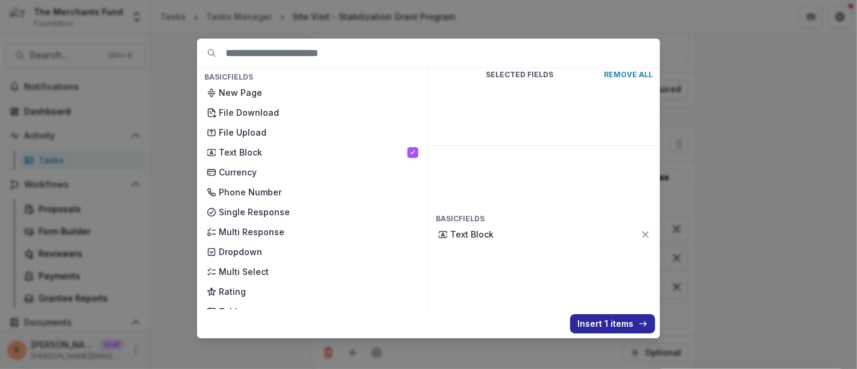
click at [603, 327] on button "Insert 1 items" at bounding box center [612, 323] width 85 height 19
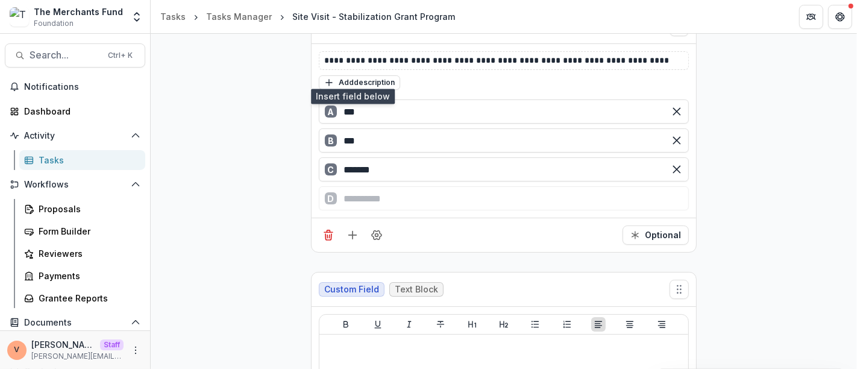
scroll to position [2216, 0]
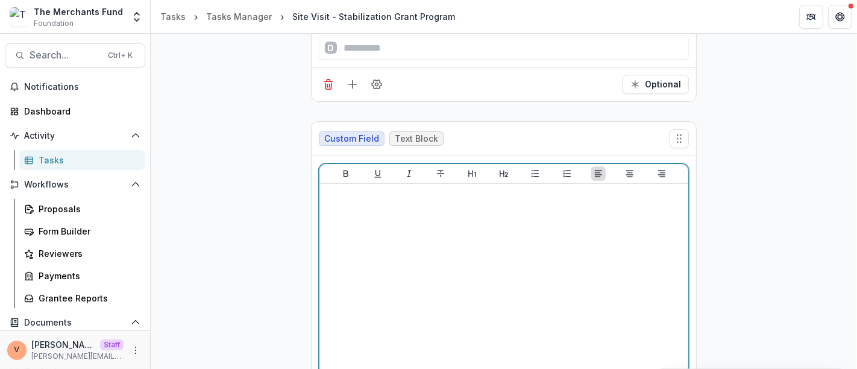
click at [390, 248] on div at bounding box center [503, 279] width 359 height 181
drag, startPoint x: 465, startPoint y: 183, endPoint x: 239, endPoint y: 175, distance: 225.6
click at [341, 169] on icon "Bold" at bounding box center [346, 174] width 10 height 10
click at [374, 169] on icon "Underline" at bounding box center [378, 174] width 10 height 10
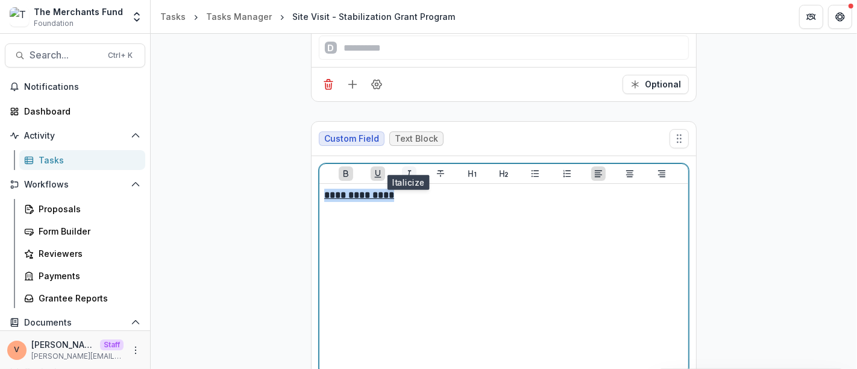
click at [402, 166] on button "Italicize" at bounding box center [409, 173] width 14 height 14
click at [438, 189] on p "**********" at bounding box center [504, 195] width 360 height 13
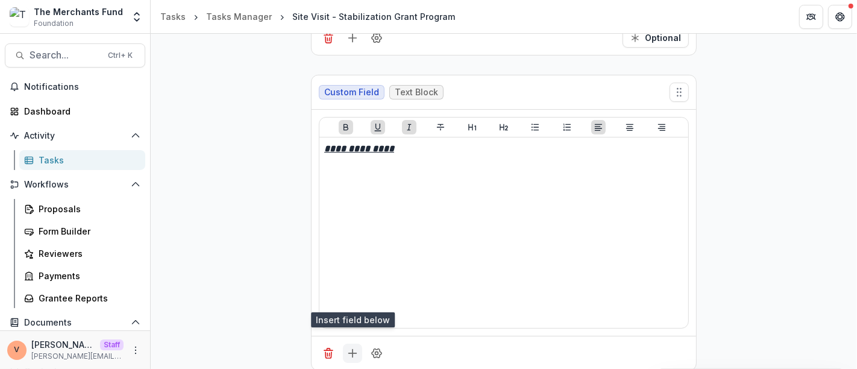
click at [354, 347] on icon "Add field" at bounding box center [353, 353] width 12 height 12
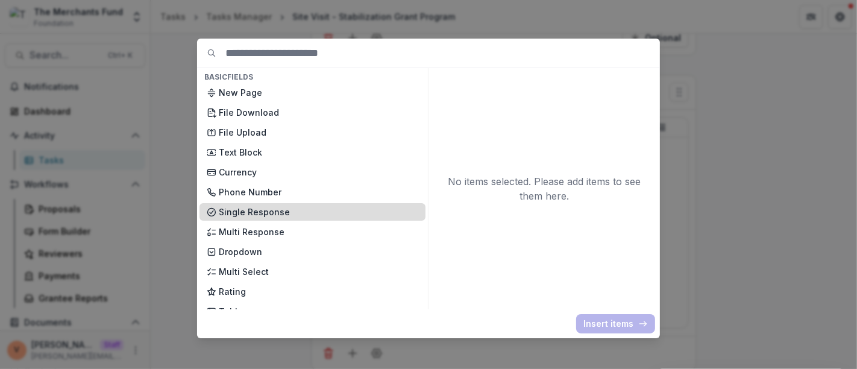
click at [263, 213] on p "Single Response" at bounding box center [319, 212] width 200 height 13
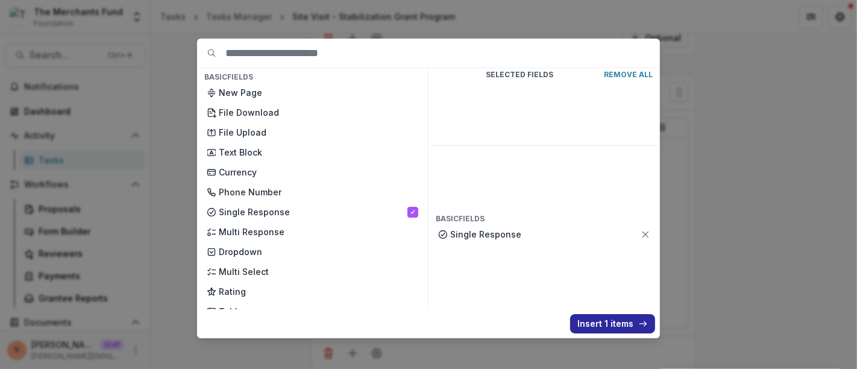
click at [600, 327] on button "Insert 1 items" at bounding box center [612, 323] width 85 height 19
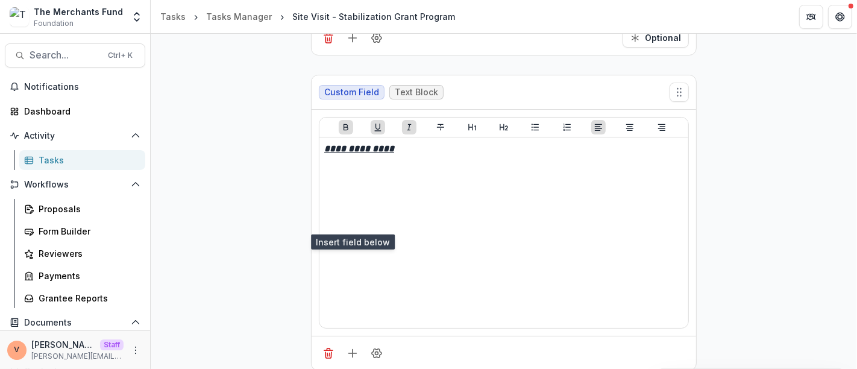
scroll to position [2448, 0]
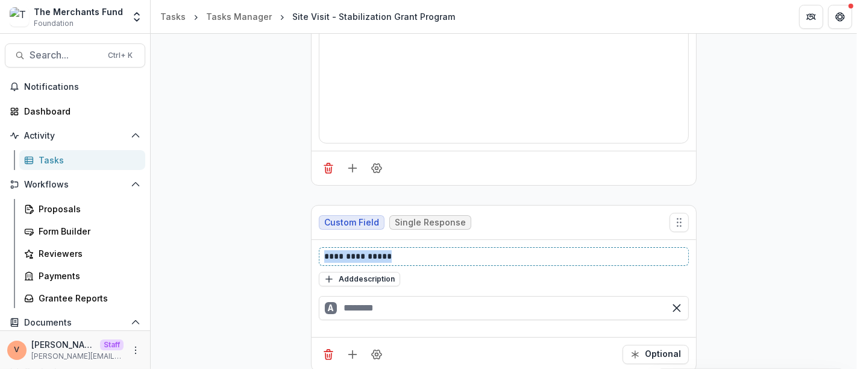
drag, startPoint x: 402, startPoint y: 246, endPoint x: 259, endPoint y: 251, distance: 143.6
click at [364, 304] on input "text" at bounding box center [504, 308] width 370 height 24
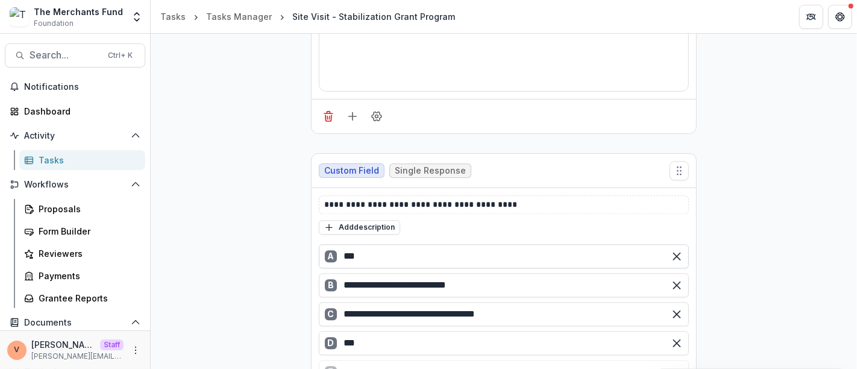
scroll to position [2553, 0]
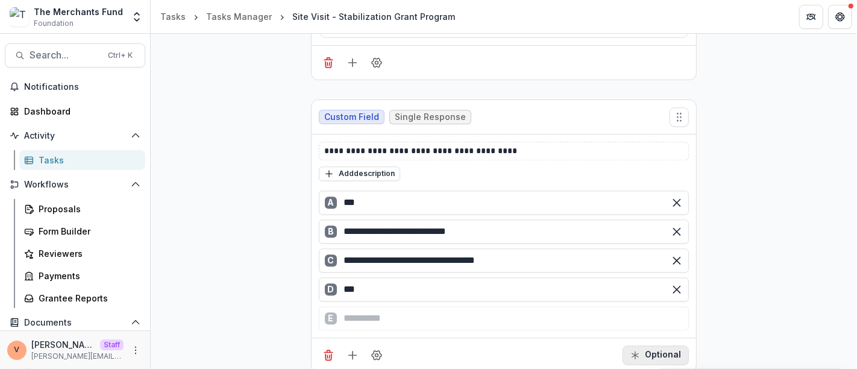
drag, startPoint x: 651, startPoint y: 343, endPoint x: 640, endPoint y: 343, distance: 10.9
click at [651, 345] on button "Optional" at bounding box center [656, 354] width 66 height 19
click at [353, 349] on icon "Add field" at bounding box center [353, 355] width 12 height 12
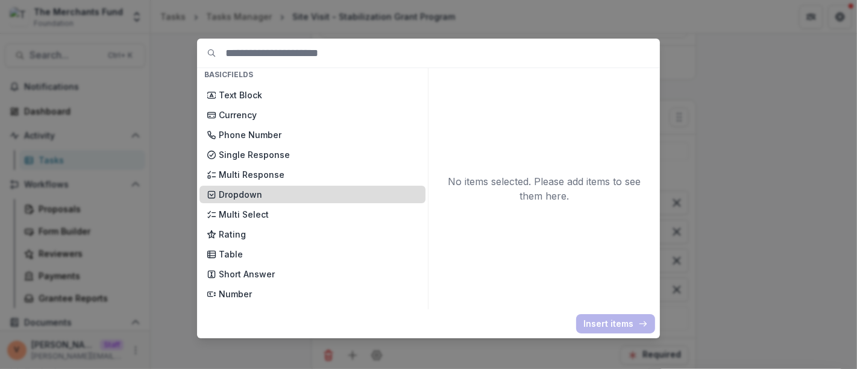
scroll to position [134, 0]
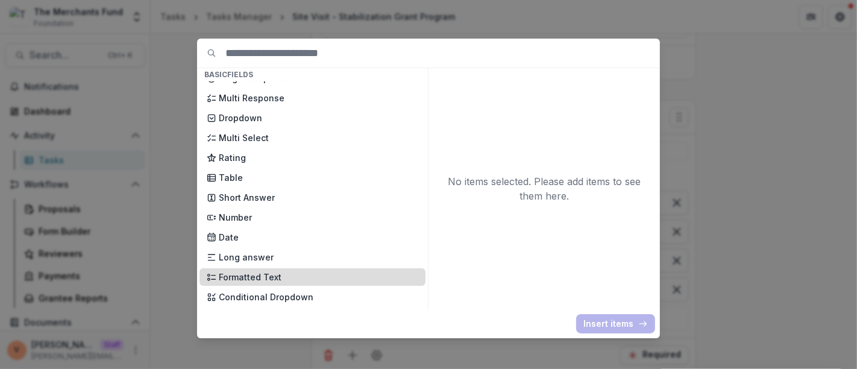
click at [258, 278] on p "Formatted Text" at bounding box center [319, 277] width 200 height 13
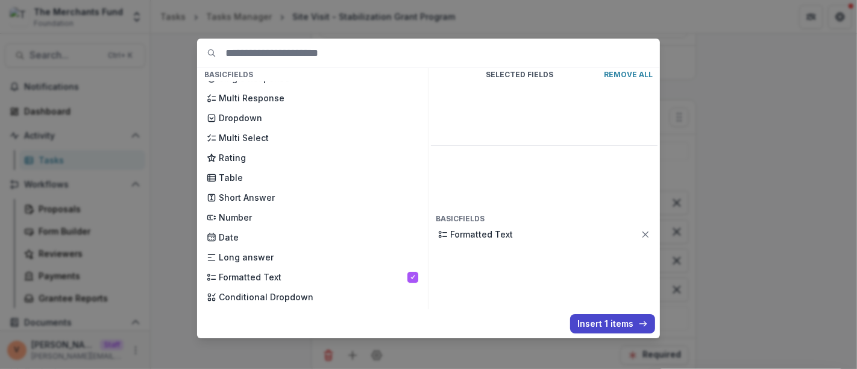
click at [584, 319] on button "Insert 1 items" at bounding box center [612, 323] width 85 height 19
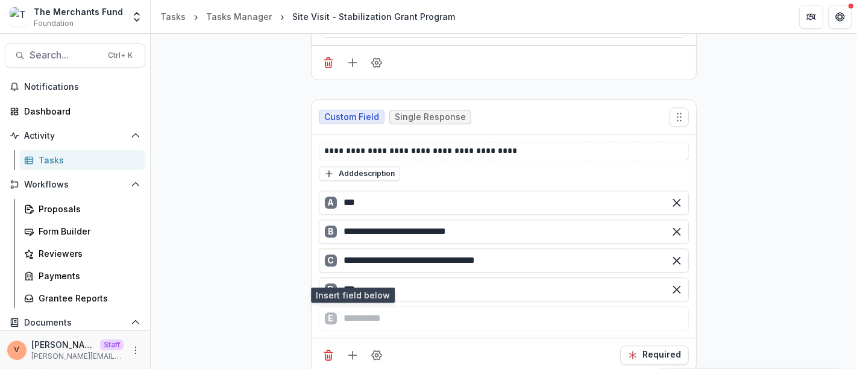
scroll to position [2687, 0]
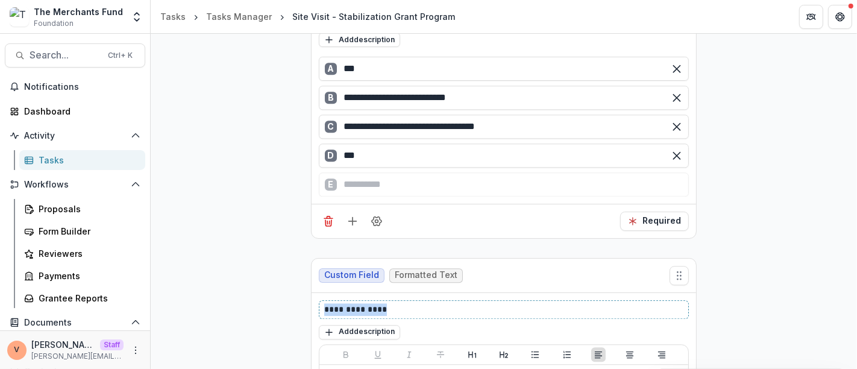
drag, startPoint x: 399, startPoint y: 295, endPoint x: 283, endPoint y: 298, distance: 115.8
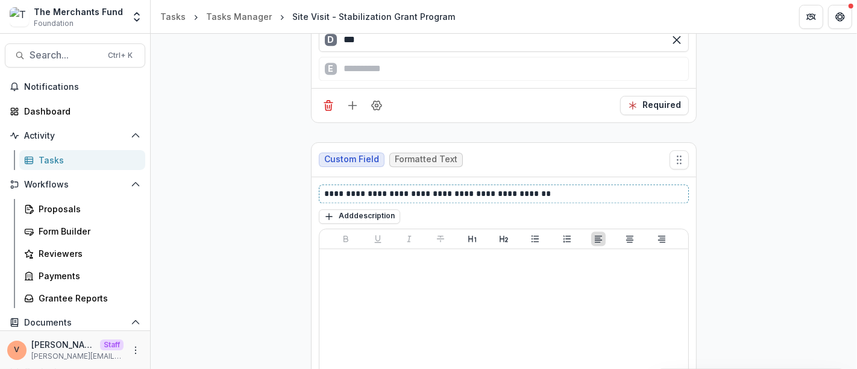
scroll to position [2888, 0]
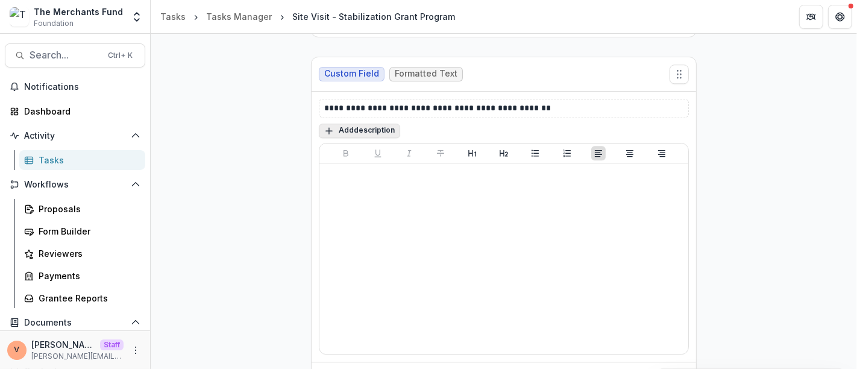
click at [368, 124] on button "Add description" at bounding box center [359, 131] width 81 height 14
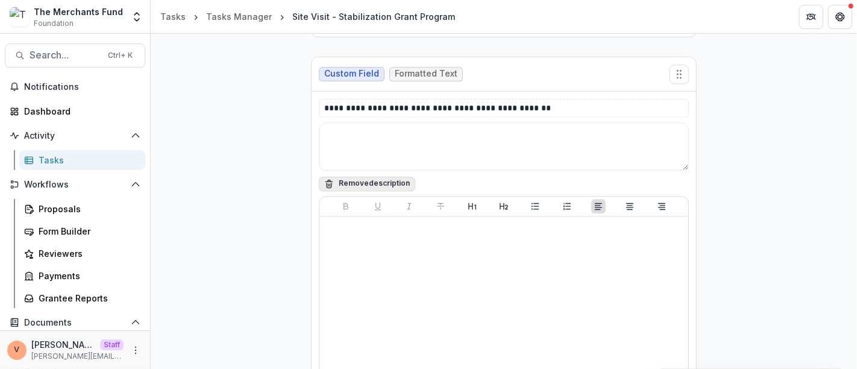
click at [368, 122] on textarea at bounding box center [504, 146] width 370 height 48
paste textarea "**********"
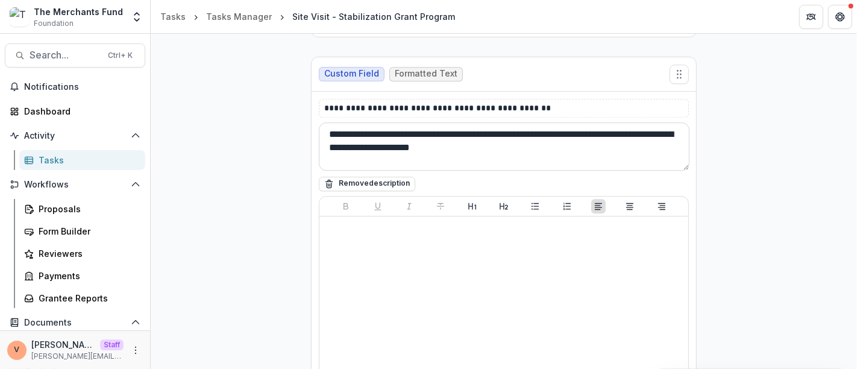
scroll to position [2964, 0]
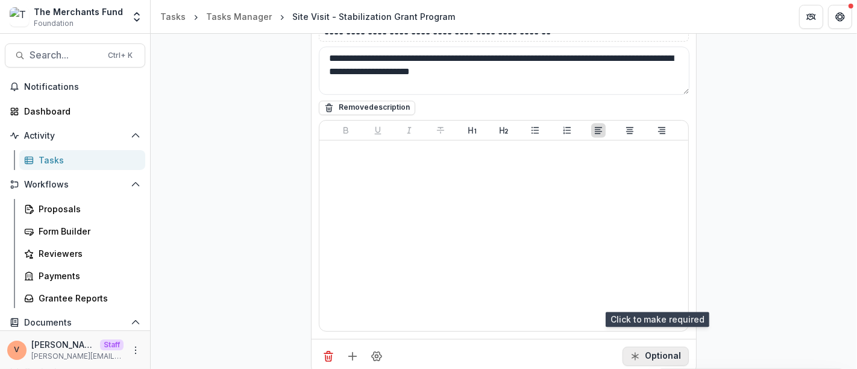
type textarea "**********"
click at [658, 347] on button "Optional" at bounding box center [656, 356] width 66 height 19
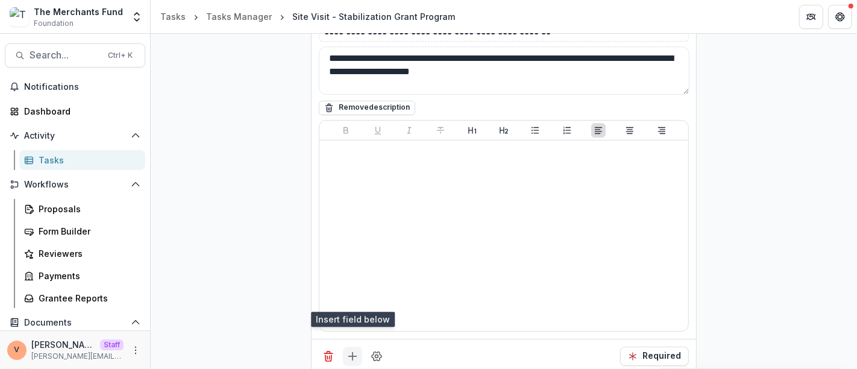
click at [353, 352] on line "Add field" at bounding box center [353, 356] width 0 height 8
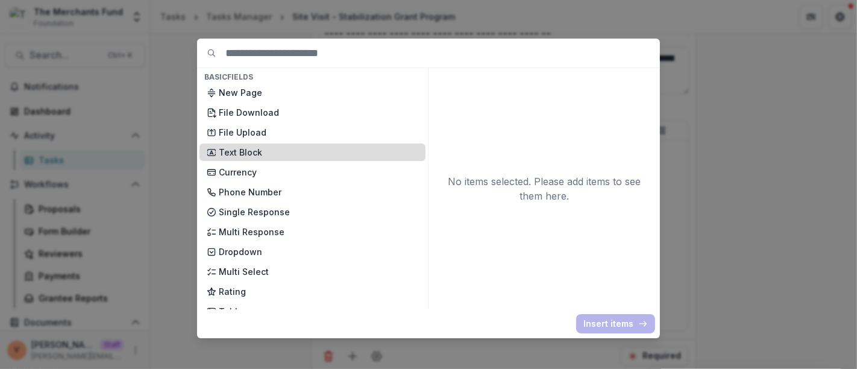
click at [268, 151] on p "Text Block" at bounding box center [319, 152] width 200 height 13
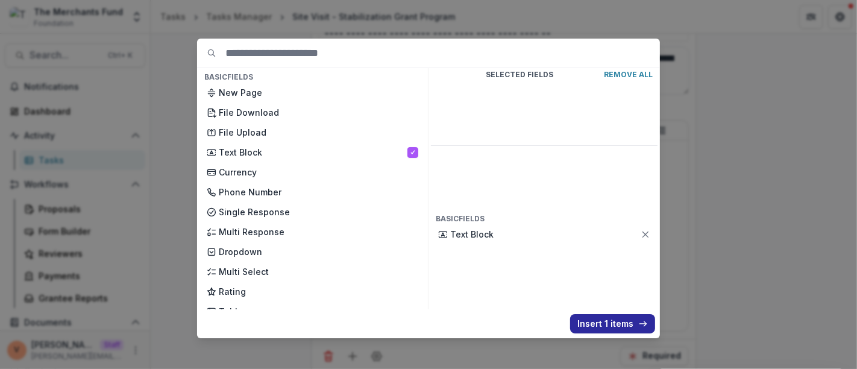
click at [606, 316] on button "Insert 1 items" at bounding box center [612, 323] width 85 height 19
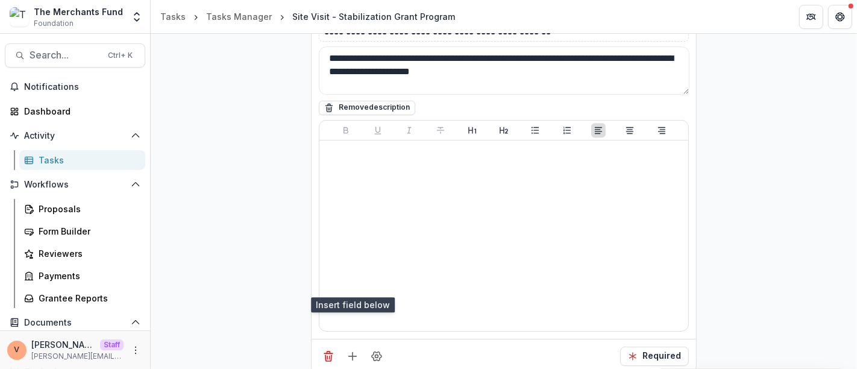
scroll to position [3165, 0]
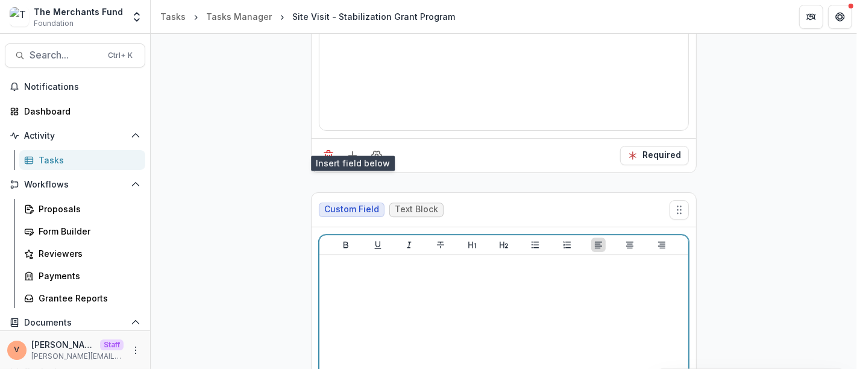
click at [407, 265] on div at bounding box center [503, 350] width 359 height 181
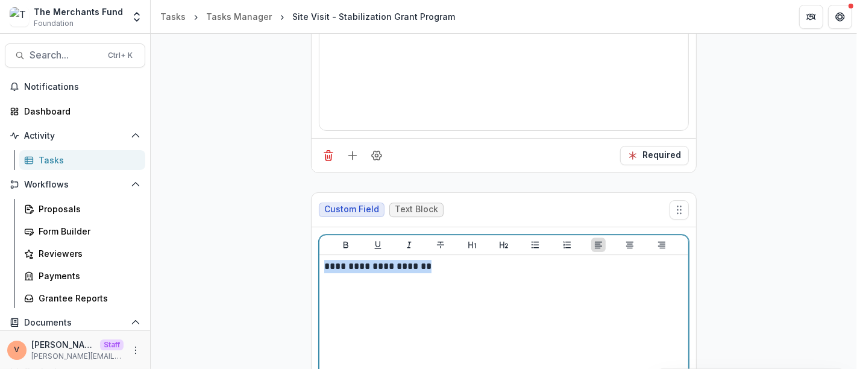
drag, startPoint x: 347, startPoint y: 256, endPoint x: 304, endPoint y: 256, distance: 42.8
click at [344, 240] on icon "Bold" at bounding box center [346, 245] width 10 height 10
click at [376, 240] on icon "Underline" at bounding box center [378, 245] width 10 height 10
click at [413, 238] on button "Italicize" at bounding box center [409, 245] width 14 height 14
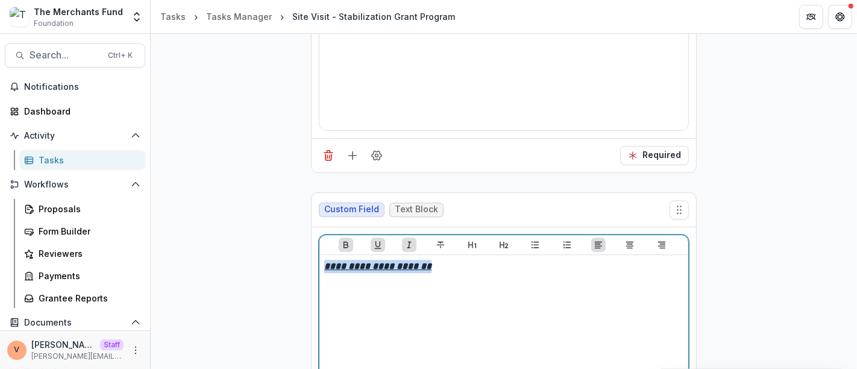
click at [484, 260] on p "**********" at bounding box center [504, 266] width 360 height 13
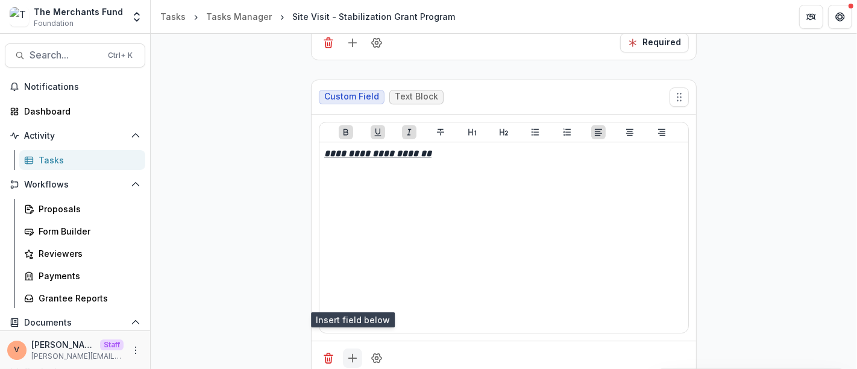
click at [351, 352] on icon "Add field" at bounding box center [353, 358] width 12 height 12
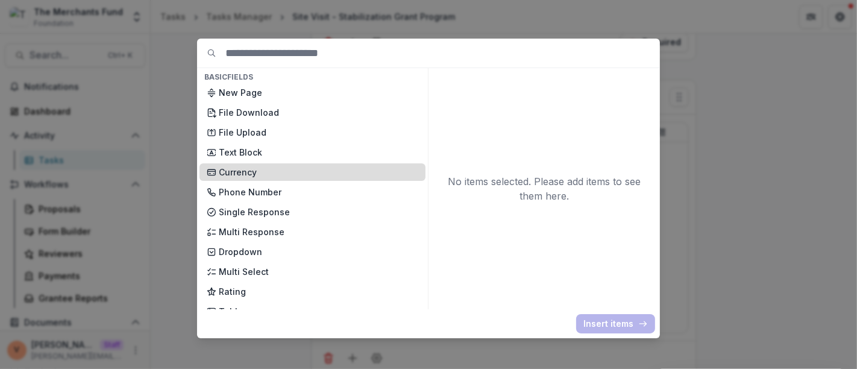
click at [282, 175] on p "Currency" at bounding box center [319, 172] width 200 height 13
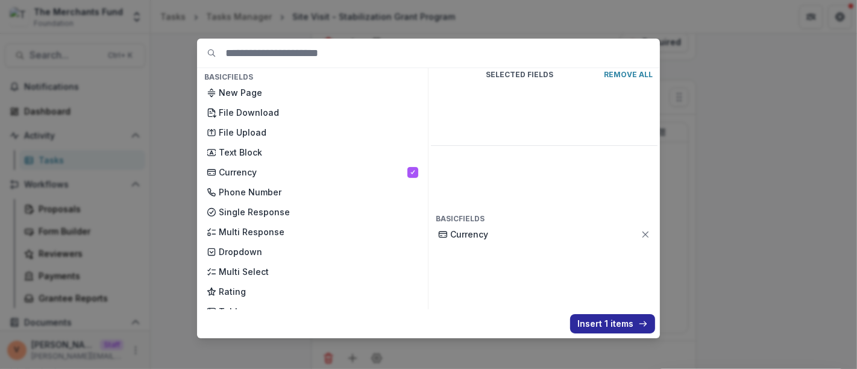
click at [596, 318] on button "Insert 1 items" at bounding box center [612, 323] width 85 height 19
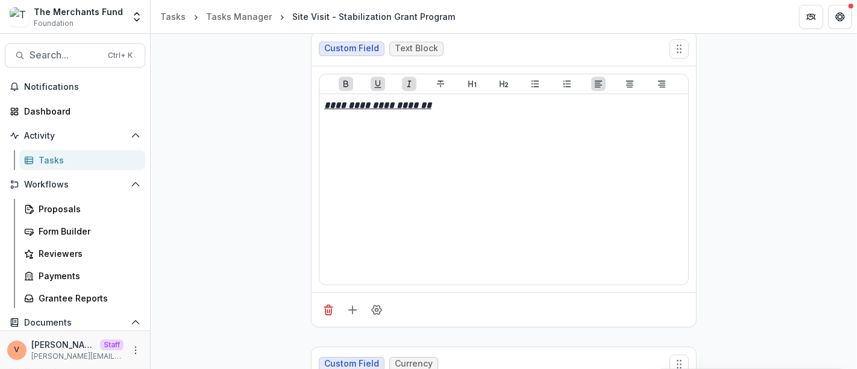
scroll to position [3412, 0]
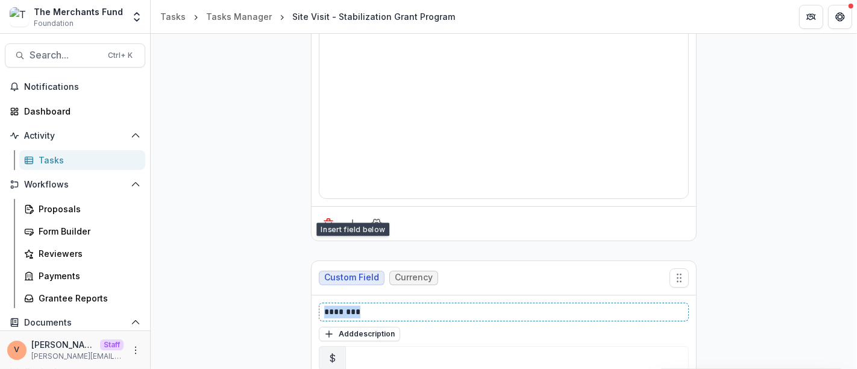
drag, startPoint x: 367, startPoint y: 295, endPoint x: 300, endPoint y: 291, distance: 66.4
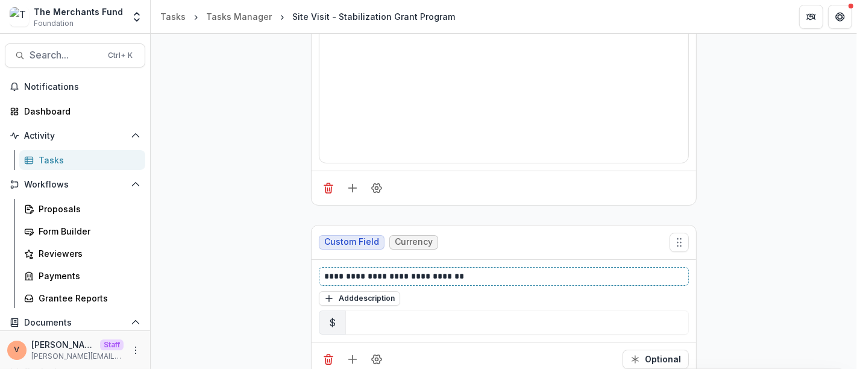
scroll to position [3448, 0]
click at [377, 351] on div "Optional" at bounding box center [504, 358] width 385 height 34
click at [377, 353] on icon "Field Settings" at bounding box center [377, 359] width 12 height 12
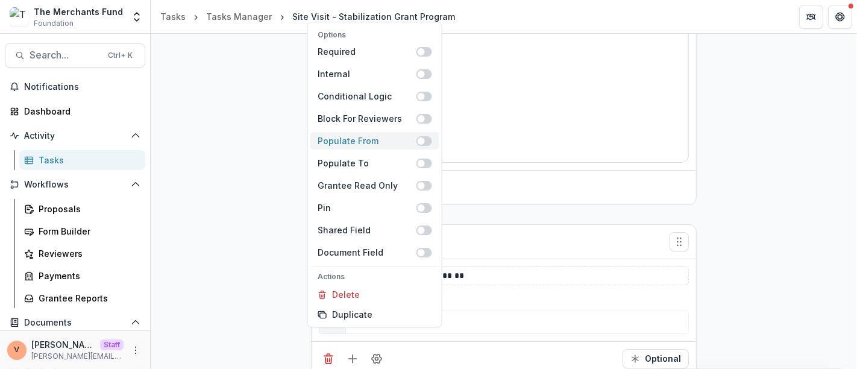
click at [427, 140] on span at bounding box center [425, 141] width 16 height 10
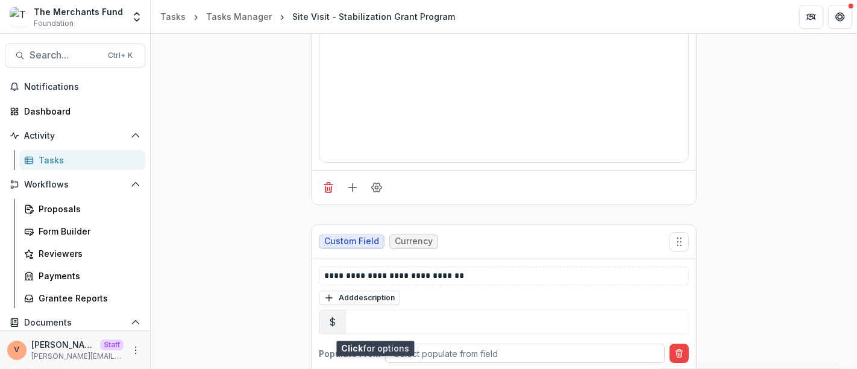
click at [486, 346] on div at bounding box center [525, 353] width 262 height 15
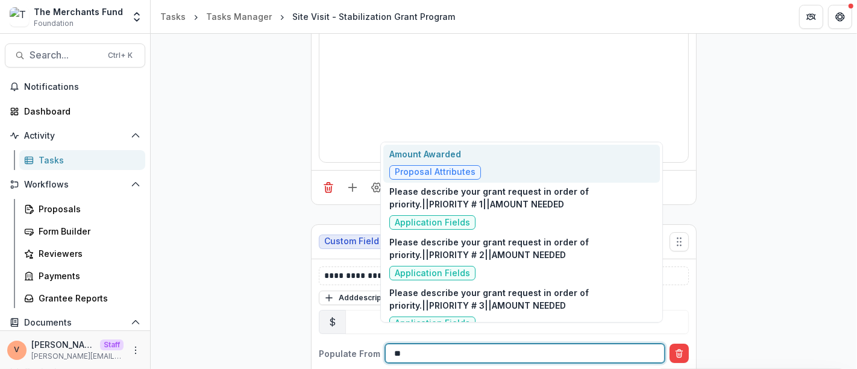
type input "*"
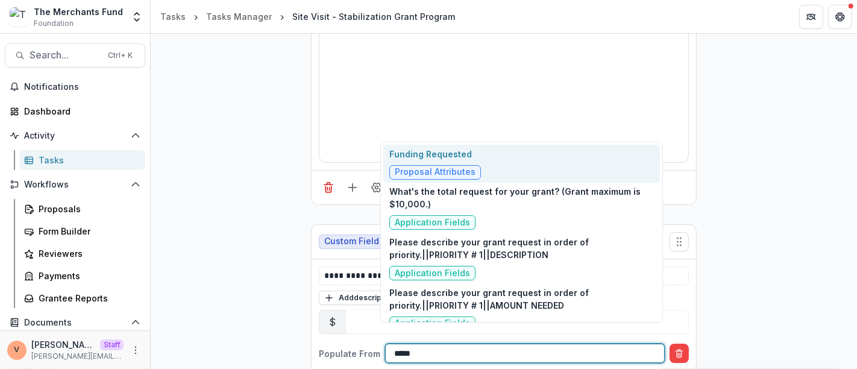
type input "******"
click at [478, 156] on div "Funding Requested Proposal Attributes" at bounding box center [521, 164] width 277 height 38
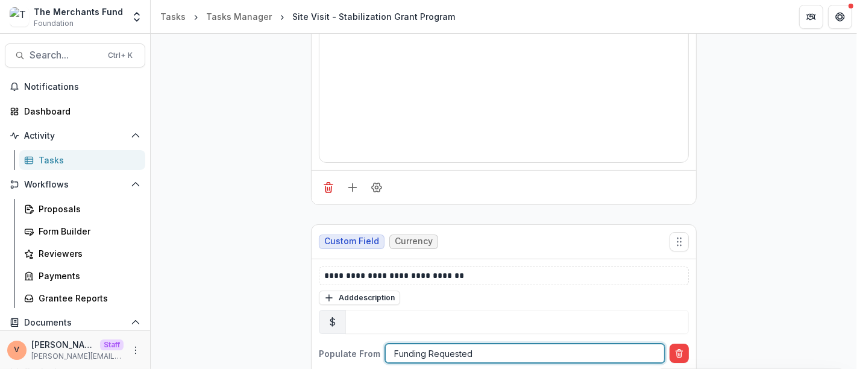
scroll to position [3477, 0]
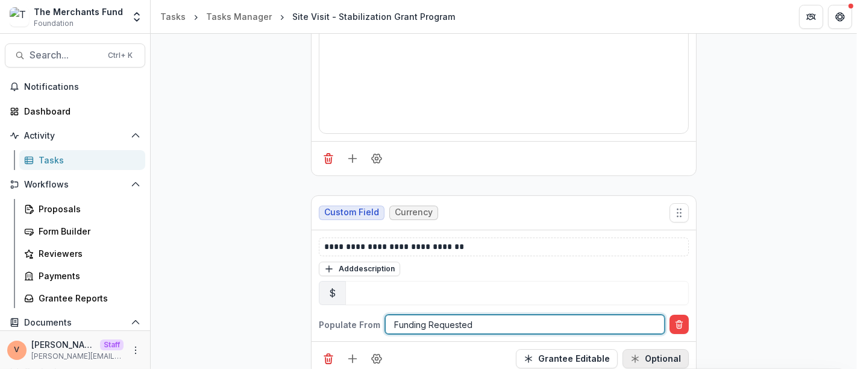
click at [670, 349] on button "Optional" at bounding box center [656, 358] width 66 height 19
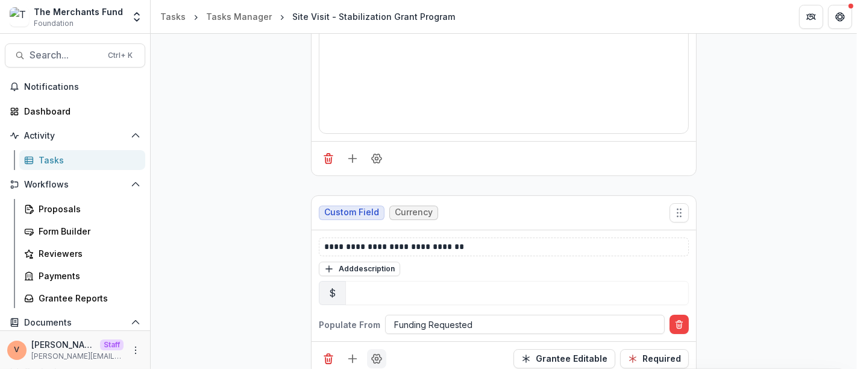
click at [380, 349] on button "Field Settings" at bounding box center [376, 358] width 19 height 19
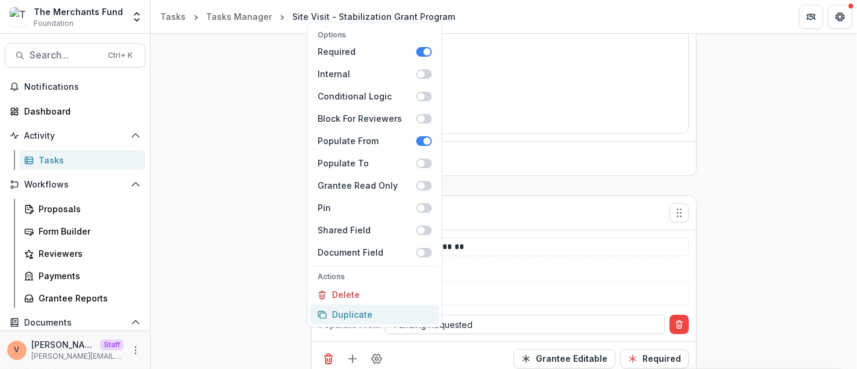
click at [389, 320] on button "Duplicate" at bounding box center [374, 314] width 129 height 20
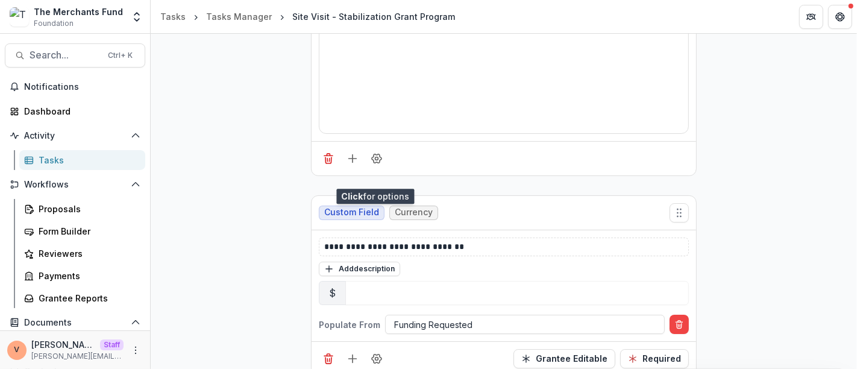
scroll to position [3677, 0]
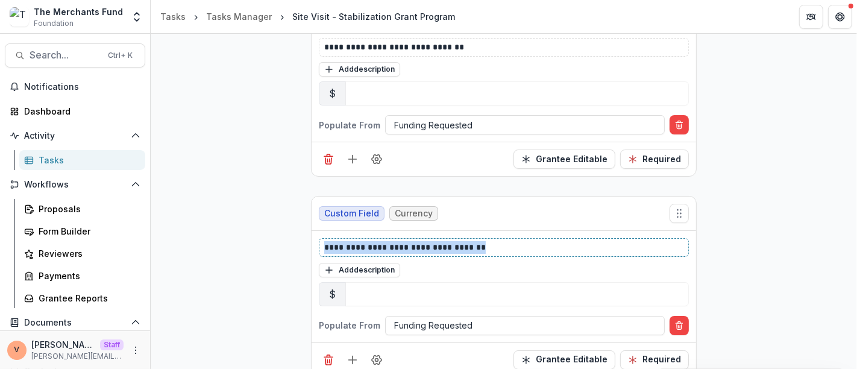
drag, startPoint x: 525, startPoint y: 228, endPoint x: 255, endPoint y: 235, distance: 270.1
click at [475, 318] on div at bounding box center [525, 325] width 262 height 15
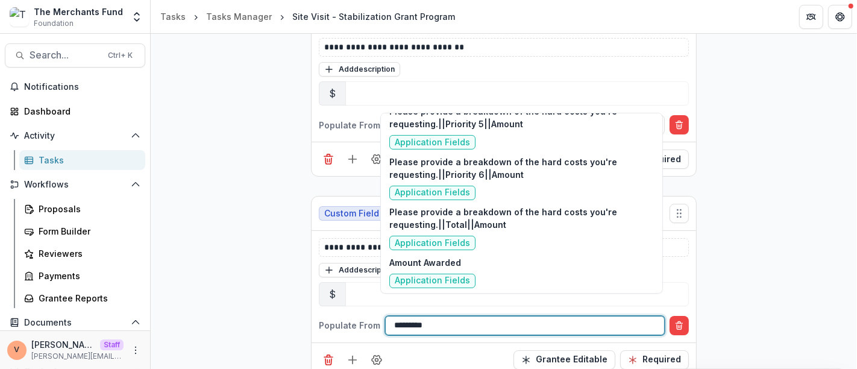
scroll to position [0, 0]
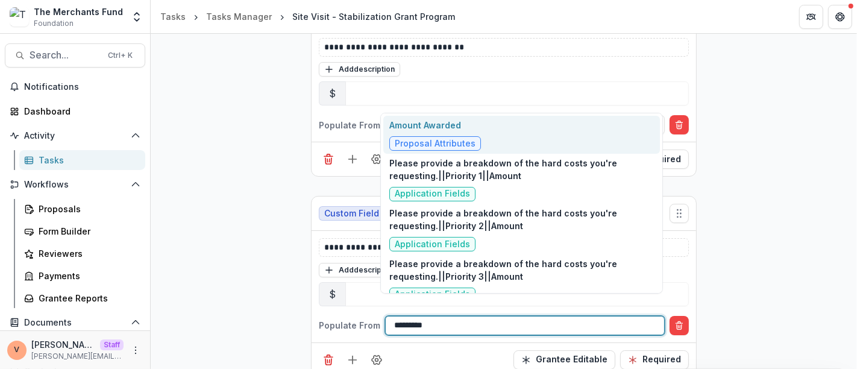
type input "**********"
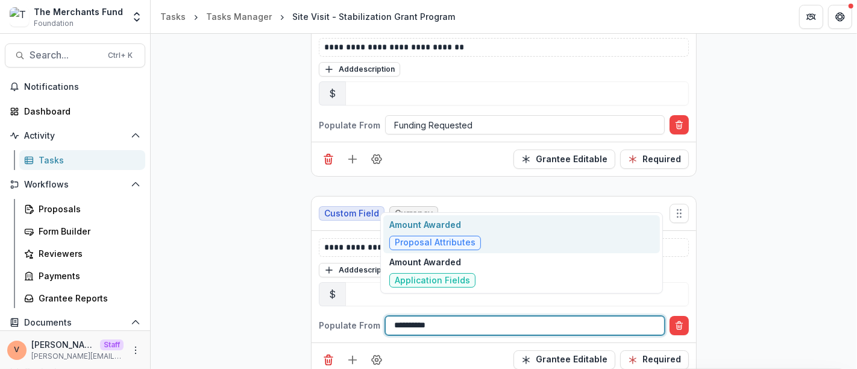
click at [476, 226] on p "Amount Awarded" at bounding box center [435, 224] width 92 height 13
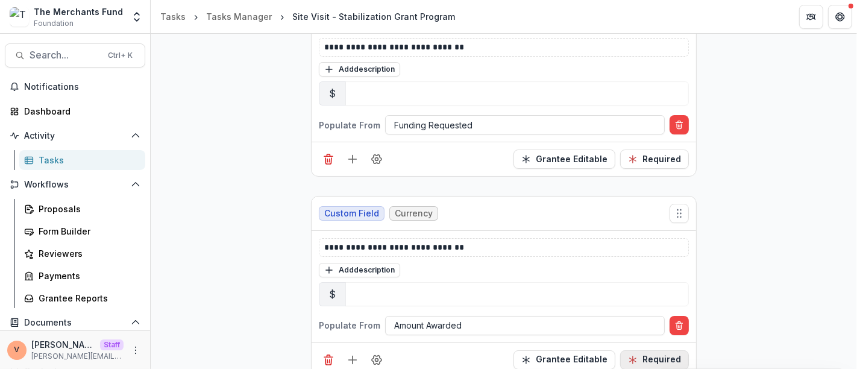
click at [650, 350] on button "Required" at bounding box center [654, 359] width 69 height 19
click at [351, 360] on line "Add field" at bounding box center [353, 360] width 8 height 0
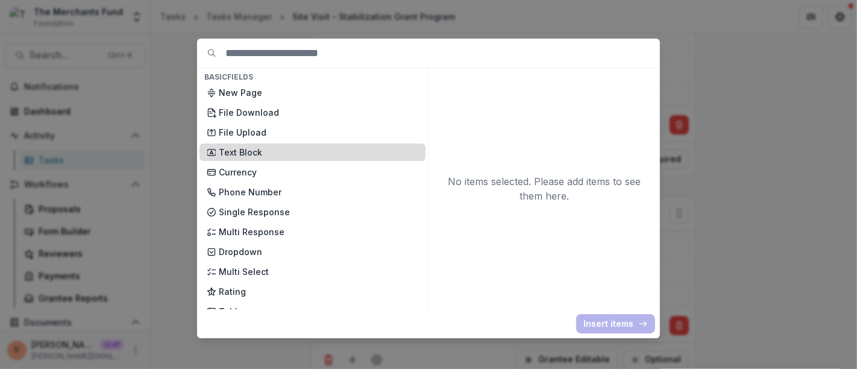
click at [269, 151] on p "Text Block" at bounding box center [319, 152] width 200 height 13
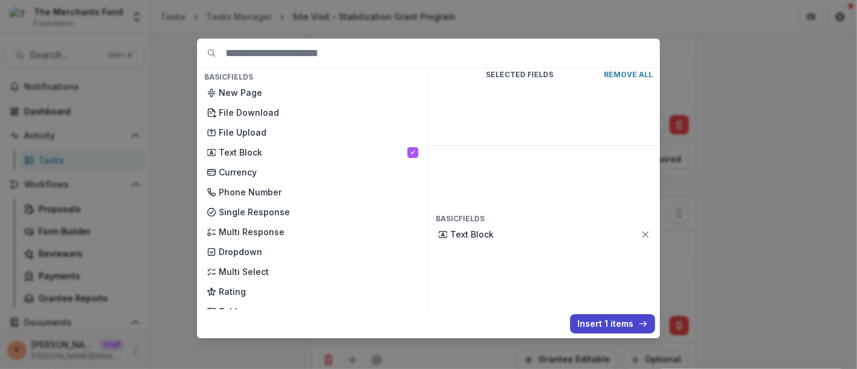
drag, startPoint x: 612, startPoint y: 324, endPoint x: 559, endPoint y: 314, distance: 54.0
click at [612, 324] on button "Insert 1 items" at bounding box center [612, 323] width 85 height 19
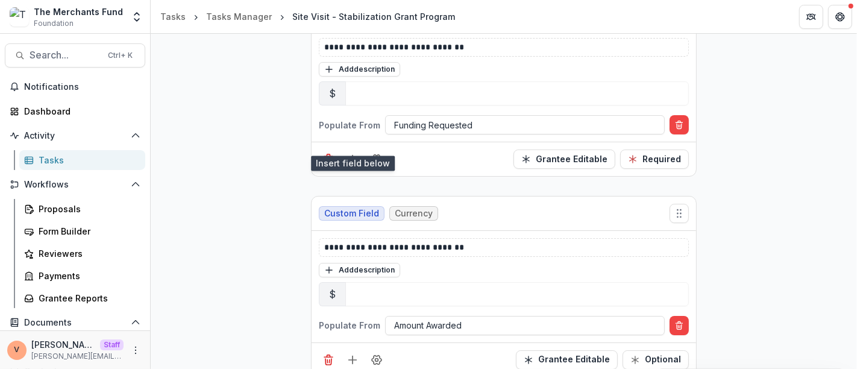
scroll to position [3878, 0]
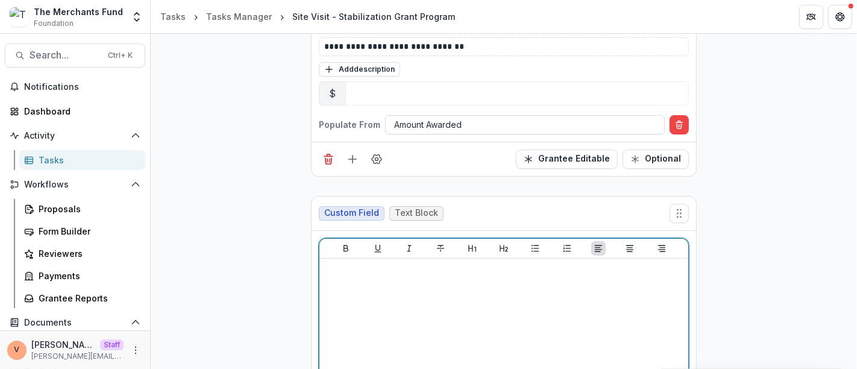
click at [418, 283] on div at bounding box center [503, 353] width 359 height 181
drag, startPoint x: 438, startPoint y: 250, endPoint x: 308, endPoint y: 251, distance: 130.2
click at [344, 244] on icon "Bold" at bounding box center [346, 249] width 10 height 10
drag, startPoint x: 374, startPoint y: 230, endPoint x: 392, endPoint y: 230, distance: 18.1
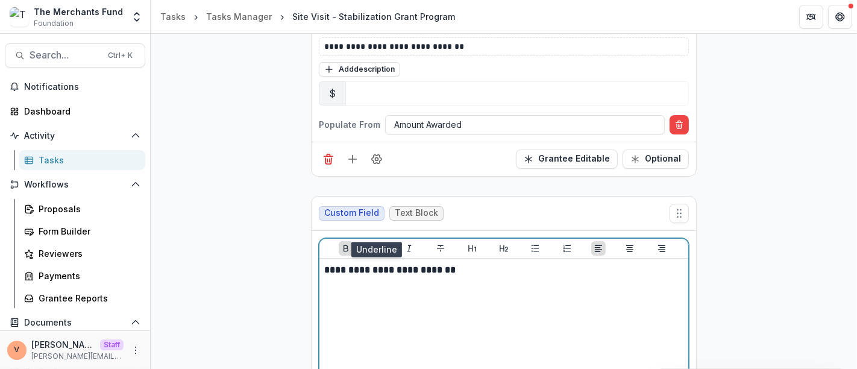
click at [374, 244] on icon "Underline" at bounding box center [378, 249] width 10 height 10
click at [408, 244] on icon "Italicize" at bounding box center [410, 249] width 10 height 10
click at [527, 263] on p "**********" at bounding box center [504, 269] width 360 height 13
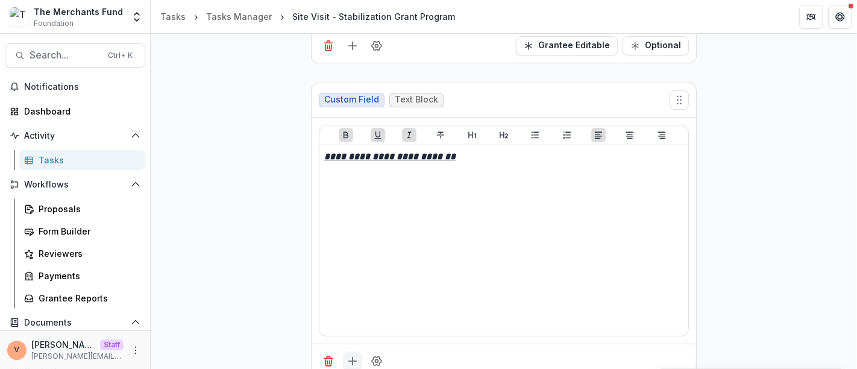
click at [351, 355] on icon "Add field" at bounding box center [353, 361] width 12 height 12
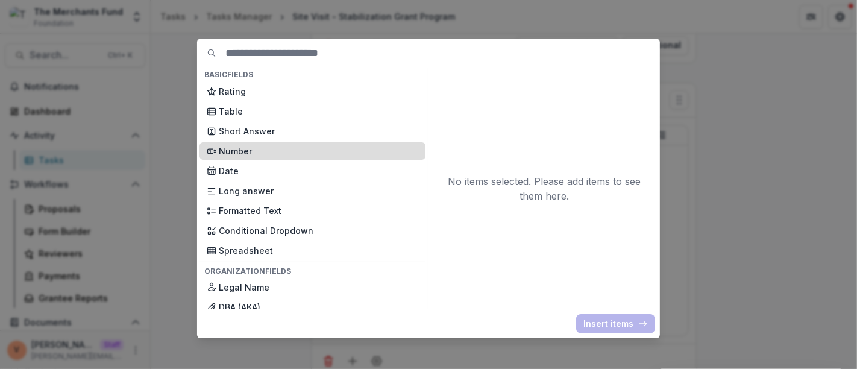
scroll to position [201, 0]
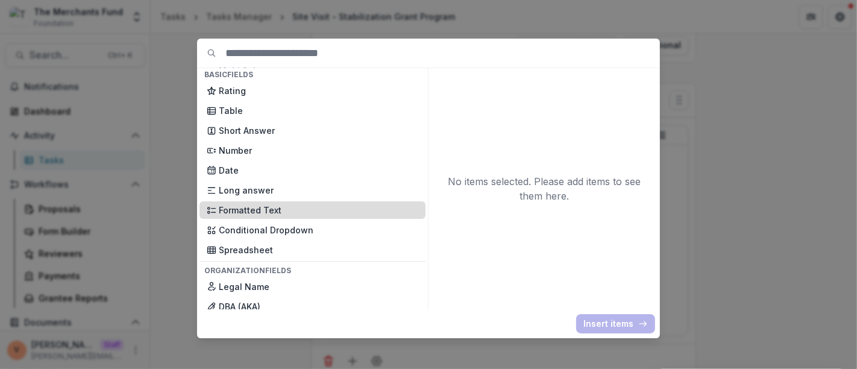
click at [265, 211] on p "Formatted Text" at bounding box center [319, 210] width 200 height 13
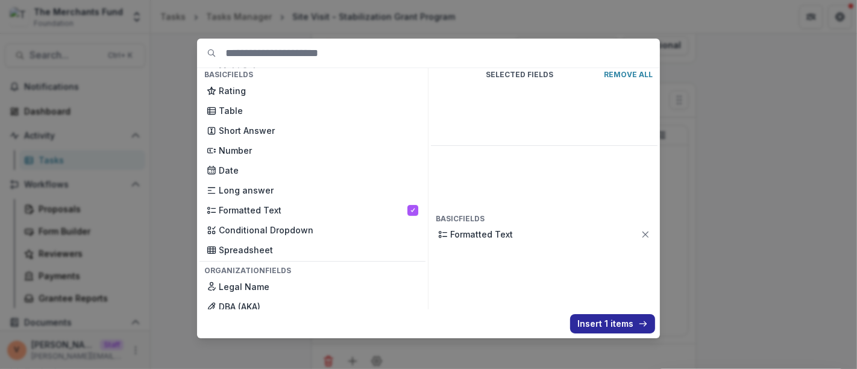
click at [600, 323] on button "Insert 1 items" at bounding box center [612, 323] width 85 height 19
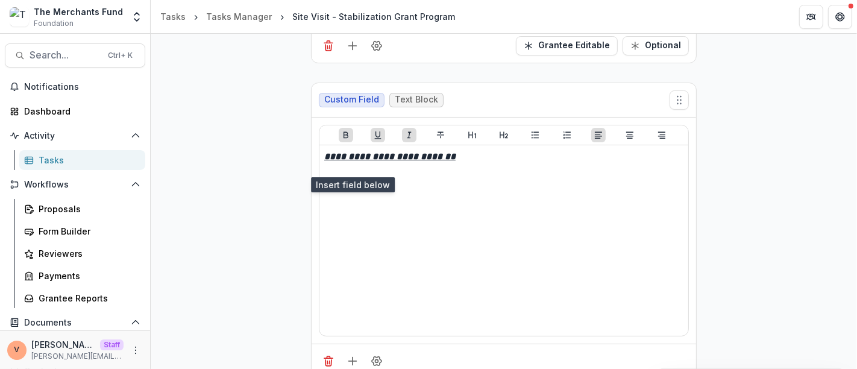
scroll to position [4192, 0]
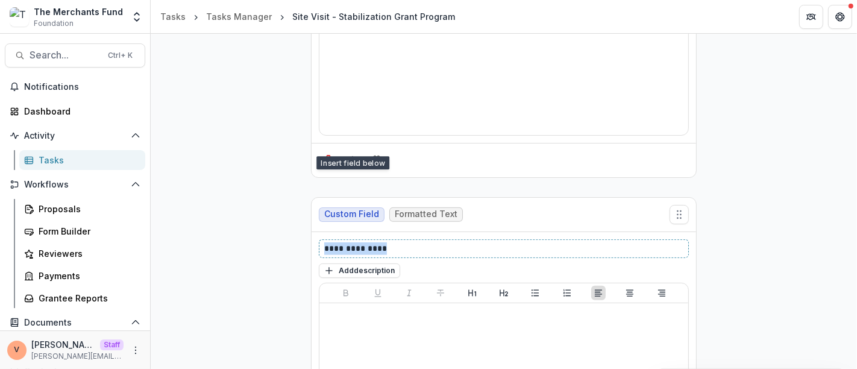
drag, startPoint x: 388, startPoint y: 230, endPoint x: 285, endPoint y: 229, distance: 103.1
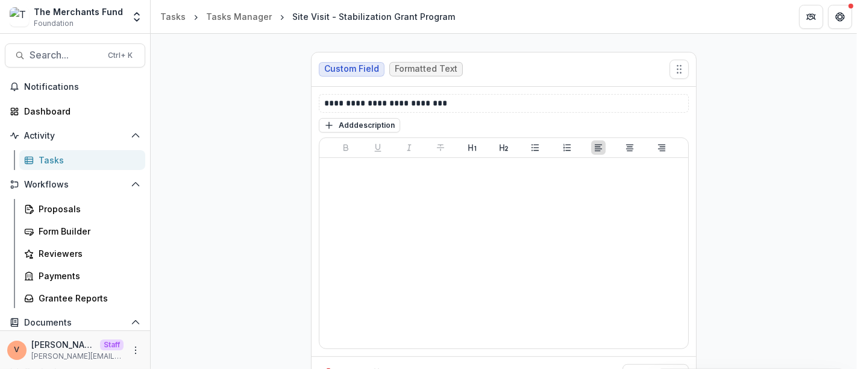
scroll to position [4348, 0]
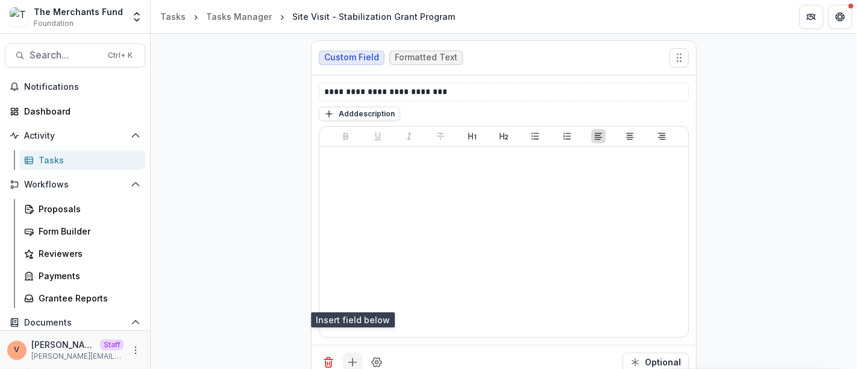
click at [354, 356] on icon "Add field" at bounding box center [353, 362] width 12 height 12
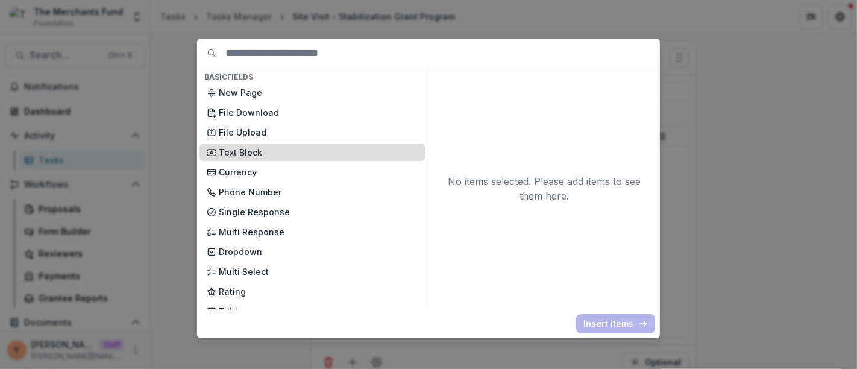
click at [246, 146] on p "Text Block" at bounding box center [319, 152] width 200 height 13
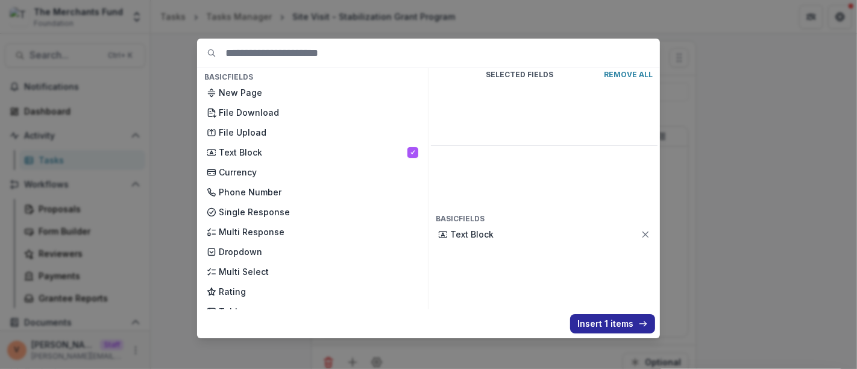
click at [606, 322] on button "Insert 1 items" at bounding box center [612, 323] width 85 height 19
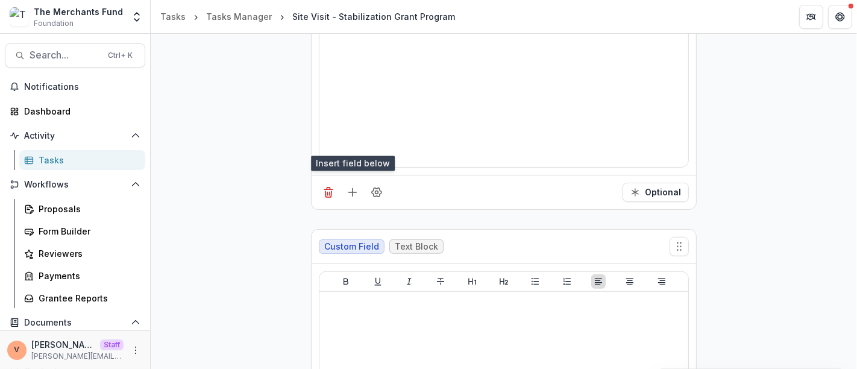
scroll to position [4549, 0]
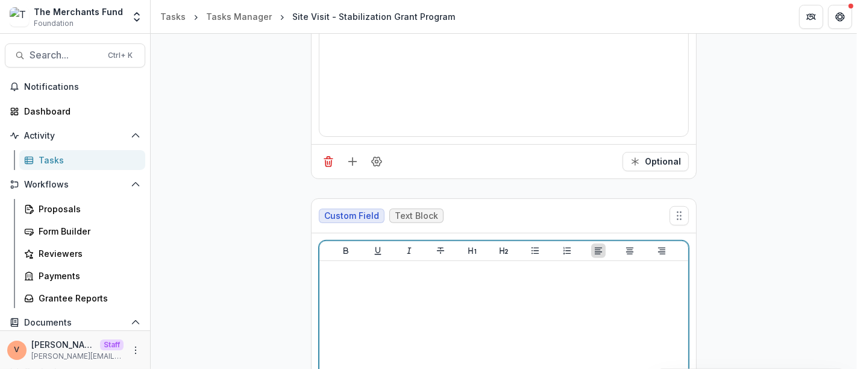
click at [389, 279] on div at bounding box center [503, 356] width 359 height 181
drag, startPoint x: 377, startPoint y: 256, endPoint x: 327, endPoint y: 248, distance: 51.2
click at [311, 256] on div "**********" at bounding box center [504, 346] width 386 height 296
click at [344, 248] on icon "Bold" at bounding box center [346, 251] width 5 height 7
click at [374, 246] on icon "Underline" at bounding box center [378, 251] width 10 height 10
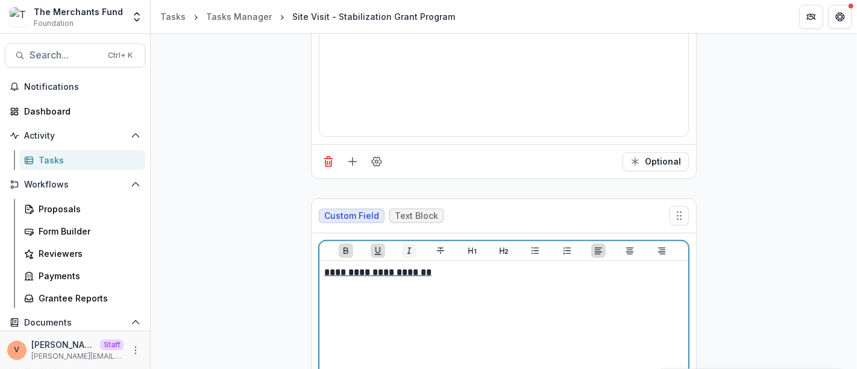
click at [405, 246] on icon "Italicize" at bounding box center [410, 251] width 10 height 10
click at [480, 266] on p "**********" at bounding box center [504, 272] width 360 height 13
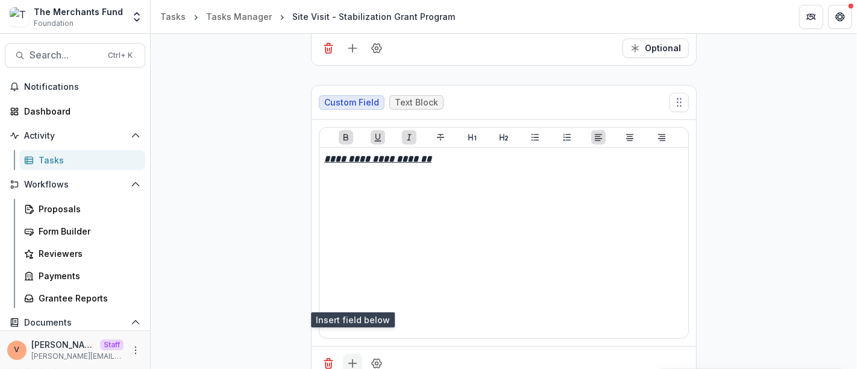
click at [348, 357] on icon "Add field" at bounding box center [353, 363] width 12 height 12
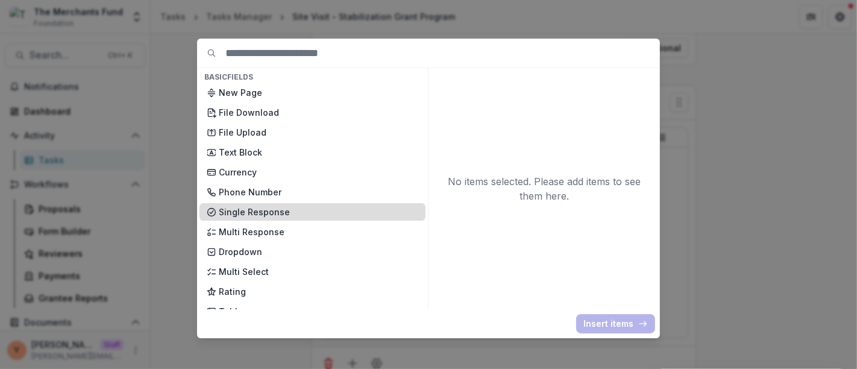
click at [267, 211] on p "Single Response" at bounding box center [319, 212] width 200 height 13
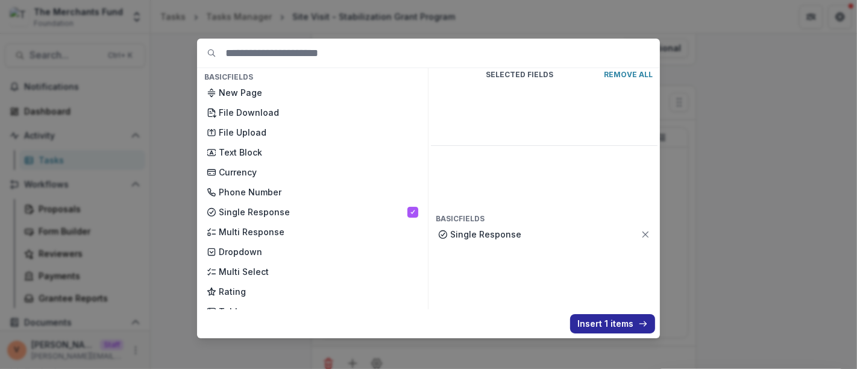
click at [596, 320] on button "Insert 1 items" at bounding box center [612, 323] width 85 height 19
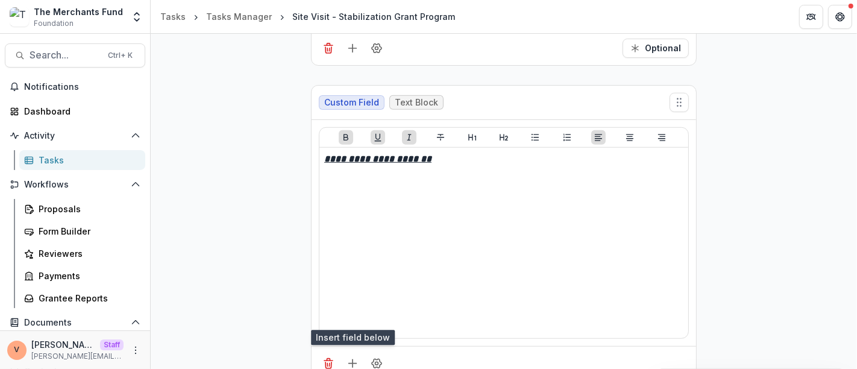
scroll to position [4847, 0]
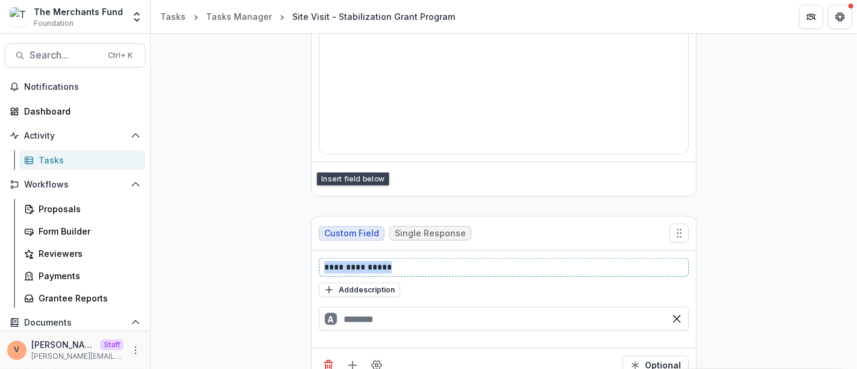
drag, startPoint x: 391, startPoint y: 242, endPoint x: 277, endPoint y: 242, distance: 113.3
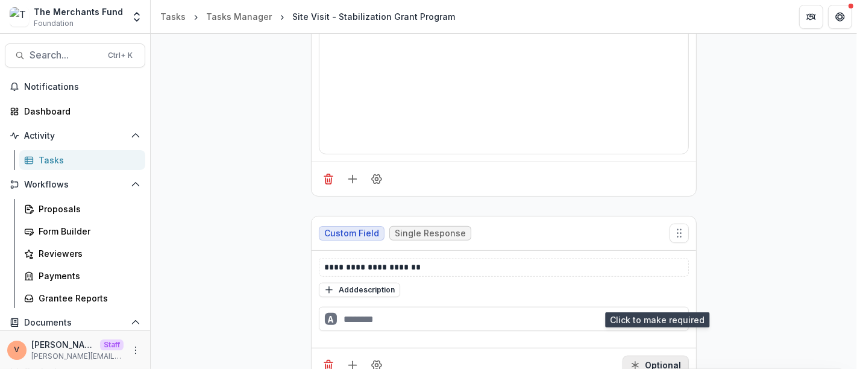
click at [673, 356] on button "Optional" at bounding box center [656, 365] width 66 height 19
click at [395, 307] on input "text" at bounding box center [504, 319] width 370 height 24
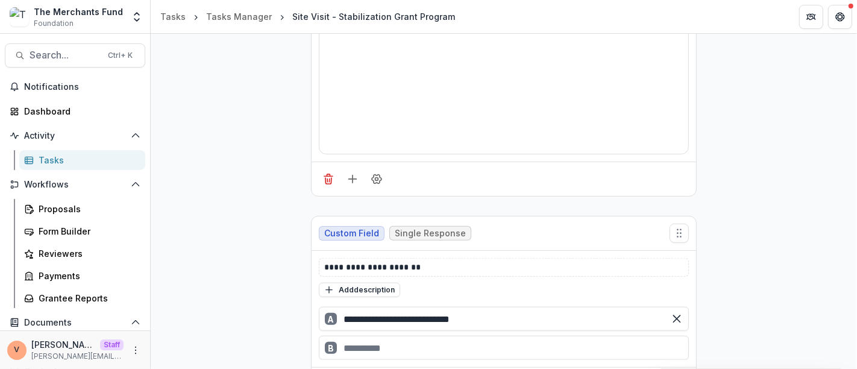
click at [388, 336] on div "B" at bounding box center [504, 348] width 370 height 24
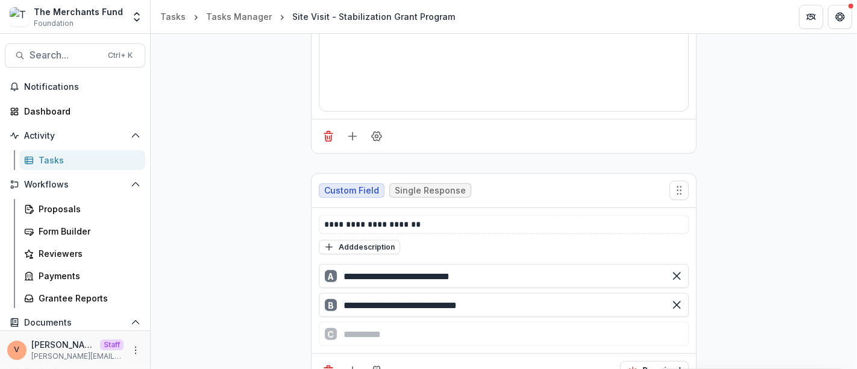
scroll to position [4895, 0]
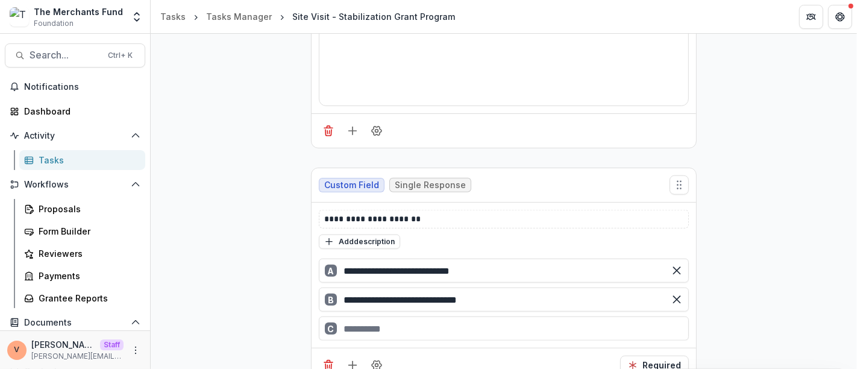
click at [391, 316] on div "C" at bounding box center [504, 328] width 370 height 24
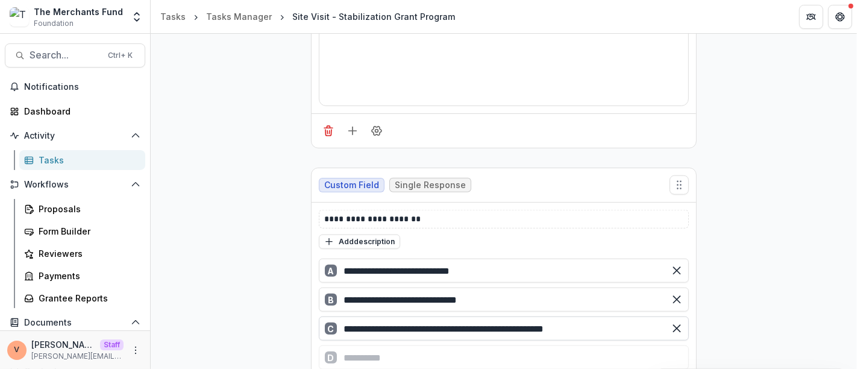
scroll to position [4924, 0]
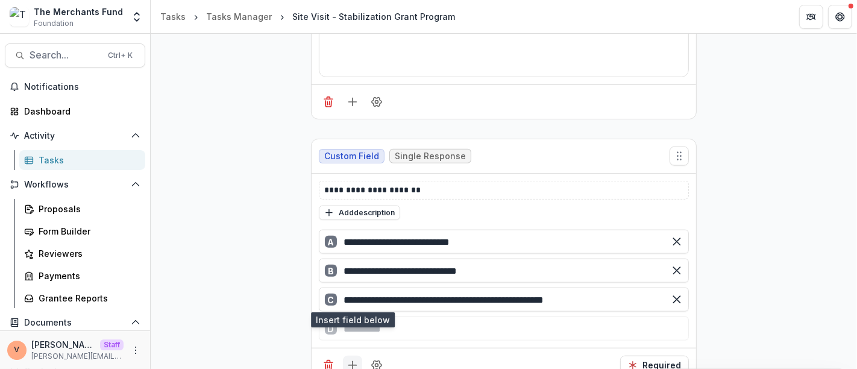
click at [353, 359] on icon "Add field" at bounding box center [353, 365] width 12 height 12
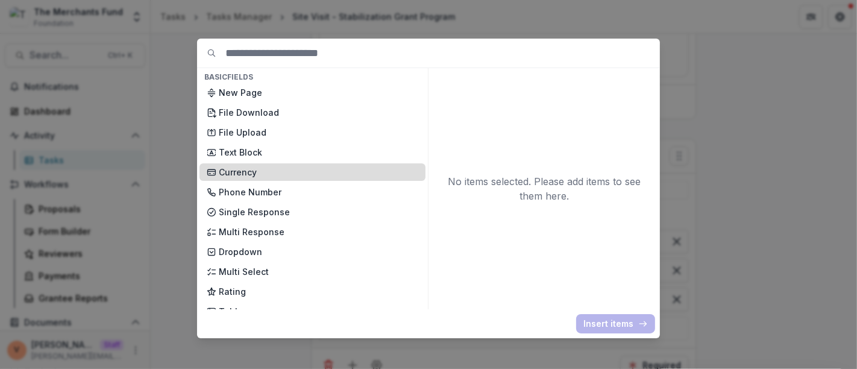
click at [254, 171] on p "Currency" at bounding box center [319, 172] width 200 height 13
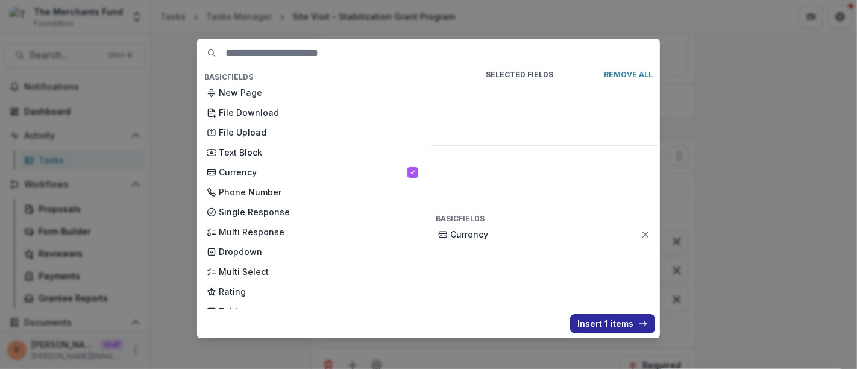
click at [595, 320] on button "Insert 1 items" at bounding box center [612, 323] width 85 height 19
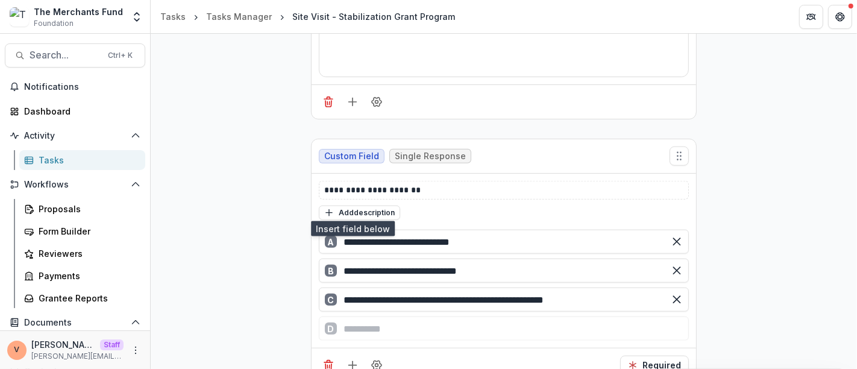
scroll to position [5095, 0]
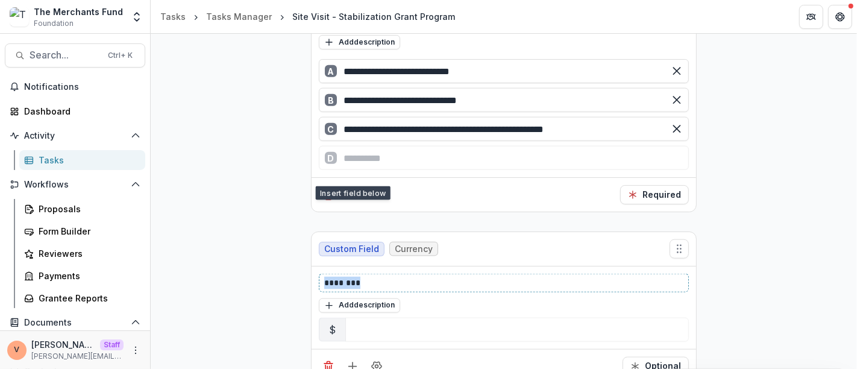
drag, startPoint x: 377, startPoint y: 257, endPoint x: 221, endPoint y: 256, distance: 156.7
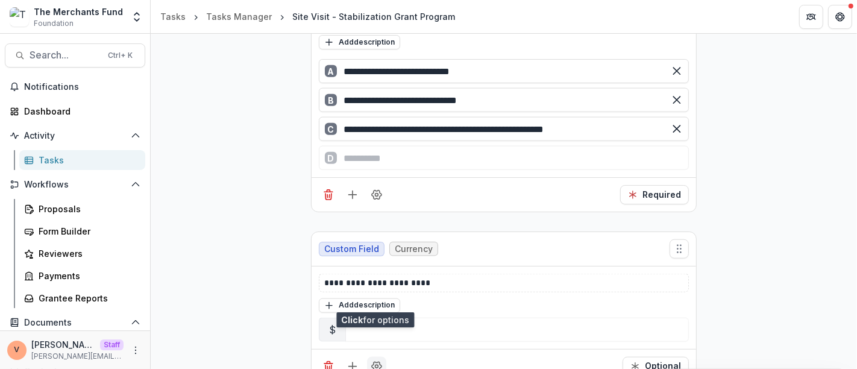
click at [374, 361] on icon "Field Settings" at bounding box center [377, 367] width 12 height 12
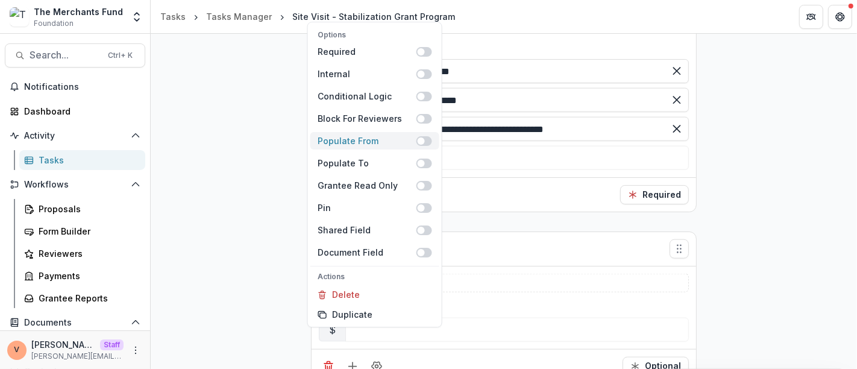
click at [430, 142] on span at bounding box center [425, 141] width 16 height 10
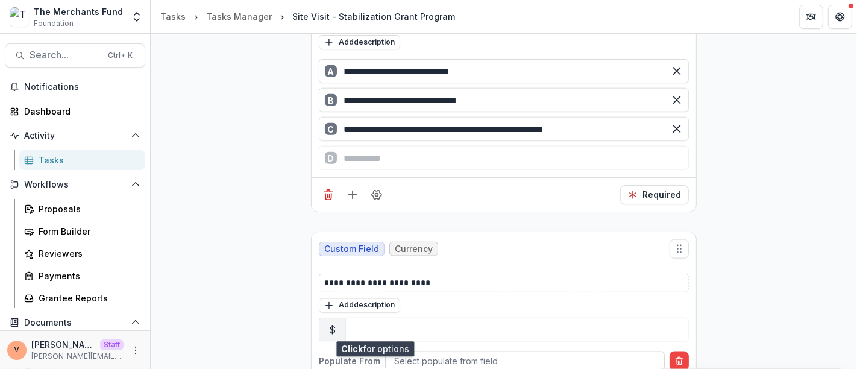
click at [463, 353] on div at bounding box center [525, 360] width 262 height 15
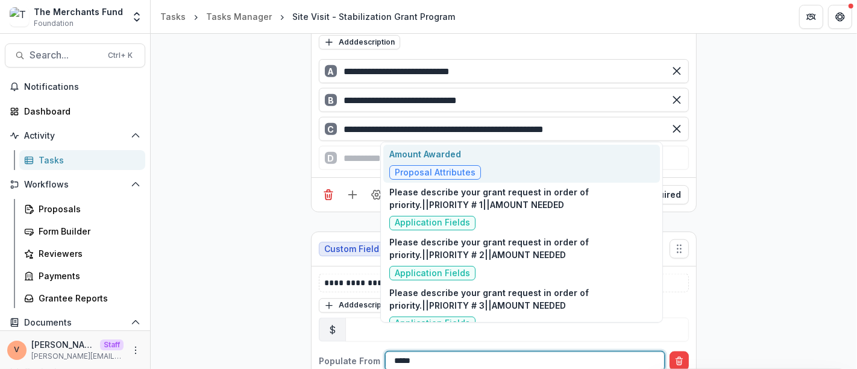
type input "******"
click at [438, 162] on div "Amount Awarded Proposal Attributes" at bounding box center [435, 164] width 92 height 32
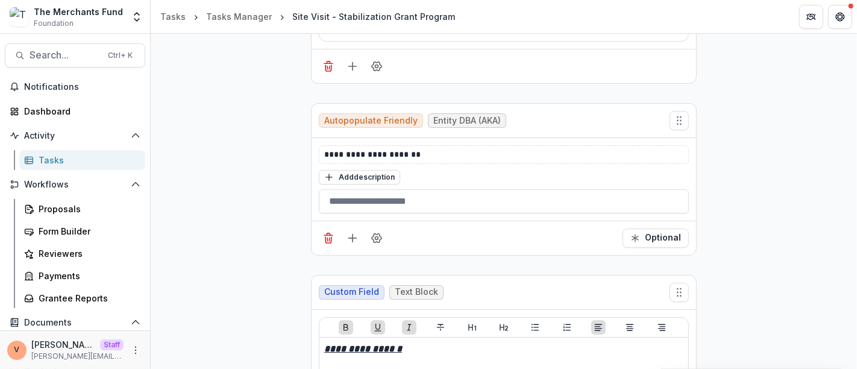
scroll to position [0, 0]
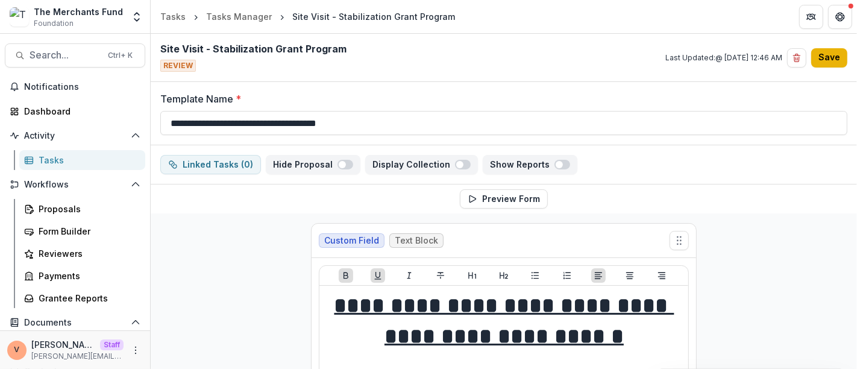
click at [829, 60] on button "Save" at bounding box center [829, 57] width 36 height 19
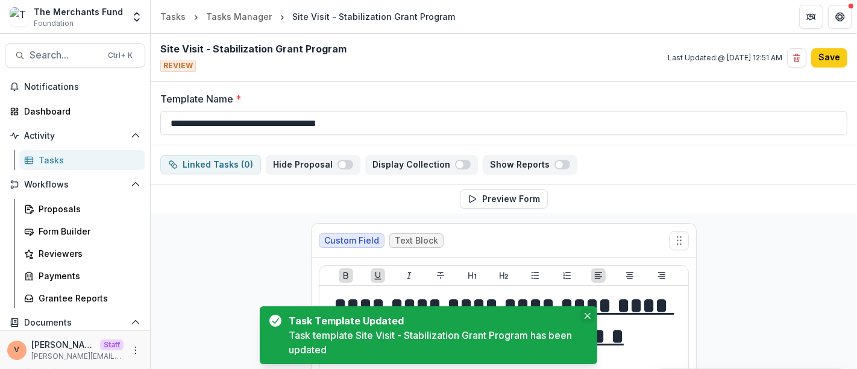
click at [589, 316] on icon "Close" at bounding box center [588, 316] width 6 height 6
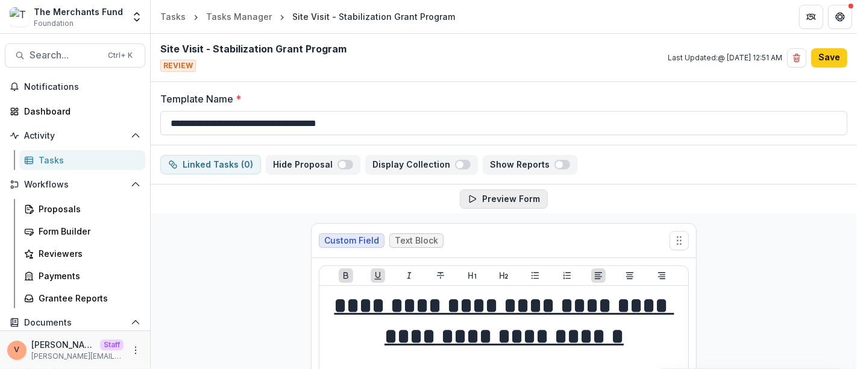
click at [511, 201] on button "Preview Form" at bounding box center [504, 198] width 88 height 19
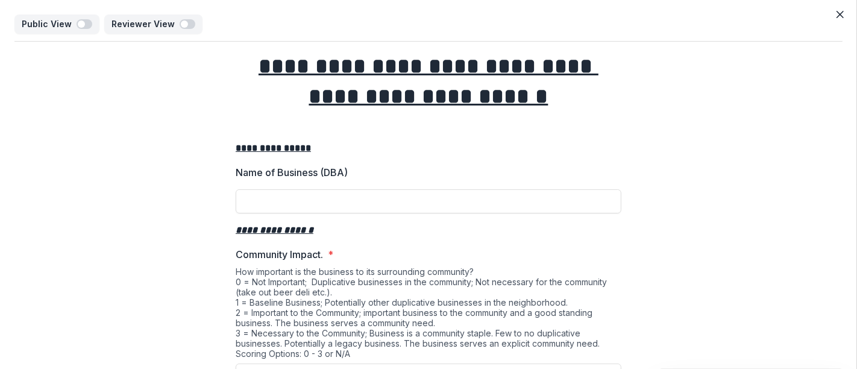
click at [837, 16] on icon "Close" at bounding box center [840, 14] width 7 height 7
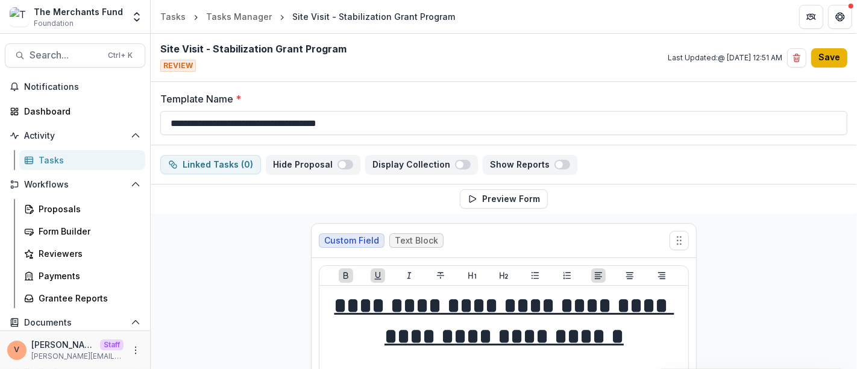
click at [828, 57] on button "Save" at bounding box center [829, 57] width 36 height 19
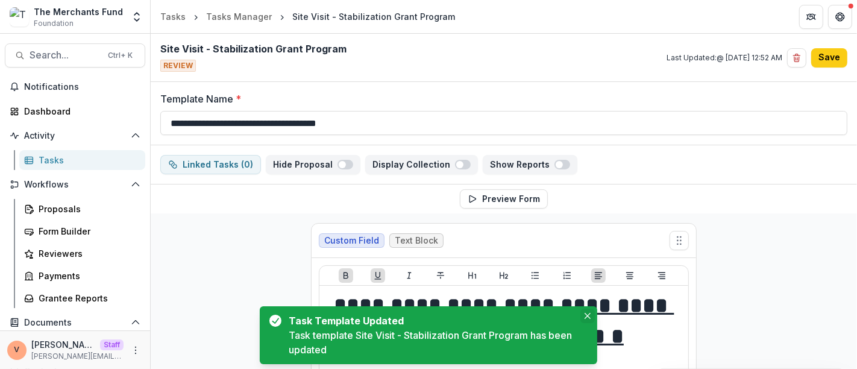
click at [587, 315] on icon "Close" at bounding box center [588, 316] width 6 height 6
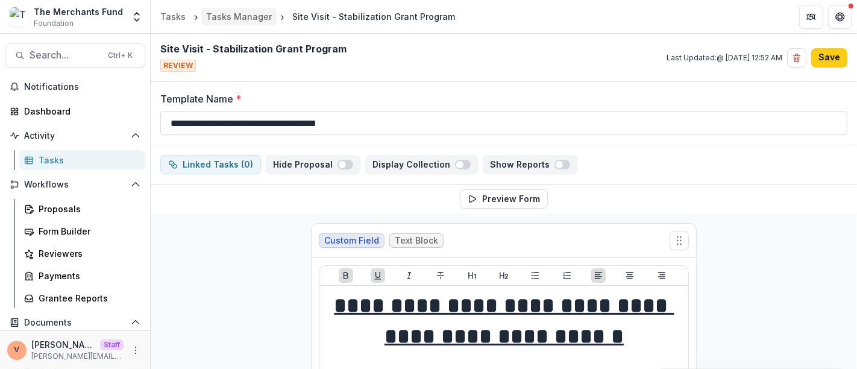
click at [225, 18] on div "Tasks Manager" at bounding box center [239, 16] width 66 height 13
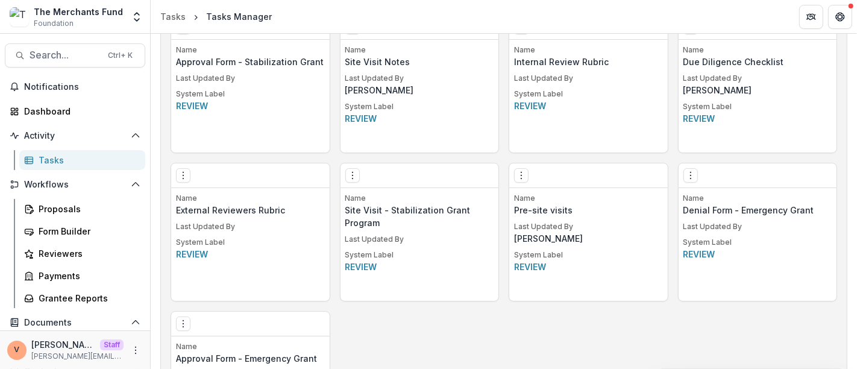
scroll to position [968, 0]
click at [72, 230] on div "Form Builder" at bounding box center [87, 231] width 97 height 13
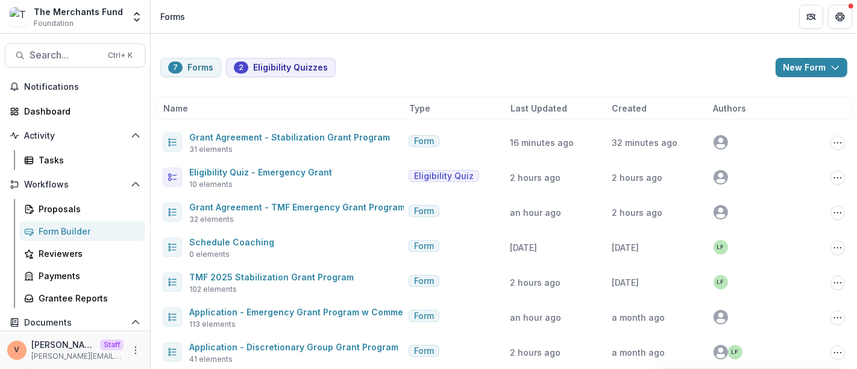
click at [465, 28] on header "Forms" at bounding box center [504, 16] width 707 height 33
